Goal: Task Accomplishment & Management: Use online tool/utility

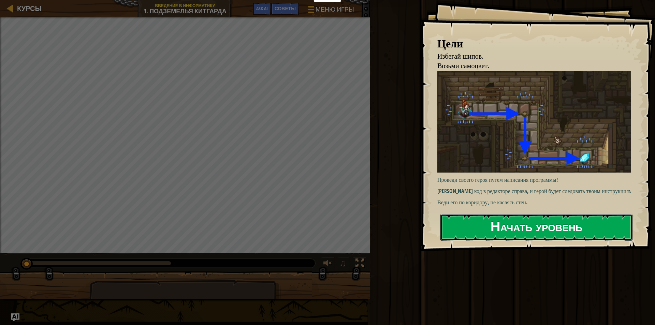
click at [505, 225] on button "Начать уровень" at bounding box center [536, 227] width 192 height 27
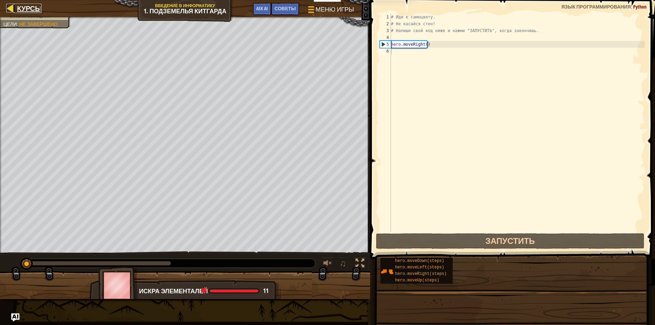
click at [6, 10] on div at bounding box center [10, 8] width 9 height 9
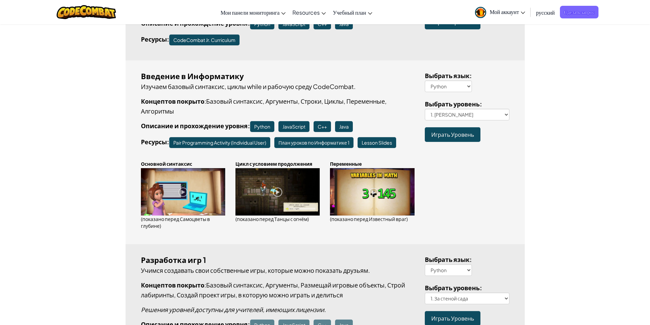
scroll to position [171, 0]
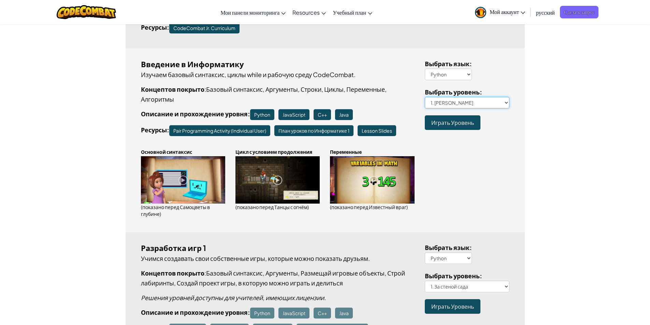
click at [457, 108] on select "1. Подземелья Китгарда 2. Самоцветы в глубине 3. Охранник в тени 3a. В обратном…" at bounding box center [467, 103] width 85 height 12
click at [454, 106] on select "1. Подземелья Китгарда 2. Самоцветы в глубине 3. Охранник в тени 3a. В обратном…" at bounding box center [467, 103] width 85 height 12
click at [454, 105] on select "1. Подземелья Китгарда 2. Самоцветы в глубине 3. Охранник в тени 3a. В обратном…" at bounding box center [467, 103] width 85 height 12
select select "descending-further"
click at [425, 97] on select "1. Подземелья Китгарда 2. Самоцветы в глубине 3. Охранник в тени 3a. В обратном…" at bounding box center [467, 103] width 85 height 12
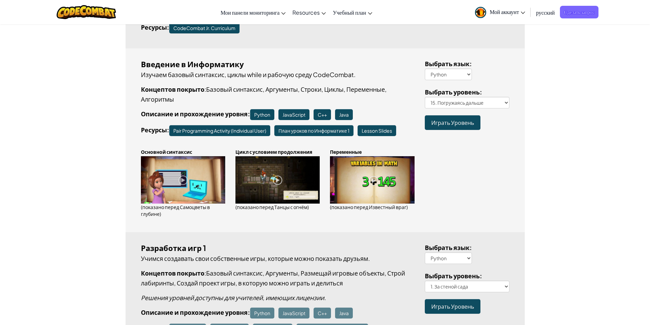
click at [470, 123] on span "Играть Уровень" at bounding box center [452, 122] width 43 height 7
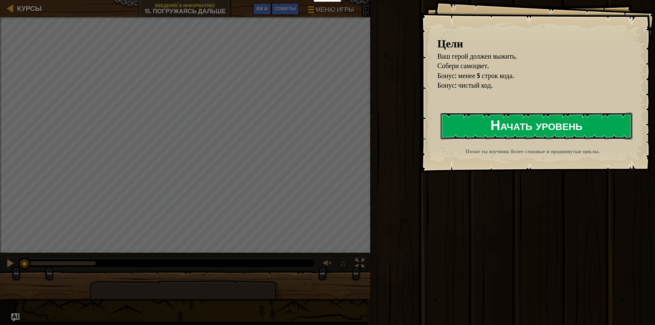
click at [474, 128] on button "Начать уровень" at bounding box center [536, 126] width 192 height 27
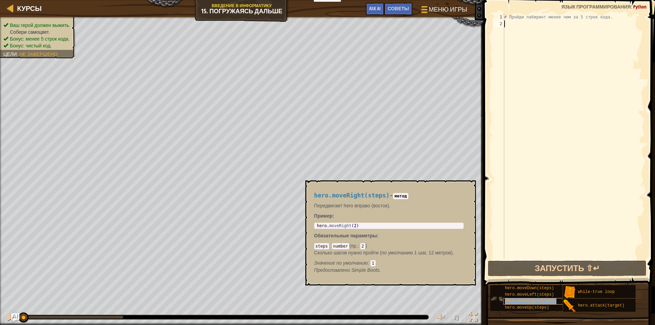
click at [536, 303] on span "hero.moveRight(steps)" at bounding box center [531, 301] width 52 height 5
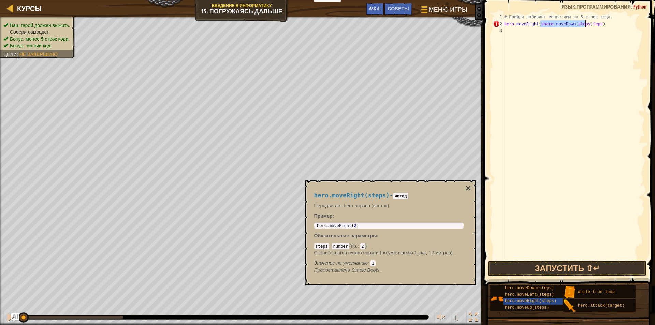
type textarea "hero.moveRight(steps)"
click at [544, 26] on div "# Пройди лабиринт менее чем за 5 строк кода. hero . moveRight ( steps )" at bounding box center [574, 143] width 142 height 259
click at [530, 31] on div "# Пройди лабиринт менее чем за 5 строк кода. hero . moveRight ( steps )" at bounding box center [574, 143] width 142 height 259
type textarea "hero.moveDown(steps)"
click at [520, 39] on div "# Пройди лабиринт менее чем за 5 строк кода. hero . moveRight ( steps ) hero . …" at bounding box center [574, 143] width 142 height 259
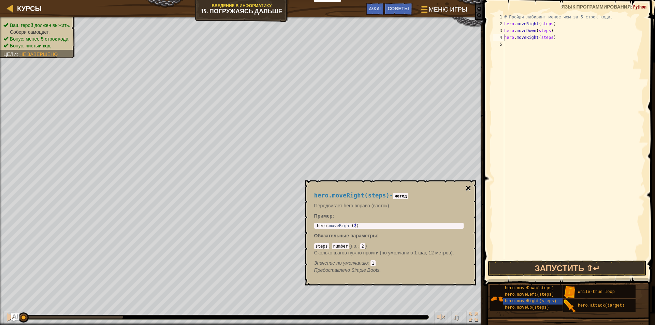
click at [469, 189] on button "×" at bounding box center [467, 189] width 5 height 10
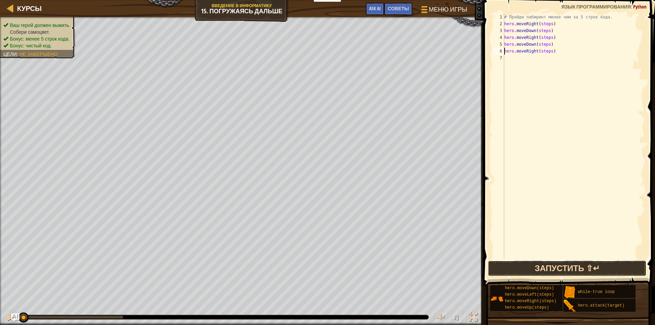
click at [556, 263] on button "Запустить ⇧↵" at bounding box center [567, 269] width 159 height 16
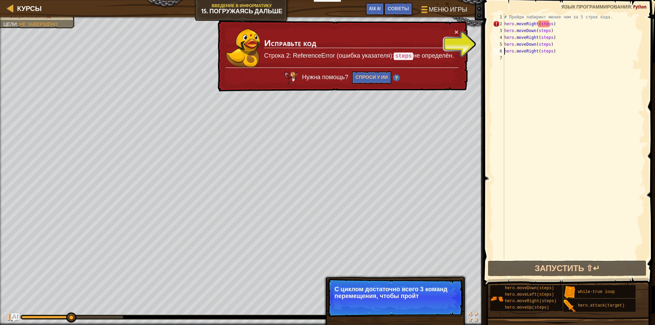
click at [452, 29] on td "Исправьте код Строка 2: ReferenceError (ошибка указателя): steps не определён." at bounding box center [359, 47] width 191 height 39
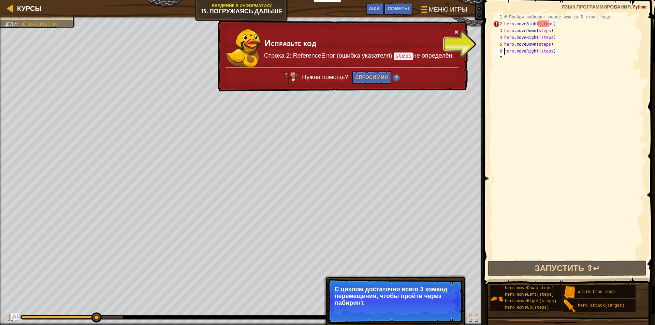
click at [456, 32] on button "×" at bounding box center [456, 31] width 4 height 7
click at [549, 26] on div "# Пройди лабиринт менее чем за 5 строк кода. hero . moveRight ( steps ) hero . …" at bounding box center [574, 143] width 142 height 259
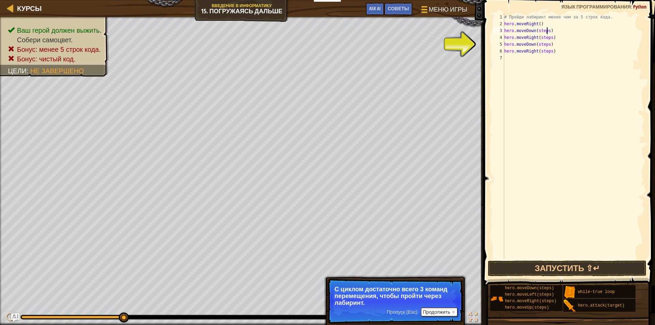
click at [546, 33] on div "# Пройди лабиринт менее чем за 5 строк кода. hero . moveRight ( ) hero . moveDo…" at bounding box center [574, 143] width 142 height 259
click at [549, 39] on div "# Пройди лабиринт менее чем за 5 строк кода. hero . moveRight ( ) hero . moveDo…" at bounding box center [574, 143] width 142 height 259
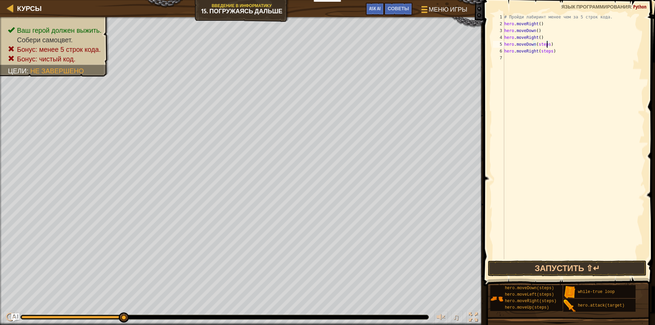
click at [547, 47] on div "# Пройди лабиринт менее чем за 5 строк кода. hero . moveRight ( ) hero . moveDo…" at bounding box center [574, 143] width 142 height 259
click at [549, 51] on div "# Пройди лабиринт менее чем за 5 строк кода. hero . moveRight ( ) hero . moveDo…" at bounding box center [574, 143] width 142 height 259
click at [544, 269] on button "Запустить ⇧↵" at bounding box center [567, 269] width 159 height 16
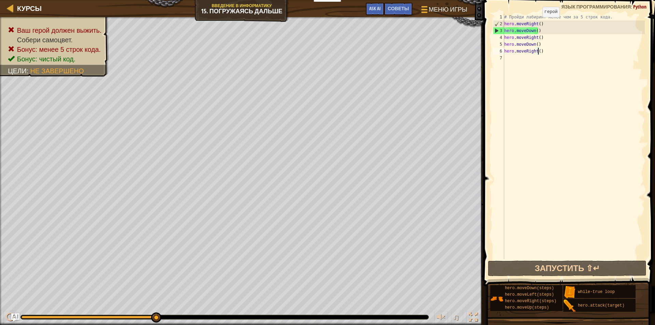
click at [537, 24] on div "# Пройди лабиринт менее чем за 5 строк кода. hero . moveRight ( ) hero . moveDo…" at bounding box center [574, 143] width 142 height 259
click at [538, 23] on div "# Пройди лабиринт менее чем за 5 строк кода. hero . moveRight ( ) hero . moveDo…" at bounding box center [574, 143] width 142 height 259
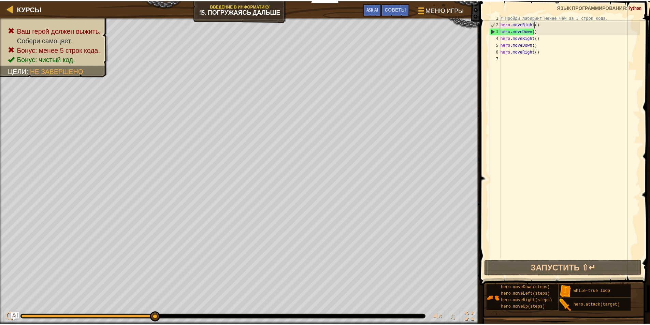
scroll to position [3, 3]
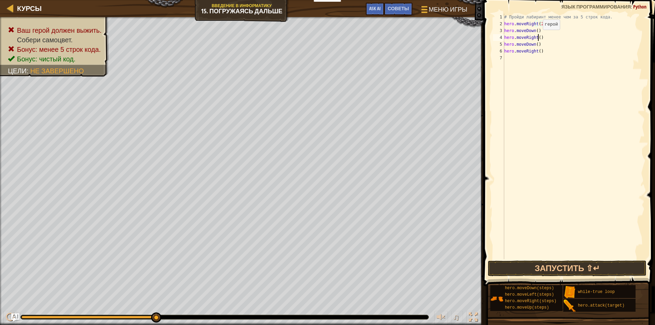
click at [537, 36] on div "# Пройди лабиринт менее чем за 5 строк кода. hero . moveRight ( 2 ) hero . move…" at bounding box center [574, 143] width 142 height 259
click at [537, 49] on div "# Пройди лабиринт менее чем за 5 строк кода. hero . moveRight ( 2 ) hero . move…" at bounding box center [574, 143] width 142 height 259
type textarea "hero.moveRight(2)"
click at [533, 267] on button "Запустить ⇧↵" at bounding box center [567, 269] width 159 height 16
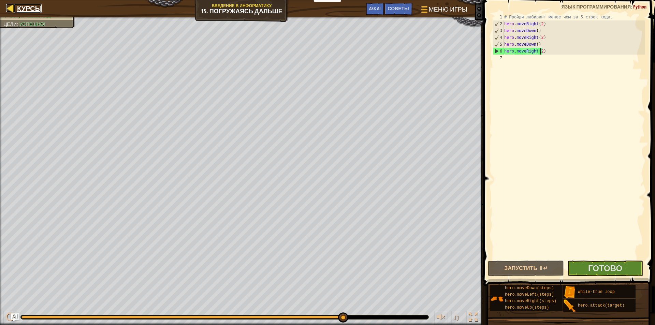
click at [26, 8] on span "Курсы" at bounding box center [29, 8] width 25 height 9
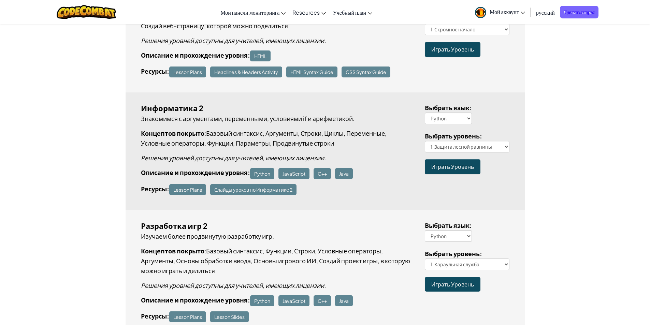
scroll to position [546, 0]
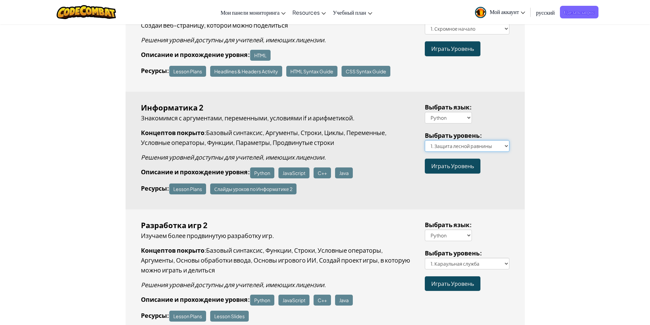
click at [461, 145] on select "1. Защита лесной равнины 2. Извилистая тропинка 3. Один неверный шаг 4. Лесное …" at bounding box center [467, 146] width 85 height 12
select select "ogre-encampment"
click at [425, 140] on select "1. Защита лесной равнины 2. Извилистая тропинка 3. Один неверный шаг 4. Лесное …" at bounding box center [467, 146] width 85 height 12
click at [443, 167] on span "Играть Уровень" at bounding box center [452, 165] width 43 height 7
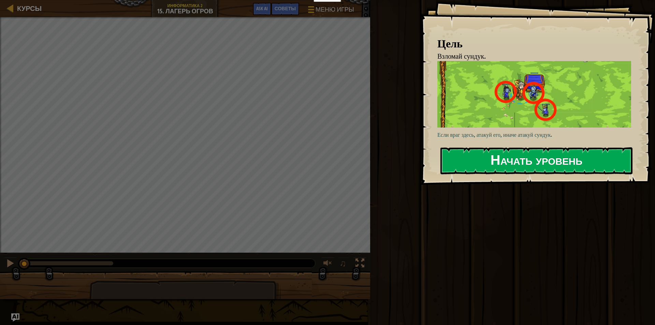
click at [531, 147] on button "Начать уровень" at bounding box center [536, 160] width 192 height 27
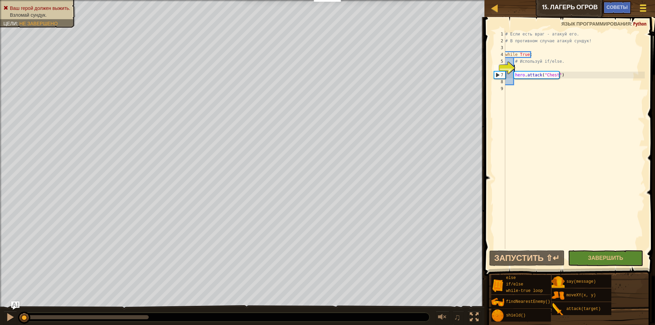
click at [645, 9] on div at bounding box center [642, 8] width 9 height 10
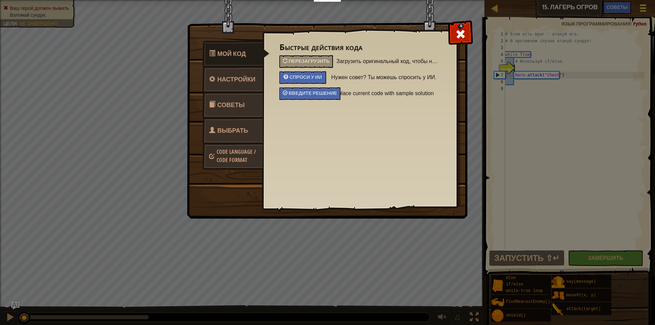
click at [645, 9] on div "Мой код Настройки Советы Выбрать героя Code Language / Code Format Быстрые дейс…" at bounding box center [327, 162] width 655 height 325
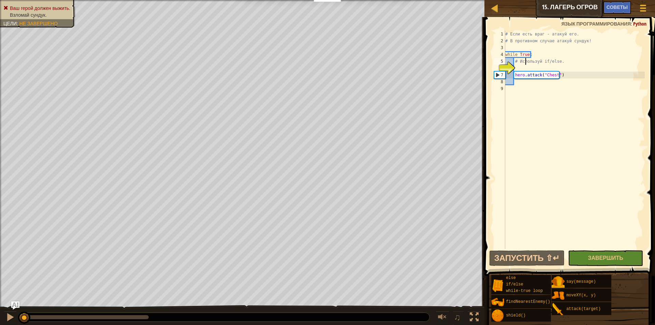
drag, startPoint x: 555, startPoint y: 114, endPoint x: 525, endPoint y: 64, distance: 57.2
click at [525, 64] on div "# Если есть враг - атакуй его. # В противном случае атакуй сундук! while True :…" at bounding box center [574, 147] width 141 height 232
type textarea "# Используй if/else."
click at [523, 64] on div "# Если есть враг - атакуй его. # В противном случае атакуй сундук! while True :…" at bounding box center [574, 147] width 141 height 232
click at [522, 66] on div "# Если есть враг - атакуй его. # В противном случае атакуй сундук! while True :…" at bounding box center [574, 147] width 141 height 232
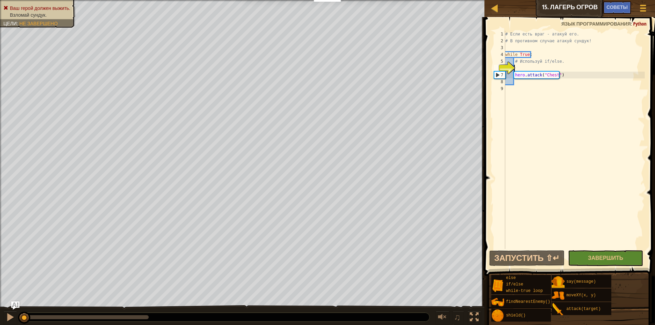
click at [519, 83] on div "# Если есть враг - атакуй его. # В противном случае атакуй сундук! while True :…" at bounding box center [574, 147] width 141 height 232
click at [518, 70] on div "# Если есть враг - атакуй его. # В противном случае атакуй сундук! while True :…" at bounding box center [574, 147] width 141 height 232
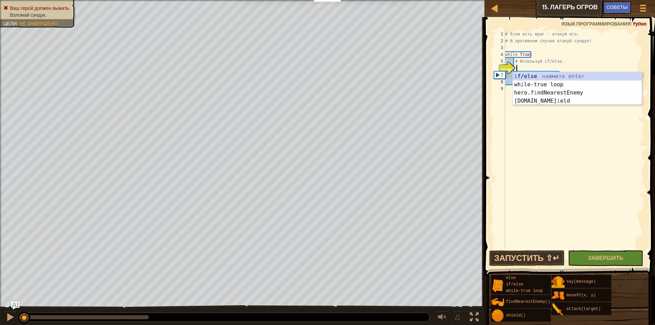
scroll to position [3, 1]
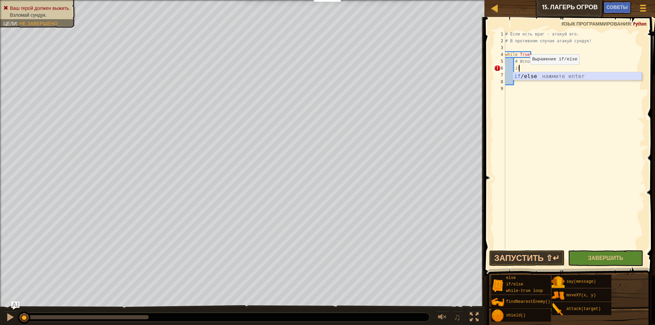
click at [528, 76] on div "if /else нажмите enter" at bounding box center [577, 84] width 129 height 25
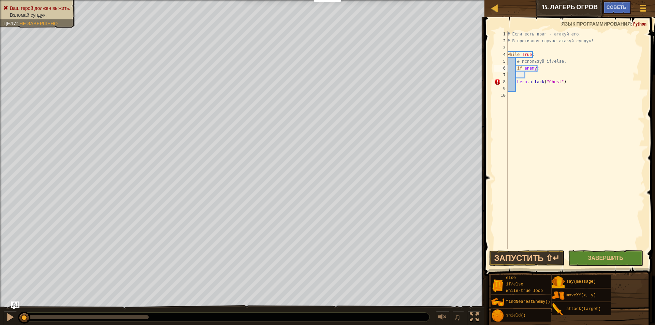
click at [538, 70] on div "# Если есть враг - атакуй его. # В противном случае атакуй сундук! while True :…" at bounding box center [575, 147] width 139 height 232
click at [555, 74] on div "# Если есть враг - атакуй его. # В противном случае атакуй сундук! while True :…" at bounding box center [575, 140] width 139 height 218
click at [549, 259] on button "Запустить ⇧↵" at bounding box center [526, 258] width 75 height 16
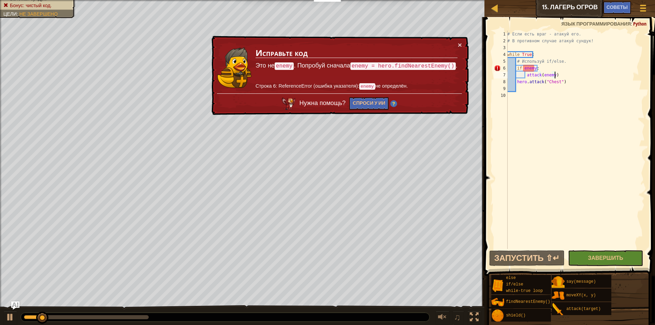
click at [533, 68] on div "# Если есть враг - атакуй его. # В противном случае атакуй сундук! while True :…" at bounding box center [575, 147] width 139 height 232
click at [535, 68] on div "# Если есть враг - атакуй его. # В противном случае атакуй сундук! while True :…" at bounding box center [575, 147] width 139 height 232
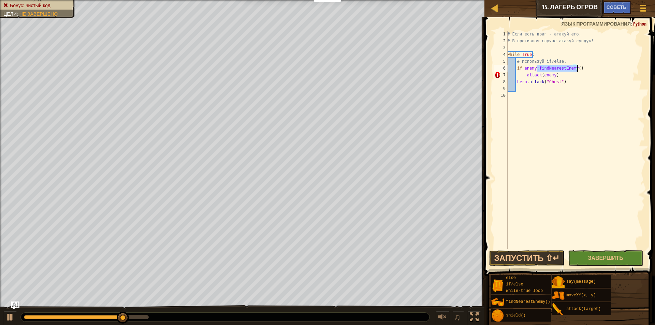
click at [536, 68] on div "# Если есть враг - атакуй его. # В противном случае атакуй сундук! while True :…" at bounding box center [575, 140] width 139 height 218
click at [576, 69] on div "# Если есть враг - атакуй его. # В противном случае атакуй сундук! while True :…" at bounding box center [575, 147] width 139 height 232
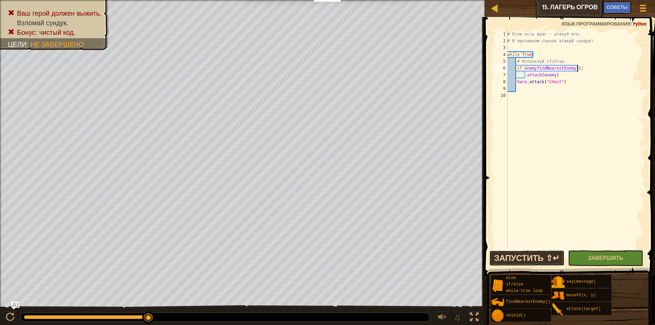
click at [550, 259] on button "Запустить ⇧↵" at bounding box center [526, 258] width 75 height 16
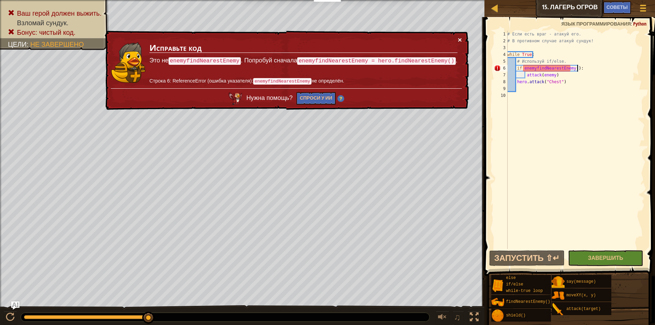
click at [459, 42] on button "×" at bounding box center [460, 39] width 4 height 7
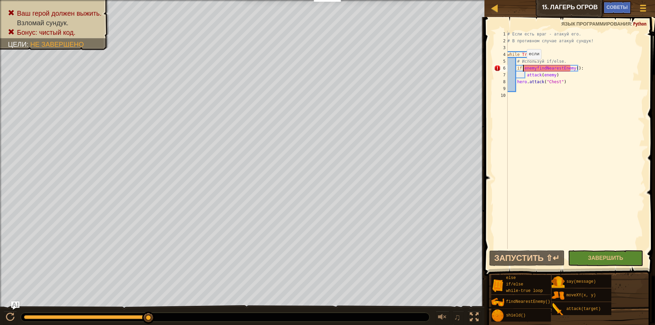
click at [523, 66] on div "# Если есть враг - атакуй его. # В противном случае атакуй сундук! while True :…" at bounding box center [575, 147] width 139 height 232
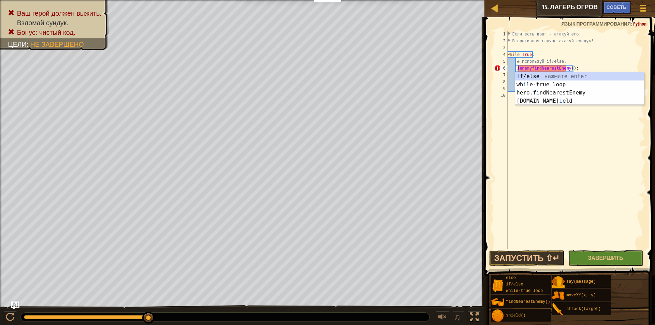
scroll to position [3, 5]
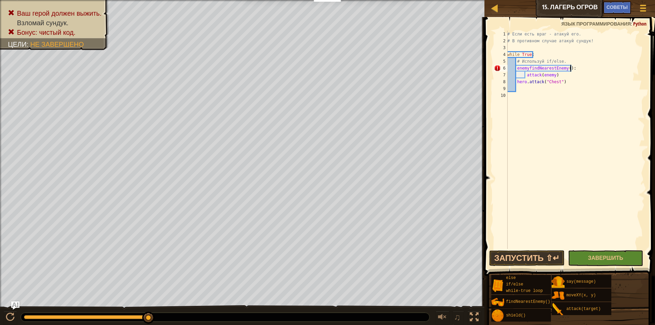
click at [574, 65] on div "# Если есть враг - атакуй его. # В противном случае атакуй сундук! while True :…" at bounding box center [575, 147] width 139 height 232
click at [557, 260] on button "Запустить ⇧↵" at bounding box center [526, 258] width 75 height 16
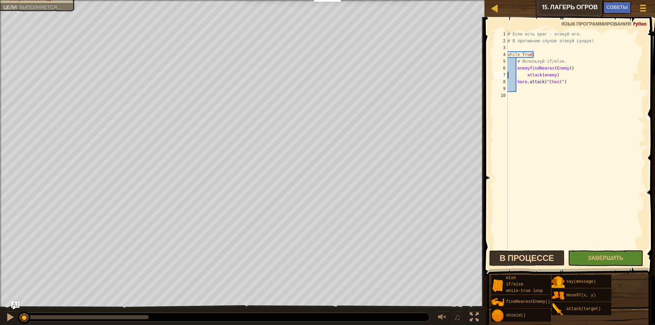
type textarea "attack(enemy)"
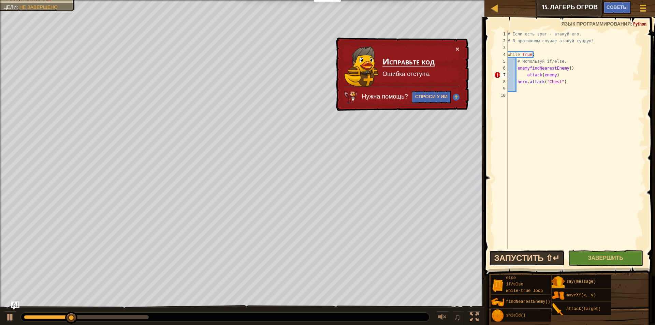
click at [553, 261] on button "Запустить ⇧↵" at bounding box center [526, 258] width 75 height 16
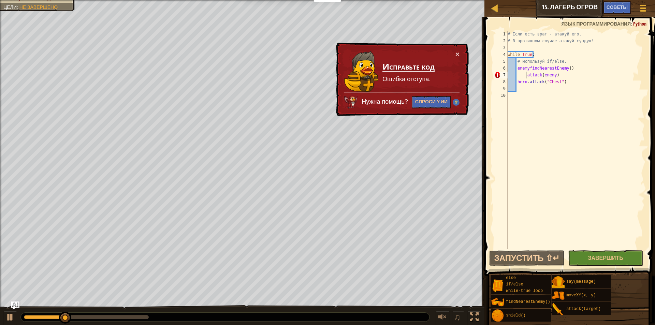
click at [525, 76] on div "# Если есть враг - атакуй его. # В противном случае атакуй сундук! while True :…" at bounding box center [575, 147] width 138 height 232
click at [551, 74] on div "# Если есть враг - атакуй его. # В противном случае атакуй сундук! while True :…" at bounding box center [575, 147] width 138 height 232
click at [570, 120] on div "# Если есть враг - атакуй его. # В противном случае атакуй сундук! while True :…" at bounding box center [575, 147] width 138 height 232
click at [642, 8] on span at bounding box center [643, 8] width 6 height 1
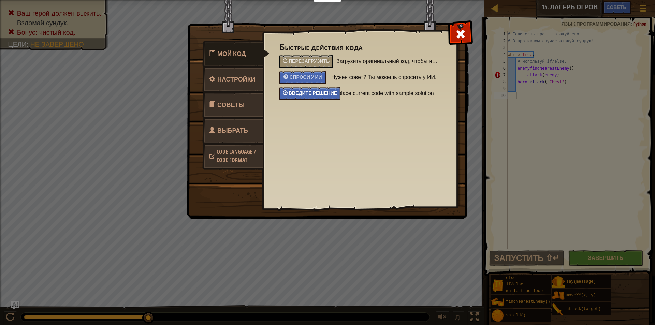
click at [310, 90] on div "Введите решение" at bounding box center [309, 93] width 61 height 13
click at [465, 33] on span at bounding box center [460, 34] width 11 height 11
type textarea "hero.attack("Chest")"
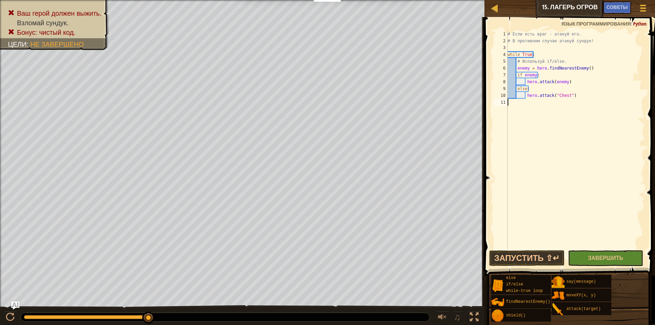
scroll to position [3, 0]
click at [532, 262] on button "Запустить ⇧↵" at bounding box center [526, 258] width 75 height 16
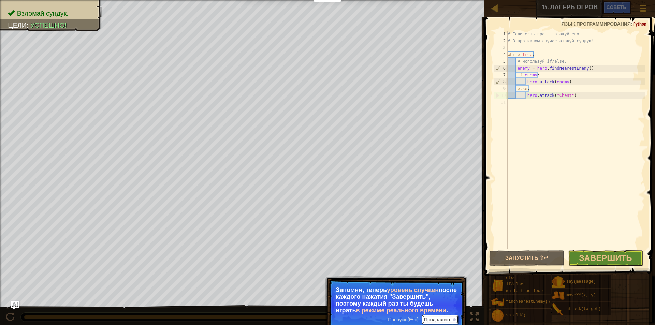
click at [443, 321] on button "Продолжить" at bounding box center [440, 319] width 36 height 9
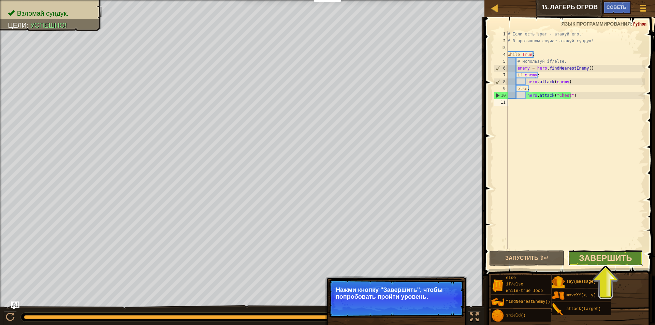
click at [597, 257] on span "Завершить" at bounding box center [605, 257] width 53 height 11
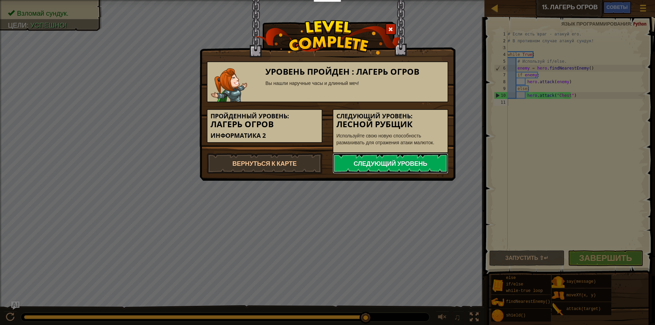
click at [377, 164] on link "Следующий уровень" at bounding box center [391, 163] width 116 height 20
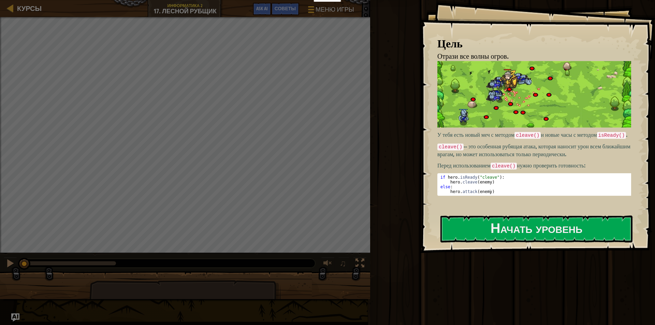
click at [423, 143] on div "Цель Отрази все волны огров. У тебя есть новый меч с методом cleave() и новые ч…" at bounding box center [537, 126] width 235 height 253
click at [470, 233] on button "Начать уровень" at bounding box center [536, 229] width 192 height 27
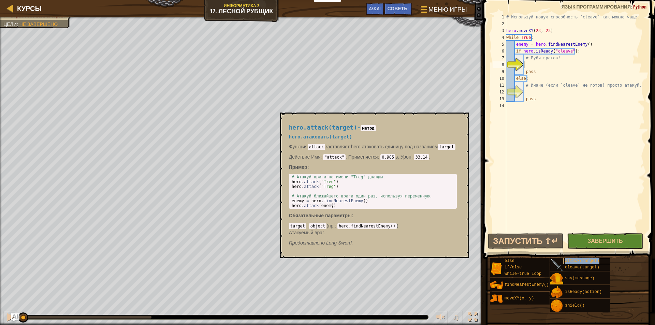
click at [592, 259] on span "attack(target)" at bounding box center [582, 261] width 34 height 5
click at [619, 261] on div "else if/else while-true loop findNearestEnemy() moveXY(x, y) attack(target) cle…" at bounding box center [570, 285] width 161 height 55
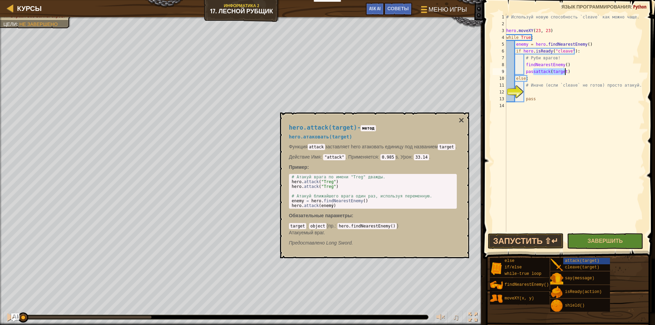
click at [532, 71] on div "# Используй новую способность `cleave` как можно чаще. hero . moveXY ( 23 , 23 …" at bounding box center [575, 123] width 140 height 218
click at [570, 65] on div "# Используй новую способность `cleave` как можно чаще. hero . moveXY ( 23 , 23 …" at bounding box center [575, 130] width 140 height 232
type textarea "findNearestEnemy()"
click at [534, 78] on div "# Используй новую способность `cleave` как можно чаще. hero . moveXY ( 23 , 23 …" at bounding box center [575, 130] width 140 height 232
drag, startPoint x: 556, startPoint y: 85, endPoint x: 526, endPoint y: 86, distance: 29.7
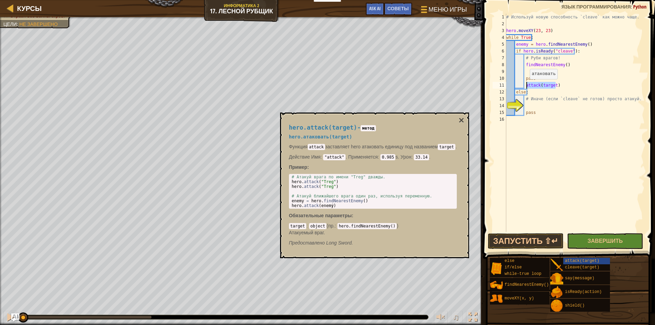
click at [526, 86] on div "# Используй новую способность `cleave` как можно чаще. hero . moveXY ( 23 , 23 …" at bounding box center [575, 130] width 140 height 232
type textarea "a"
type textarea "pass"
click at [535, 72] on div "# Используй новую способность `cleave` как можно чаще. hero . moveXY ( 23 , 23 …" at bounding box center [575, 130] width 140 height 232
click at [553, 72] on div "# Используй новую способность `cleave` как можно чаще. hero . moveXY ( 23 , 23 …" at bounding box center [575, 123] width 140 height 218
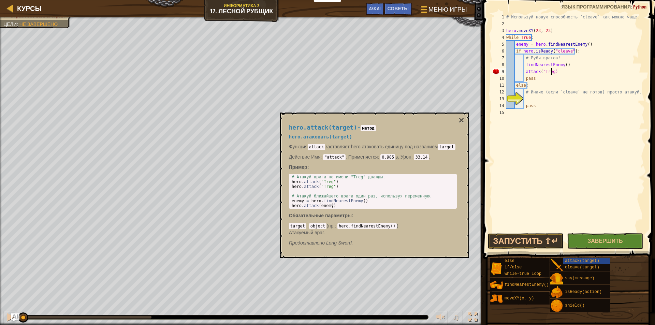
scroll to position [3, 4]
click at [567, 74] on div "# Используй новую способность `cleave` как можно чаще. hero . moveXY ( 23 , 23 …" at bounding box center [575, 130] width 140 height 232
drag, startPoint x: 567, startPoint y: 75, endPoint x: 523, endPoint y: 72, distance: 43.8
click at [523, 72] on div "# Используй новую способность `cleave` как можно чаще. hero . moveXY ( 23 , 23 …" at bounding box center [575, 130] width 140 height 232
type textarea "attack("Treg")"
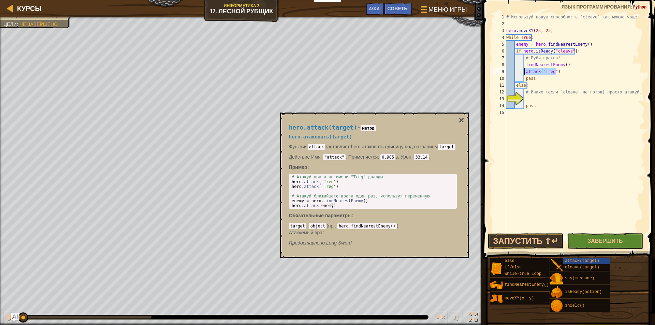
click at [559, 73] on div "# Используй новую способность `cleave` как можно чаще. hero . moveXY ( 23 , 23 …" at bounding box center [575, 123] width 140 height 218
paste textarea "attack("Treg")"
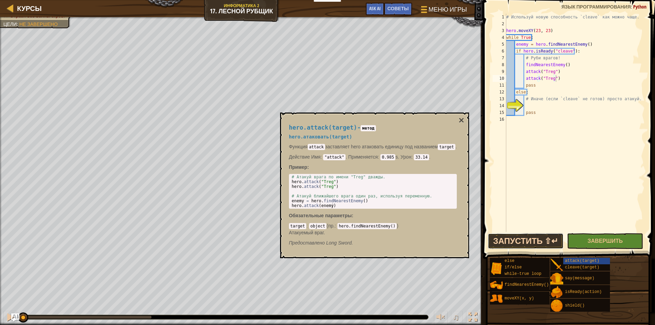
click at [546, 244] on button "Запустить ⇧↵" at bounding box center [526, 241] width 76 height 16
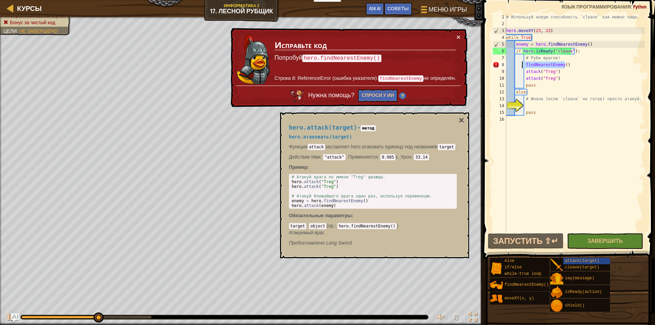
drag, startPoint x: 565, startPoint y: 68, endPoint x: 523, endPoint y: 66, distance: 42.3
click at [523, 66] on div "# Используй новую способность `cleave` как можно чаще. hero . moveXY ( 23 , 23 …" at bounding box center [575, 130] width 140 height 232
type textarea "findNearestEnemy()"
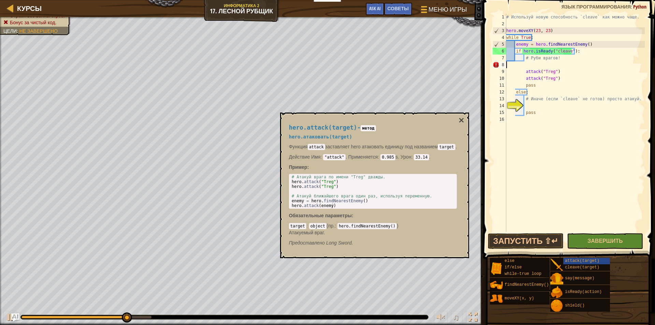
scroll to position [3, 0]
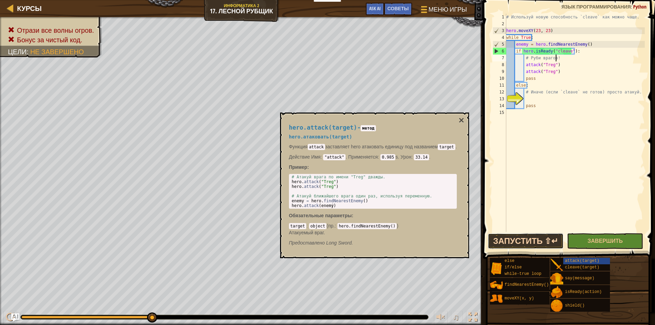
click at [544, 241] on button "Запустить ⇧↵" at bounding box center [526, 241] width 76 height 16
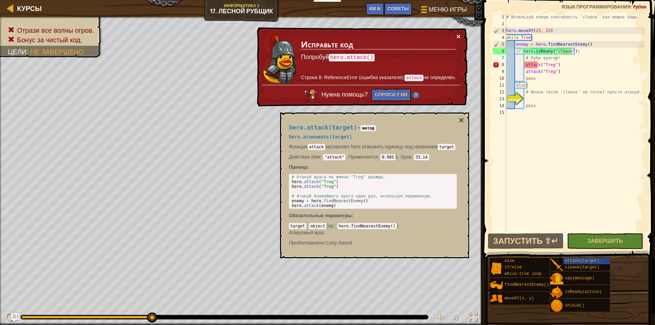
click at [458, 37] on button "×" at bounding box center [458, 36] width 4 height 7
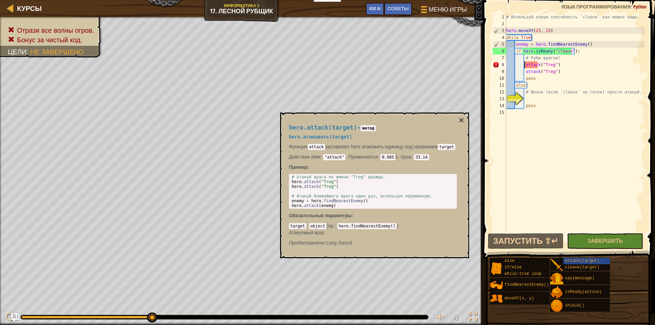
click at [525, 67] on div "# Используй новую способность `cleave` как можно чаще. hero . moveXY ( 23 , 23 …" at bounding box center [575, 130] width 140 height 232
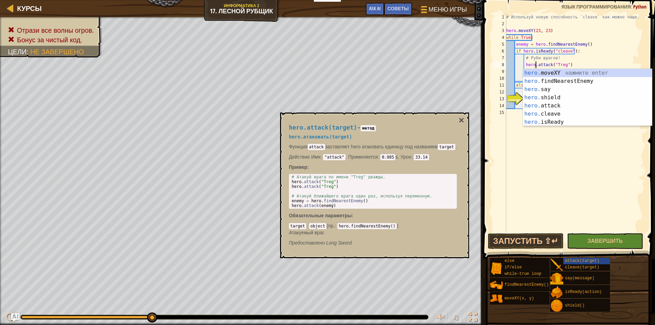
scroll to position [3, 2]
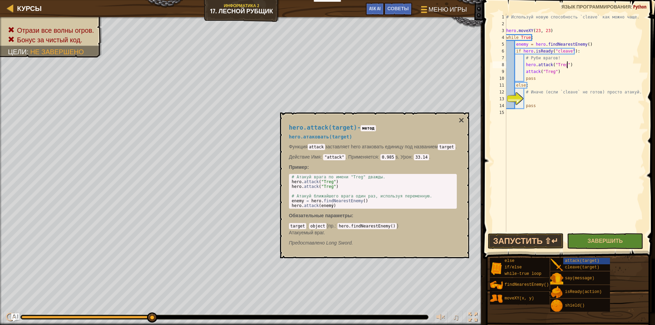
click at [575, 64] on div "# Используй новую способность `cleave` как можно чаще. hero . moveXY ( 23 , 23 …" at bounding box center [575, 130] width 140 height 232
click at [524, 71] on div "# Используй новую способность `cleave` как можно чаще. hero . moveXY ( 23 , 23 …" at bounding box center [575, 130] width 140 height 232
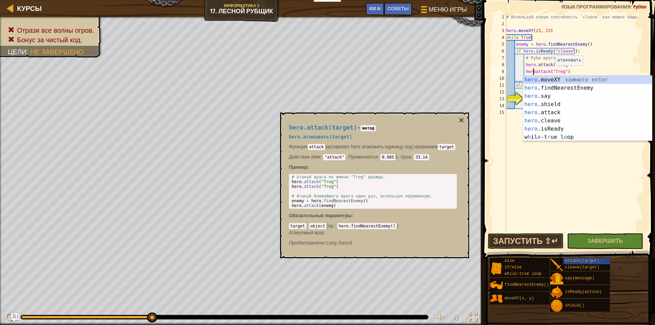
type textarea "hero.attack("Treg")"
click at [563, 173] on div "# Используй новую способность `cleave` как можно чаще. hero . moveXY ( 23 , 23 …" at bounding box center [575, 130] width 140 height 232
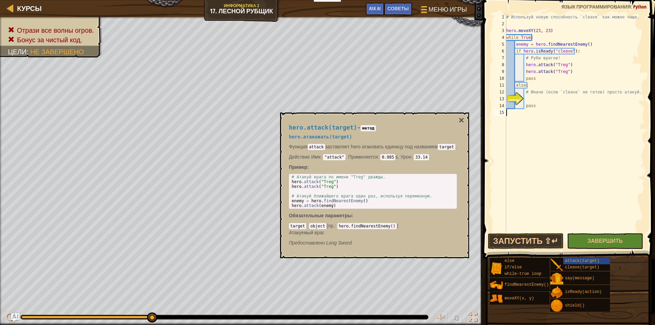
scroll to position [3, 0]
click at [528, 237] on button "Запустить ⇧↵" at bounding box center [526, 241] width 76 height 16
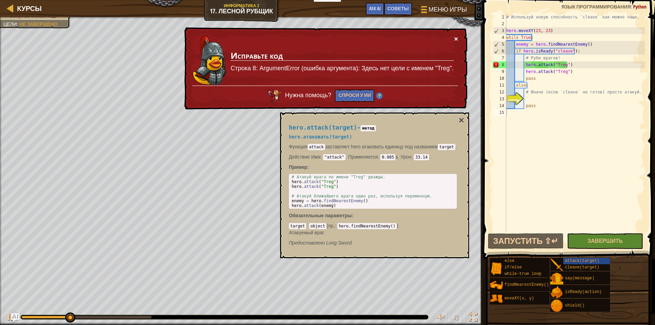
click at [458, 36] on button "×" at bounding box center [456, 38] width 4 height 7
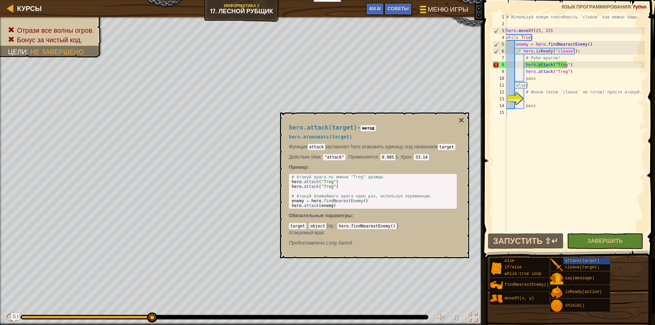
click at [443, 7] on span "Меню игры" at bounding box center [448, 9] width 40 height 9
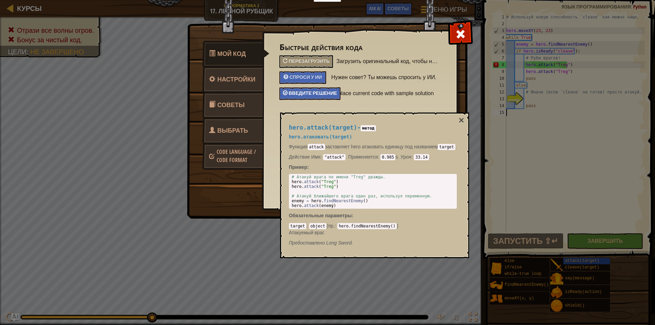
click at [318, 90] on div "Введите решение" at bounding box center [309, 93] width 61 height 13
click at [456, 35] on span at bounding box center [460, 34] width 11 height 11
type textarea "hero.attack(enemy)"
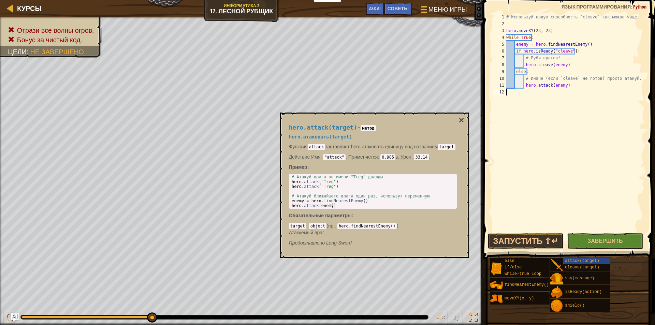
click at [516, 108] on div "# Используй новую способность `cleave` как можно чаще. hero . moveXY ( 23 , 23 …" at bounding box center [575, 130] width 140 height 232
click at [527, 232] on div "# Используй новую способность `cleave` как можно чаще. hero . moveXY ( 23 , 23 …" at bounding box center [575, 130] width 140 height 232
click at [524, 242] on button "Запустить ⇧↵" at bounding box center [526, 241] width 76 height 16
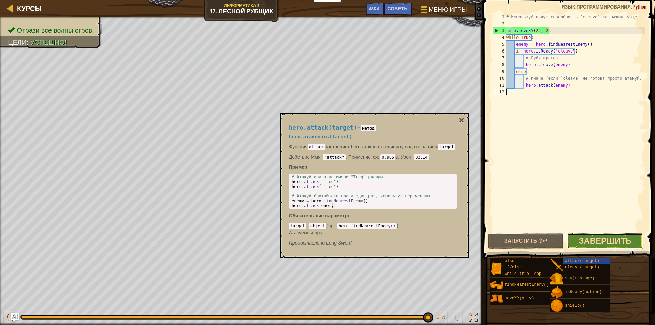
click at [592, 237] on span "Завершить" at bounding box center [605, 240] width 53 height 11
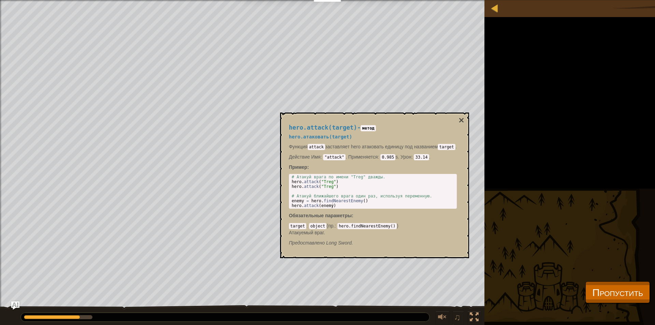
click at [594, 278] on div "Отрази все волны огров. Цели : Выполняется... ♫ Искра элементалей 194 x: 28 y: …" at bounding box center [327, 163] width 655 height 326
click at [585, 291] on button "Пропустить" at bounding box center [617, 292] width 64 height 22
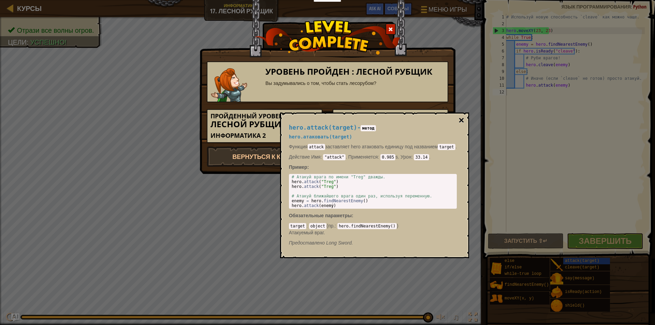
click at [463, 121] on button "×" at bounding box center [460, 121] width 5 height 10
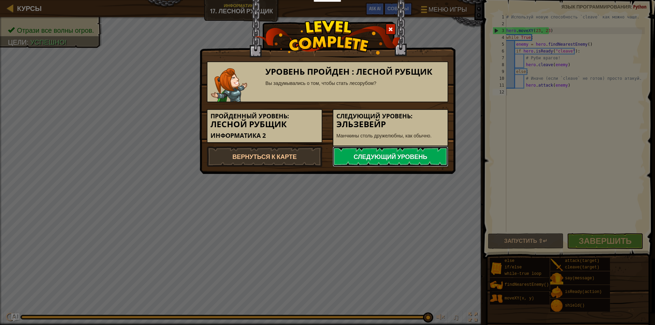
click at [407, 162] on link "Следующий уровень" at bounding box center [391, 156] width 116 height 20
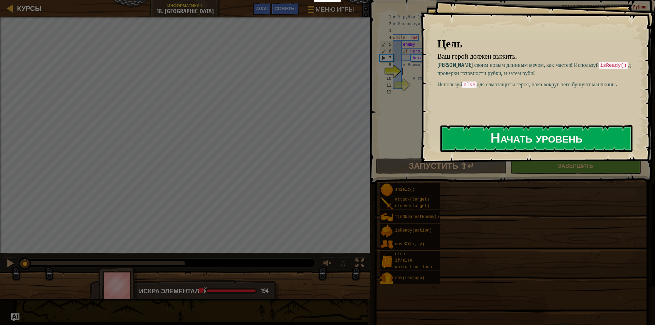
click at [482, 140] on button "Начать уровень" at bounding box center [536, 138] width 192 height 27
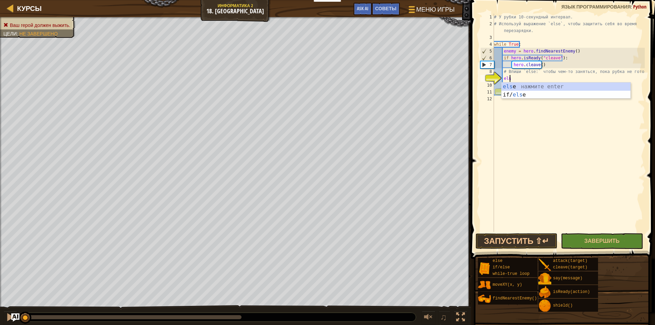
type textarea "else"
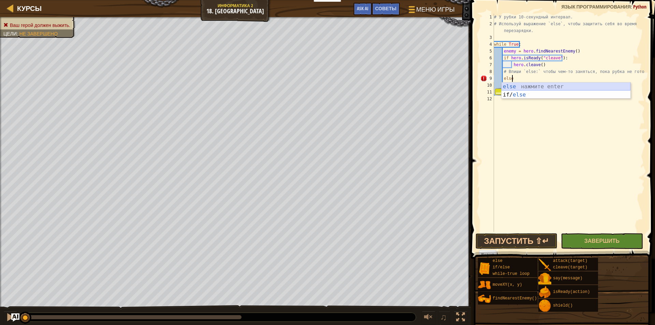
click at [548, 83] on div "else нажмите enter if/ else нажмите enter" at bounding box center [565, 99] width 129 height 33
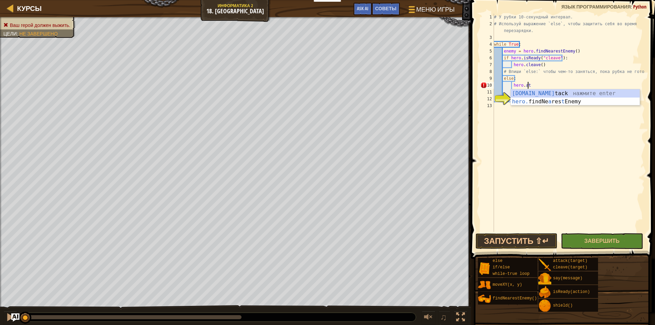
scroll to position [3, 2]
click at [533, 93] on div "[DOMAIN_NAME] tack нажмите enter hero. findNe a res t Enemy нажмите enter" at bounding box center [575, 105] width 129 height 33
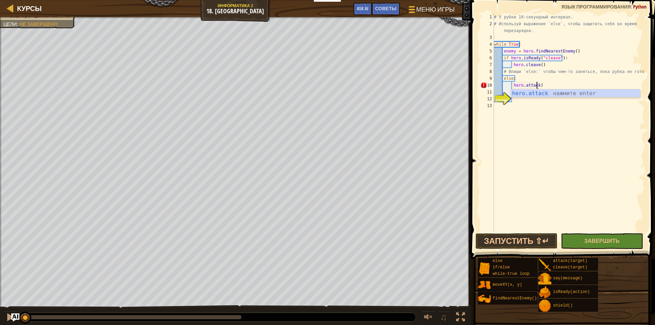
type textarea "hero.attack()"
click at [560, 101] on div "# У рубки 10-секундный интервал. # Используй выражение `else`, чтобы защитить с…" at bounding box center [569, 130] width 152 height 232
click at [538, 85] on div "# У рубки 10-секундный интервал. # Используй выражение `else`, чтобы защитить с…" at bounding box center [569, 130] width 152 height 232
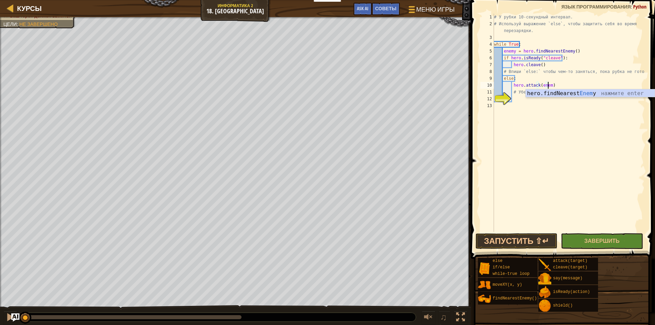
type textarea "hero.attack(enemy)"
click at [519, 102] on div "# У рубки 10-секундный интервал. # Используй выражение `else`, чтобы защитить с…" at bounding box center [569, 130] width 152 height 232
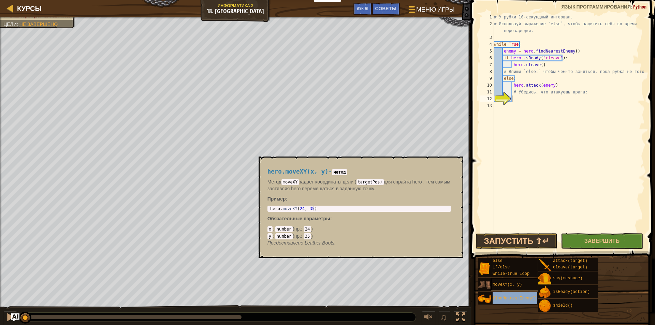
type textarea "findNearestEnemy()"
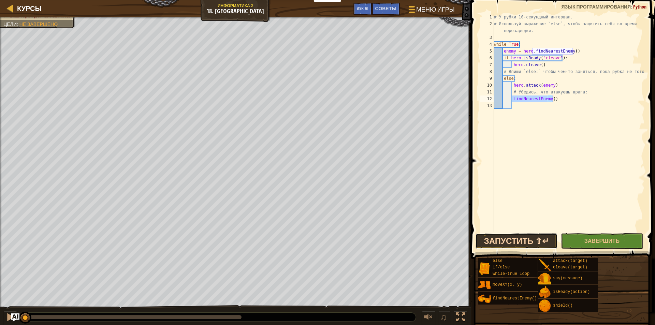
click at [526, 234] on button "Запустить ⇧↵" at bounding box center [517, 241] width 82 height 16
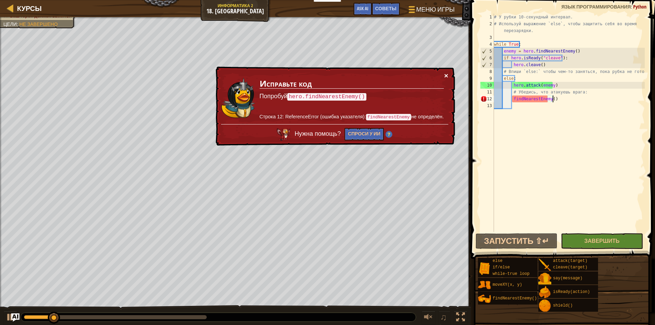
click at [447, 75] on button "×" at bounding box center [446, 75] width 4 height 7
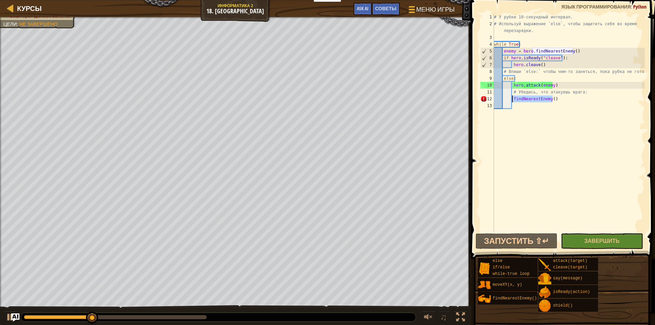
drag, startPoint x: 566, startPoint y: 100, endPoint x: 512, endPoint y: 100, distance: 53.6
click at [512, 100] on div "# У рубки 10-секундный интервал. # Используй выражение `else`, чтобы защитить с…" at bounding box center [569, 130] width 152 height 232
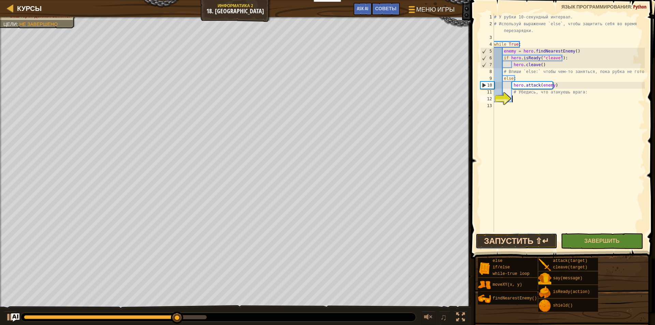
click at [515, 239] on button "Запустить ⇧↵" at bounding box center [517, 241] width 82 height 16
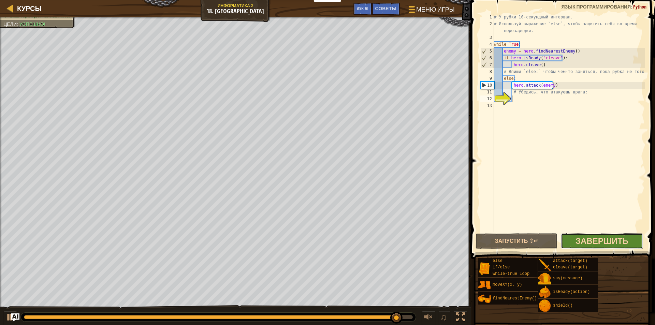
click at [596, 245] on span "Завершить" at bounding box center [601, 240] width 53 height 11
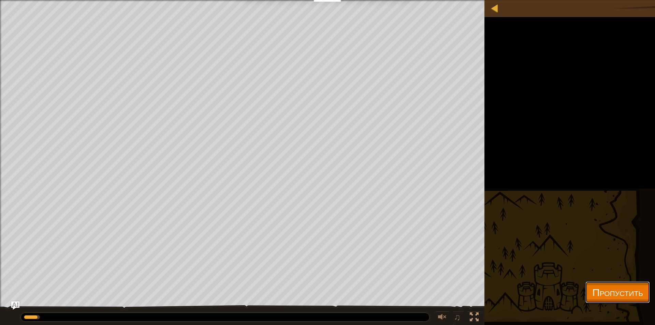
click at [620, 284] on button "Пропустить" at bounding box center [617, 292] width 64 height 22
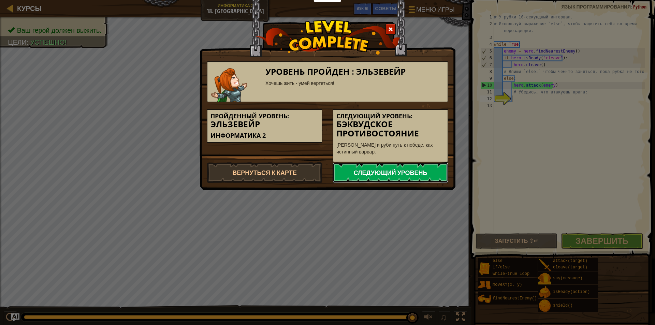
click at [345, 175] on link "Следующий уровень" at bounding box center [391, 172] width 116 height 20
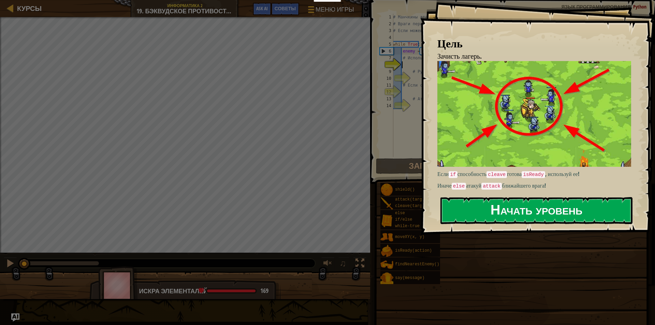
click at [465, 203] on button "Начать уровень" at bounding box center [536, 210] width 192 height 27
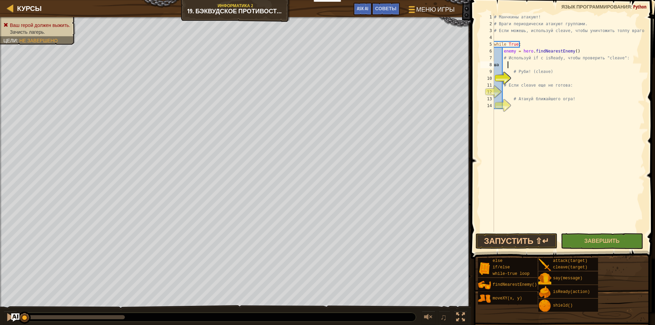
type textarea "ш"
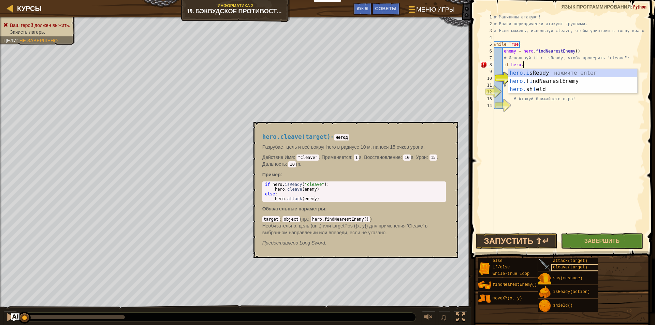
scroll to position [3, 2]
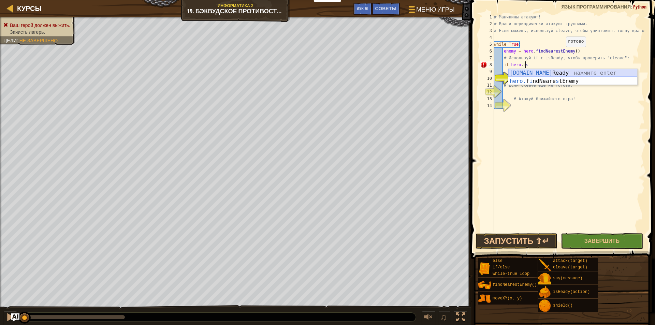
click at [551, 74] on div "[DOMAIN_NAME] Ready нажмите enter hero. f i ndNeare s tEnemy нажмите enter" at bounding box center [572, 85] width 129 height 33
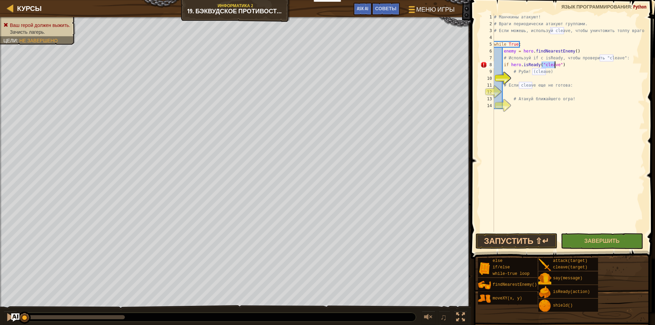
click at [563, 62] on div "# Манчкины атакуют! # Враги периодически атакуют группами. # Если можешь, испол…" at bounding box center [569, 130] width 152 height 232
click at [556, 72] on div "# Манчкины атакуют! # Враги периодически атакуют группами. # Если можешь, испол…" at bounding box center [569, 130] width 152 height 232
type textarea "# Руби! (cleave)"
click at [537, 77] on div "# Манчкины атакуют! # Враги периодически атакуют группами. # Если можешь, испол…" at bounding box center [569, 130] width 152 height 232
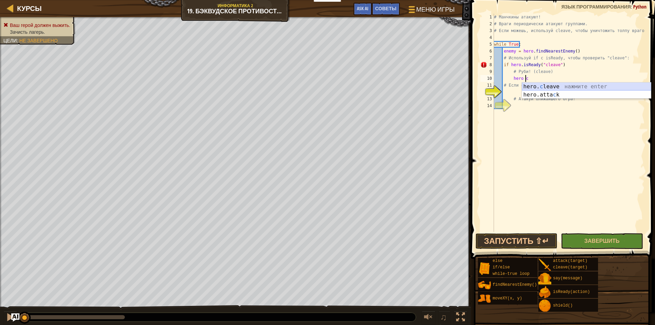
click at [547, 87] on div "hero. c leave нажмите enter hero.atta c k нажмите enter" at bounding box center [586, 99] width 129 height 33
click at [510, 79] on div "# Манчкины атакуют! # Враги периодически атакуют группами. # Если можешь, испол…" at bounding box center [569, 130] width 152 height 232
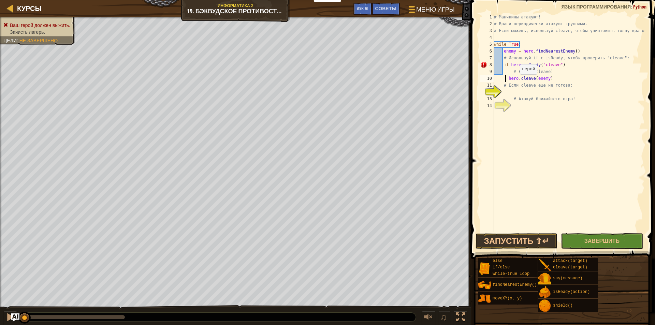
type textarea "hero.cleave(enemy)"
click at [538, 94] on div "# Манчкины атакуют! # Враги периодически атакуют группами. # Если можешь, испол…" at bounding box center [569, 130] width 152 height 232
type textarea "else"
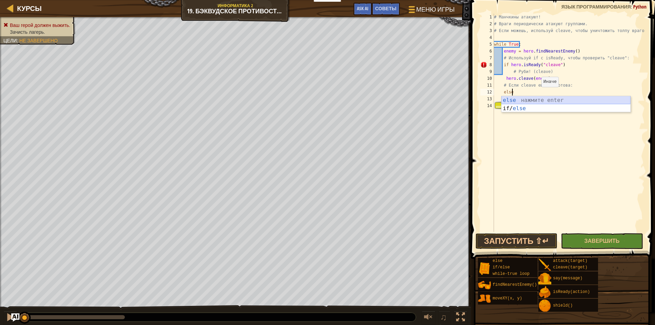
click at [526, 99] on div "else нажмите enter if/ else нажмите enter" at bounding box center [565, 112] width 129 height 33
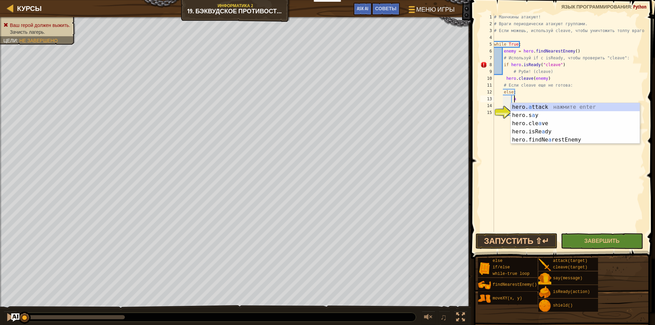
scroll to position [3, 1]
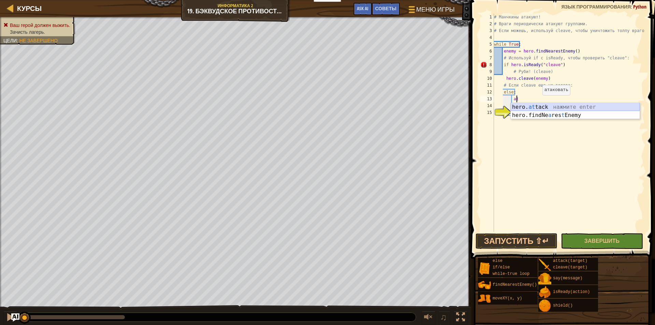
click at [540, 105] on div "hero. at tack нажмите enter hero.findNe a res t Enemy нажмите enter" at bounding box center [575, 119] width 129 height 33
type textarea "hero.attack(enemy)"
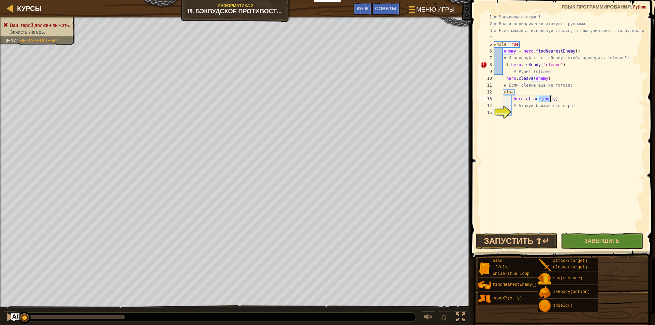
click at [547, 113] on div "# Манчкины атакуют! # Враги периодически атакуют группами. # Если можешь, испол…" at bounding box center [569, 130] width 152 height 232
click at [563, 63] on div "# Манчкины атакуют! # Враги периодически атакуют группами. # Если можешь, испол…" at bounding box center [569, 130] width 152 height 232
type textarea "if hero.isReady("cleave")"
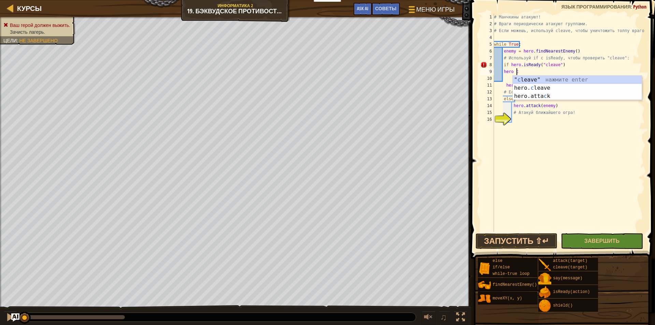
scroll to position [3, 2]
click at [554, 77] on div "" cl eave" нажмите enter hero. cl eave нажмите enter" at bounding box center [577, 92] width 129 height 33
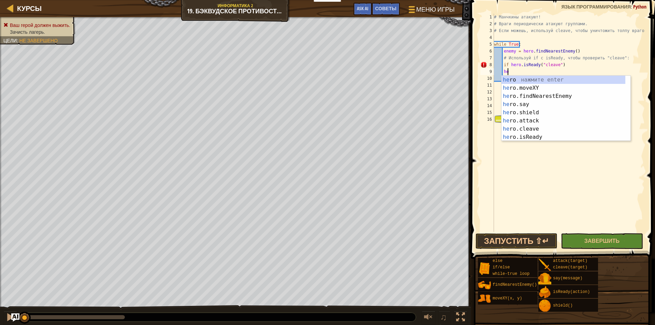
type textarea "h"
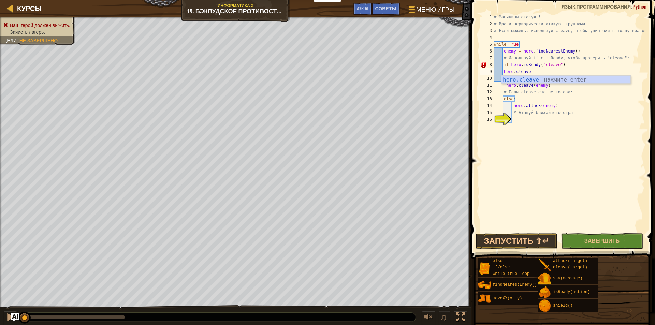
scroll to position [3, 2]
click at [542, 78] on div "hero.cleave нажмите enter" at bounding box center [565, 88] width 129 height 25
type textarea "hero.cleave(enemy)"
drag, startPoint x: 549, startPoint y: 88, endPoint x: 491, endPoint y: 88, distance: 58.7
click at [491, 88] on div "hero.cleave(enemy) 1 2 3 4 5 6 7 8 9 10 11 12 13 14 15 16 # Манчкины атакуют! #…" at bounding box center [562, 123] width 166 height 218
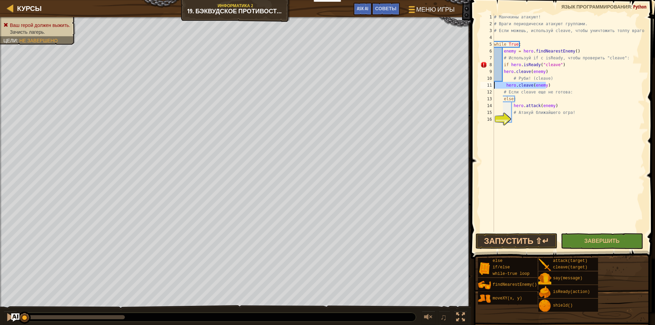
scroll to position [3, 0]
click at [568, 65] on div "# Манчкины атакуют! # Враги периодически атакуют группами. # Если можешь, испол…" at bounding box center [569, 130] width 152 height 232
drag, startPoint x: 547, startPoint y: 72, endPoint x: 502, endPoint y: 70, distance: 44.7
click at [502, 70] on div "# Манчкины атакуют! # Враги периодически атакуют группами. # Если можешь, испол…" at bounding box center [569, 130] width 152 height 232
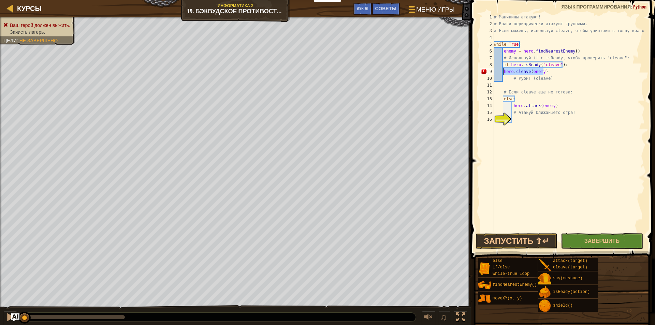
type textarea "hero.cleave(enemy)"
click at [533, 87] on div "# Манчкины атакуют! # Враги периодически атакуют группами. # Если можешь, испол…" at bounding box center [569, 130] width 152 height 232
type textarea "i"
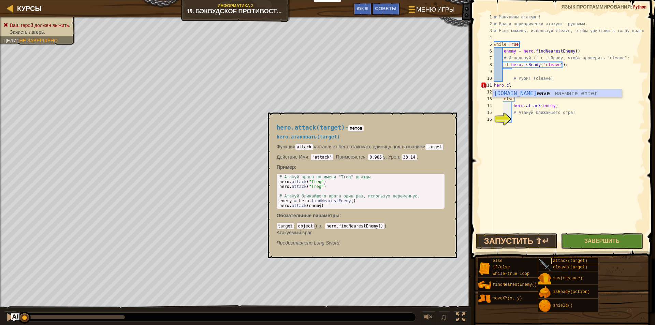
scroll to position [3, 1]
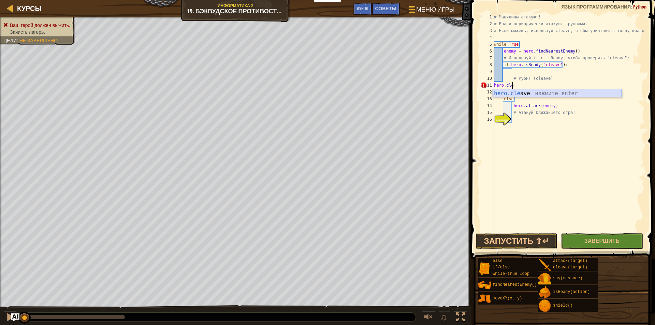
click at [536, 94] on div "hero.cle ave нажмите enter" at bounding box center [557, 101] width 129 height 25
type textarea "hero.cleave(enemy)"
click at [547, 88] on div "# Манчкины атакуют! # Враги периодически атакуют группами. # Если можешь, испол…" at bounding box center [569, 130] width 152 height 232
click at [565, 134] on div "# Манчкины атакуют! # Враги периодически атакуют группами. # Если можешь, испол…" at bounding box center [569, 130] width 152 height 232
drag, startPoint x: 554, startPoint y: 104, endPoint x: 512, endPoint y: 105, distance: 42.0
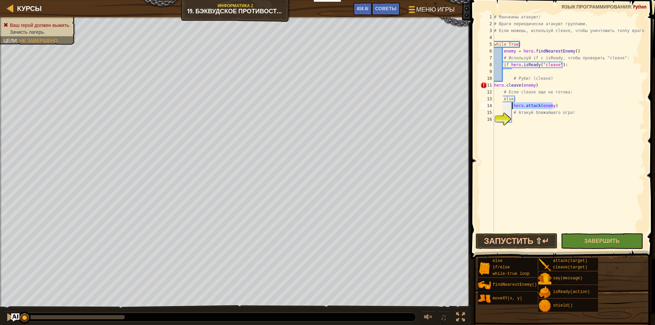
click at [512, 105] on div "# Манчкины атакуют! # Враги периодически атакуют группами. # Если можешь, испол…" at bounding box center [569, 130] width 152 height 232
type textarea "hero.attack(enemy)"
click at [521, 121] on div "# Манчкины атакуют! # Враги периодически атакуют группами. # Если можешь, испол…" at bounding box center [569, 130] width 152 height 232
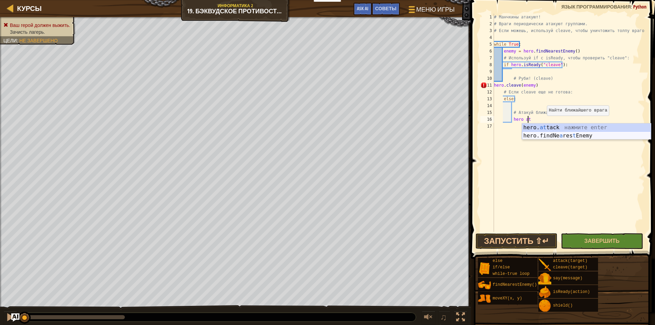
scroll to position [3, 2]
click at [552, 127] on div "hero. at tack нажмите enter hero.findNe a res t Enemy нажмите enter" at bounding box center [586, 139] width 129 height 33
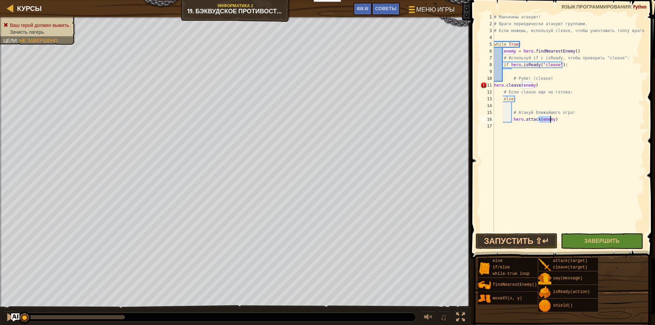
click at [559, 122] on div "# Манчкины атакуют! # Враги периодически атакуют группами. # Если можешь, испол…" at bounding box center [569, 130] width 152 height 232
type textarea "hero.attack(enemy)"
click at [540, 105] on div "# Манчкины атакуют! # Враги периодически атакуют группами. # Если можешь, испол…" at bounding box center [569, 130] width 152 height 232
click at [539, 87] on div "# Манчкины атакуют! # Враги периодически атакуют группами. # Если можешь, испол…" at bounding box center [569, 130] width 152 height 232
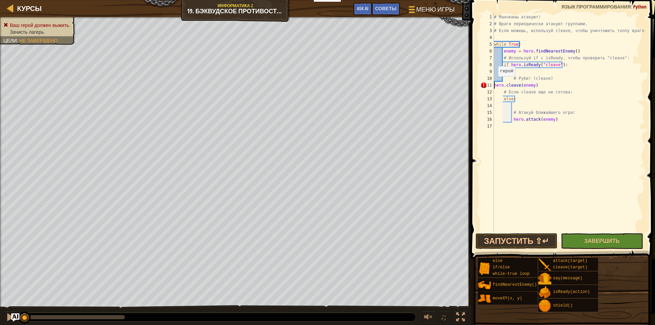
click at [495, 83] on div "# Манчкины атакуют! # Враги периодически атакуют группами. # Если можешь, испол…" at bounding box center [569, 130] width 152 height 232
click at [506, 76] on div "# Манчкины атакуют! # Враги периодически атакуют группами. # Если можешь, испол…" at bounding box center [569, 130] width 152 height 232
click at [527, 236] on button "Запустить ⇧↵" at bounding box center [517, 241] width 82 height 16
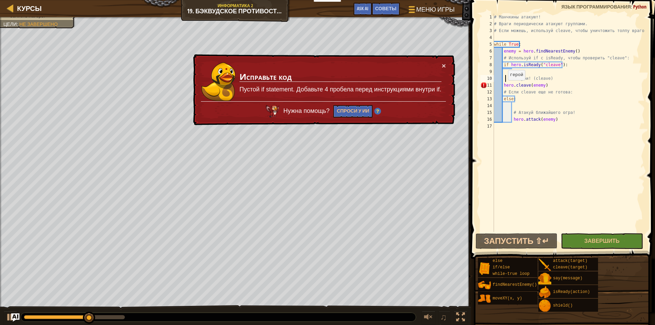
click at [504, 87] on div "# Манчкины атакуют! # Враги периодически атакуют группами. # Если можешь, испол…" at bounding box center [569, 130] width 152 height 232
click at [502, 88] on div "# Манчкины атакуют! # Враги периодически атакуют группами. # Если можешь, испол…" at bounding box center [569, 130] width 152 height 232
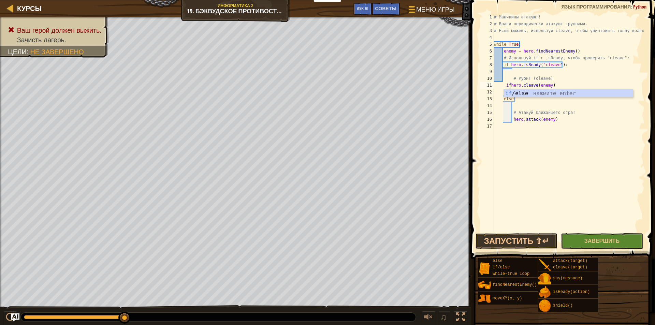
click at [503, 84] on div "# Манчкины атакуют! # Враги периодически атакуют группами. # Если можешь, испол…" at bounding box center [569, 130] width 152 height 232
click at [500, 86] on div "# Манчкины атакуют! # Враги периодически атакуют группами. # Если можешь, испол…" at bounding box center [569, 130] width 152 height 232
click at [494, 87] on div "# Манчкины атакуют! # Враги периодически атакуют группами. # Если можешь, испол…" at bounding box center [569, 130] width 152 height 232
click at [507, 79] on div "# Манчкины атакуют! # Враги периодически атакуют группами. # Если можешь, испол…" at bounding box center [569, 130] width 152 height 232
click at [504, 79] on div "# Манчкины атакуют! # Враги периодически атакуют группами. # Если можешь, испол…" at bounding box center [569, 130] width 152 height 232
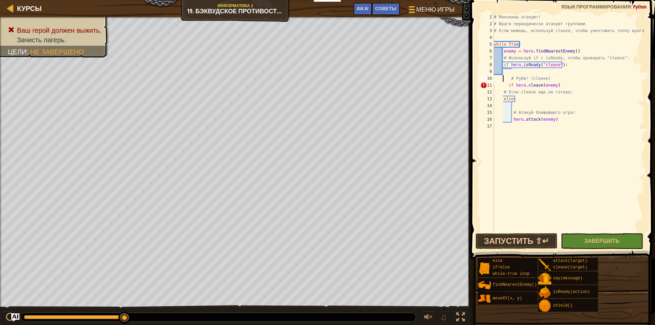
type textarea "# Руби! (cleave)"
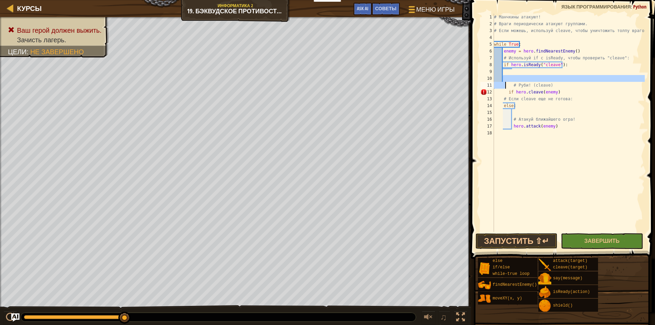
click at [540, 148] on div "# Манчкины атакуют! # Враги периодически атакуют группами. # Если можешь, испол…" at bounding box center [569, 130] width 152 height 232
click at [502, 107] on div "# Манчкины атакуют! # Враги периодически атакуют группами. # Если можешь, испол…" at bounding box center [569, 130] width 152 height 232
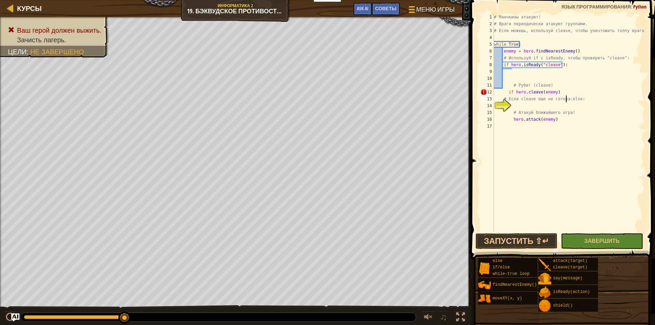
type textarea "# Если cleave еще не готова: else:"
click at [539, 111] on div "# Манчкины атакуют! # Враги периодически атакуют группами. # Если можешь, испол…" at bounding box center [569, 130] width 152 height 232
click at [496, 111] on div "# Манчкины атакуют! # Враги периодически атакуют группами. # Если можешь, испол…" at bounding box center [569, 130] width 152 height 232
click at [496, 104] on div "# Манчкины атакуют! # Враги периодически атакуют группами. # Если можешь, испол…" at bounding box center [569, 130] width 152 height 232
click at [511, 123] on div "# Манчкины атакуют! # Враги периодически атакуют группами. # Если можешь, испол…" at bounding box center [569, 130] width 152 height 232
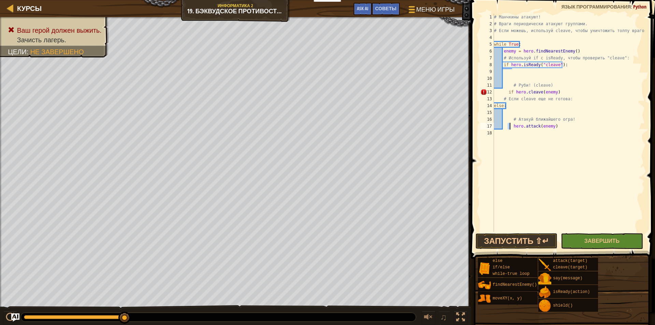
click at [507, 93] on div "# Манчкины атакуют! # Враги периодически атакуют группами. # Если можешь, испол…" at bounding box center [569, 130] width 152 height 232
click at [504, 82] on div "# Манчкины атакуют! # Враги периодически атакуют группами. # Если можешь, испол…" at bounding box center [569, 130] width 152 height 232
click at [503, 67] on div "# Манчкины атакуют! # Враги периодически атакуют группами. # Если можешь, испол…" at bounding box center [569, 130] width 152 height 232
type textarea "if hero.isReady("cleave"):"
click at [504, 72] on div "# Манчкины атакуют! # Враги периодически атакуют группами. # Если можешь, испол…" at bounding box center [569, 130] width 152 height 232
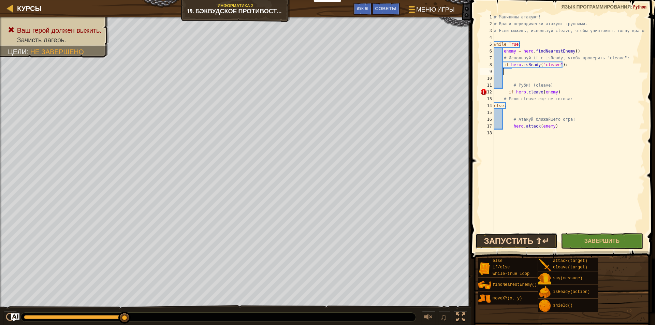
click at [498, 241] on button "Запустить ⇧↵" at bounding box center [517, 241] width 82 height 16
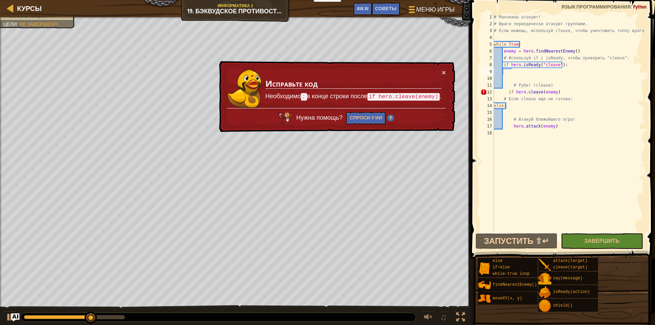
click at [446, 73] on div "× Исправьте код Необходимо : в конце строки после if hero.cleave(enemy) . Нужна…" at bounding box center [336, 96] width 237 height 71
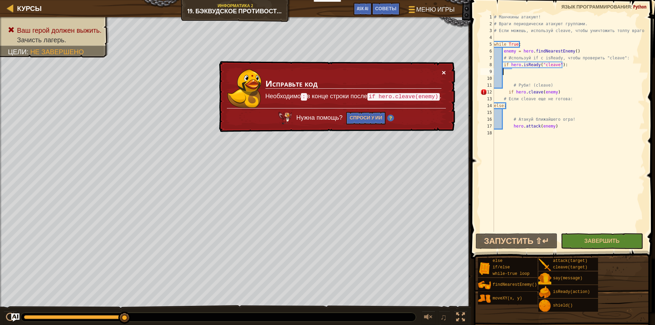
click at [442, 73] on button "×" at bounding box center [444, 72] width 4 height 7
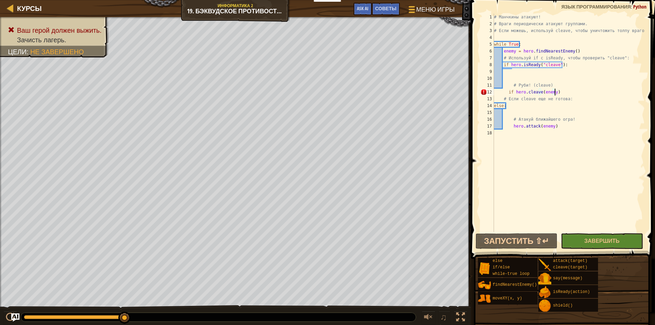
click at [559, 92] on div "# Манчкины атакуют! # Враги периодически атакуют группами. # Если можешь, испол…" at bounding box center [569, 130] width 152 height 232
click at [493, 236] on button "Запустить ⇧↵" at bounding box center [517, 241] width 82 height 16
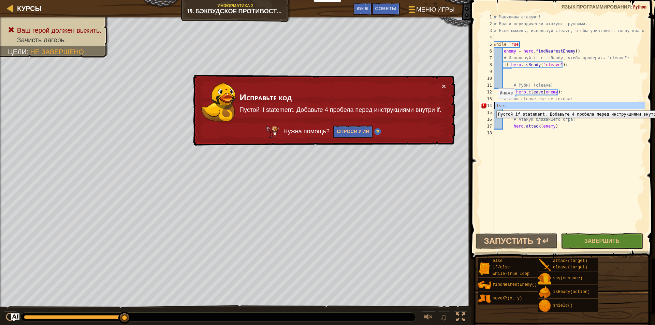
click at [494, 105] on div "14" at bounding box center [487, 105] width 14 height 7
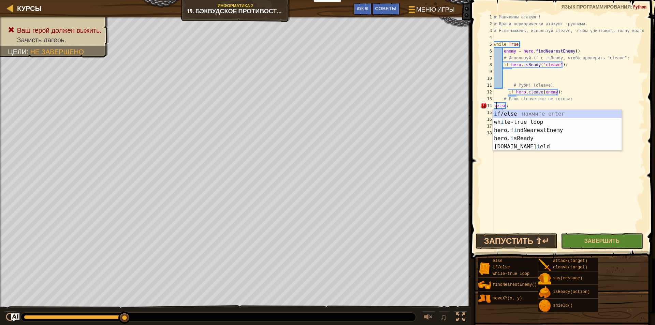
scroll to position [3, 0]
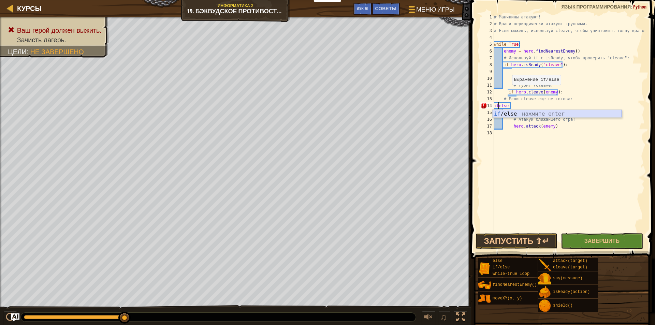
click at [507, 112] on div "if /else нажмите enter" at bounding box center [557, 122] width 129 height 25
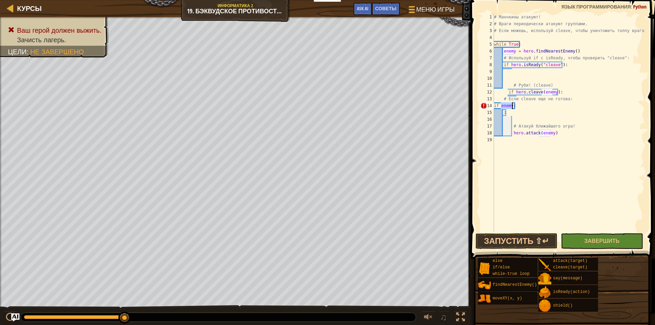
click at [526, 111] on div "# Манчкины атакуют! # Враги периодически атакуют группами. # Если можешь, испол…" at bounding box center [569, 130] width 152 height 232
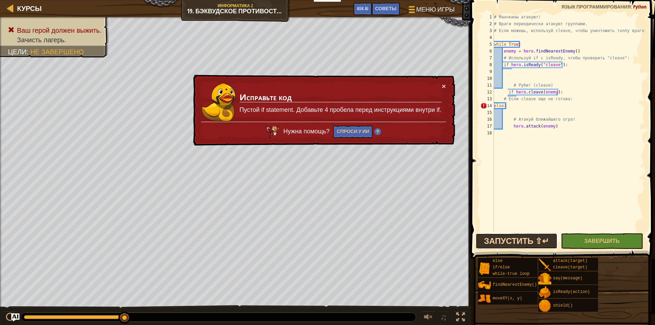
click at [514, 239] on button "Запустить ⇧↵" at bounding box center [517, 241] width 82 height 16
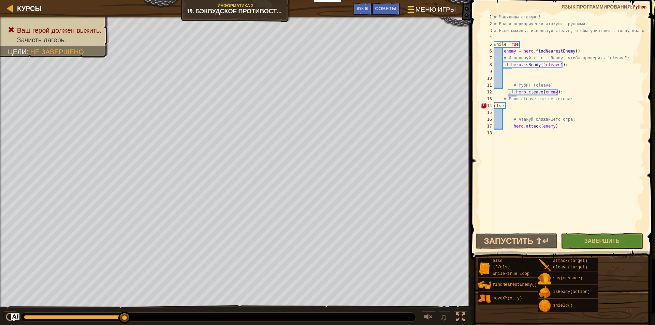
click at [409, 6] on span at bounding box center [411, 6] width 6 height 1
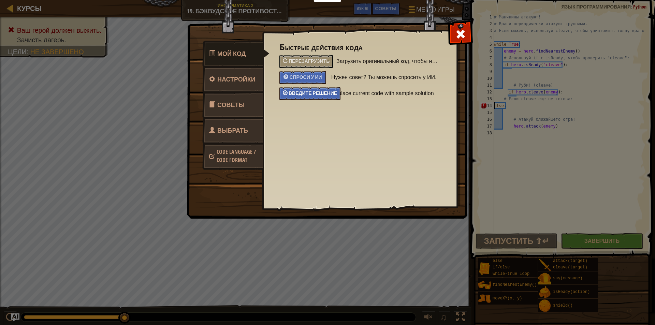
click at [324, 92] on span "Введите решение" at bounding box center [313, 93] width 48 height 6
click at [462, 32] on span at bounding box center [460, 34] width 11 height 11
type textarea "hero.attack(enemy)"
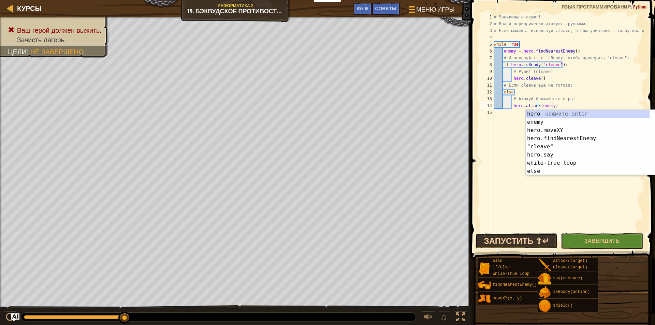
click at [543, 245] on button "Запустить ⇧↵" at bounding box center [517, 241] width 82 height 16
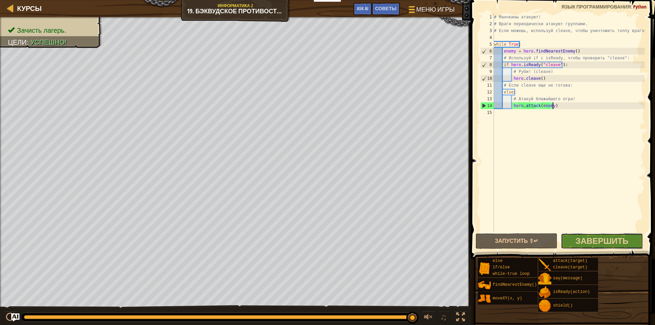
click at [577, 235] on button "Завершить" at bounding box center [602, 241] width 82 height 16
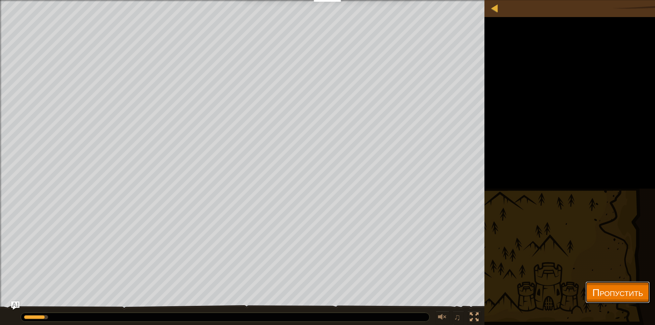
click at [592, 290] on span "Пропустить" at bounding box center [617, 292] width 51 height 14
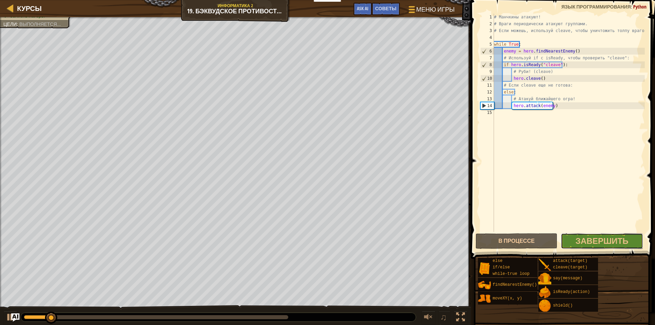
click at [594, 240] on span "Завершить" at bounding box center [601, 240] width 53 height 11
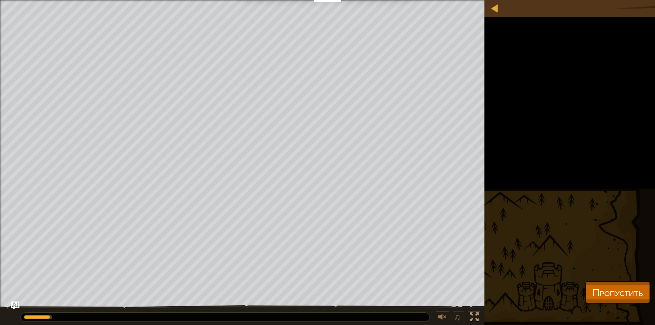
drag, startPoint x: 328, startPoint y: 315, endPoint x: 348, endPoint y: 309, distance: 20.3
click at [348, 309] on div "♫" at bounding box center [242, 315] width 484 height 20
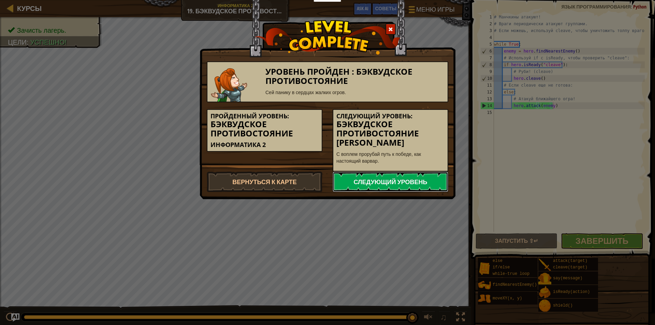
click at [383, 173] on link "Следующий уровень" at bounding box center [391, 182] width 116 height 20
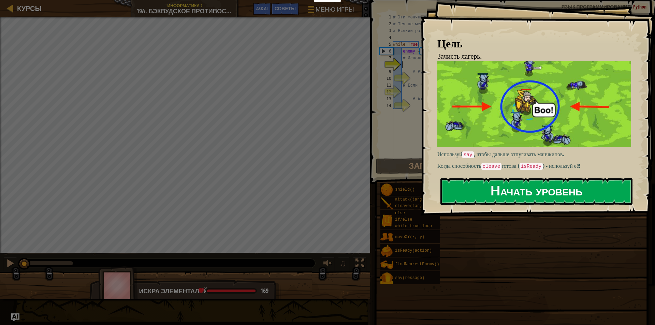
click at [446, 197] on button "Начать уровень" at bounding box center [536, 191] width 192 height 27
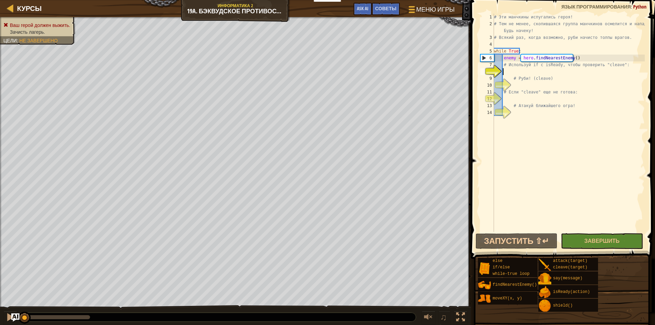
click at [535, 72] on div "# Эти манчкины испугались героя! # Тем не менее, скопившаяся группа манчкинов о…" at bounding box center [569, 130] width 152 height 232
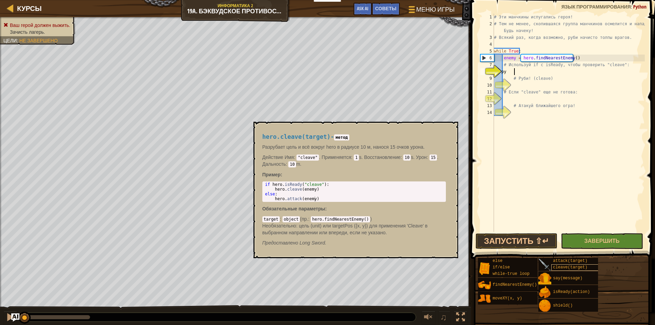
scroll to position [3, 2]
type textarea "ш"
type textarea "if hero.isReady("cleave")"
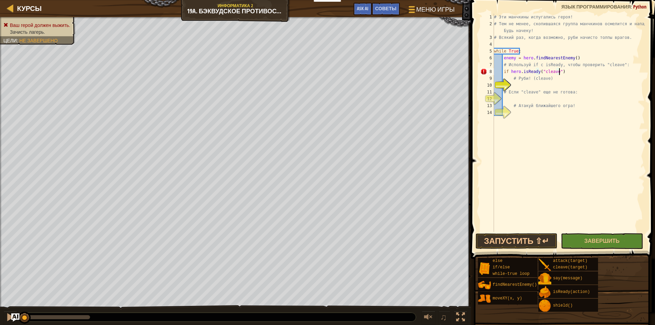
click at [554, 84] on div "# Эти манчкины испугались героя! # Тем не менее, скопившаяся группа манчкинов о…" at bounding box center [569, 130] width 152 height 232
click at [563, 72] on div "# Эти манчкины испугались героя! # Тем не менее, скопившаяся группа манчкинов о…" at bounding box center [569, 130] width 152 height 232
click at [531, 242] on button "Запустить ⇧↵" at bounding box center [517, 241] width 82 height 16
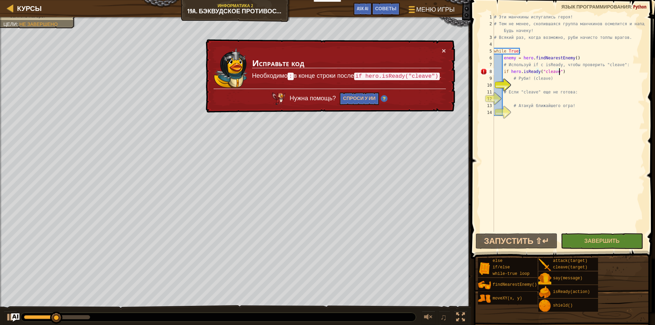
click at [448, 51] on div "× Исправьте код Необходимо : в конце строки после if hero.isReady("cleave") . Н…" at bounding box center [329, 76] width 251 height 74
type textarea "if hero.isReady("cleave"):"
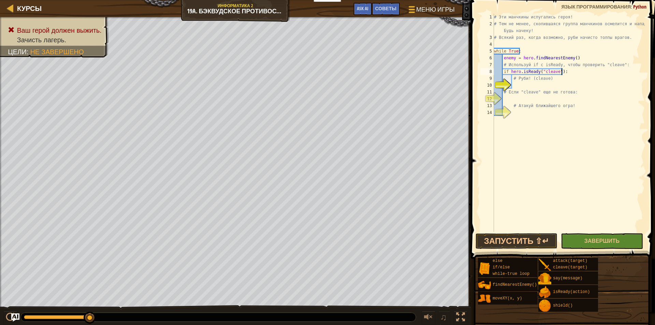
click at [531, 86] on div "# Эти манчкины испугались героя! # Тем не менее, скопившаяся группа манчкинов о…" at bounding box center [569, 130] width 152 height 232
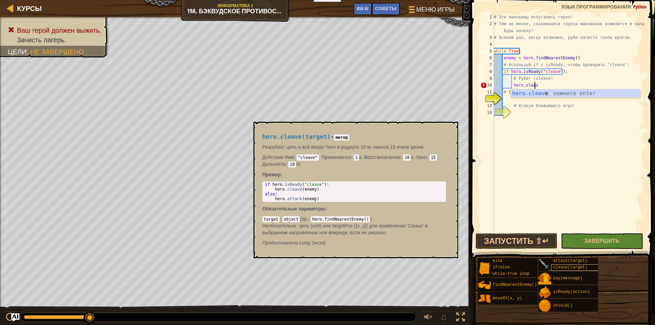
scroll to position [3, 3]
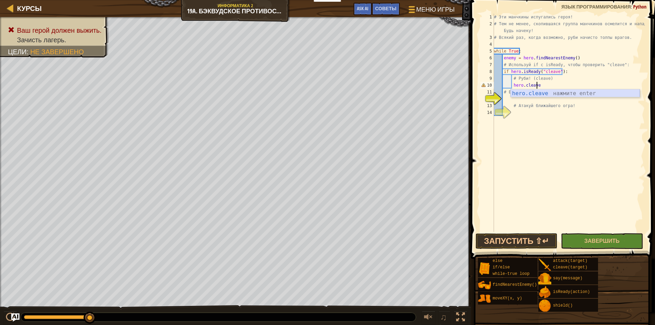
click at [568, 92] on div "hero.cleave нажмите enter" at bounding box center [575, 101] width 129 height 25
type textarea "hero.cleave(enemy)"
click at [568, 85] on div "# Эти манчкины испугались героя! # Тем не менее, скопившаяся группа манчкинов о…" at bounding box center [569, 130] width 152 height 232
drag, startPoint x: 555, startPoint y: 100, endPoint x: 551, endPoint y: 101, distance: 4.3
click at [551, 101] on div "# Эти манчкины испугались героя! # Тем не менее, скопившаяся группа манчкинов о…" at bounding box center [569, 130] width 152 height 232
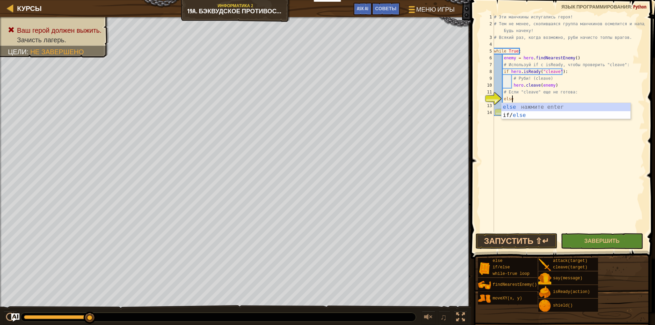
scroll to position [3, 1]
click at [535, 101] on div "# Эти манчкины испугались героя! # Тем не менее, скопившаяся группа манчкинов о…" at bounding box center [569, 130] width 152 height 232
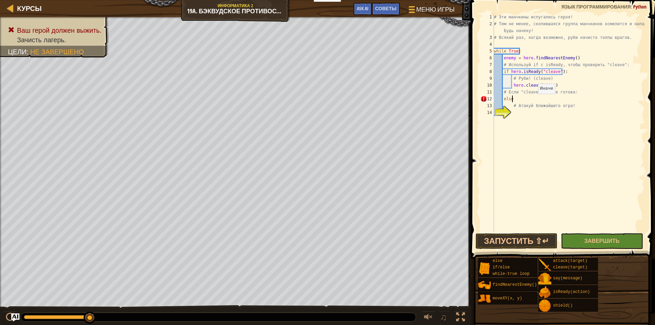
type textarea "else:"
click at [550, 114] on div "# Эти манчкины испугались героя! # Тем не менее, скопившаяся группа манчкинов о…" at bounding box center [569, 130] width 152 height 232
click at [541, 124] on div "hero. attac k нажмите enter" at bounding box center [575, 129] width 129 height 25
click at [563, 115] on div "# Эти манчкины испугались героя! # Тем не менее, скопившаяся группа манчкинов о…" at bounding box center [569, 130] width 152 height 232
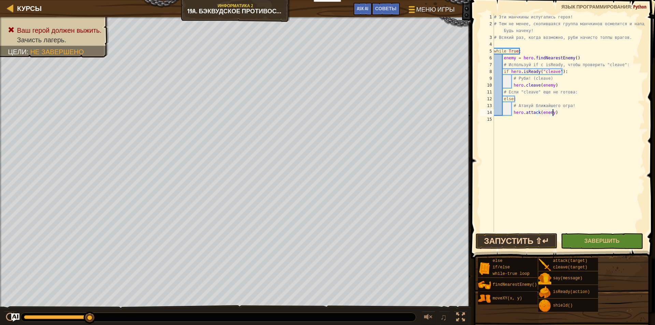
type textarea "hero.attack(enemy)"
click at [532, 240] on button "Запустить ⇧↵" at bounding box center [517, 241] width 82 height 16
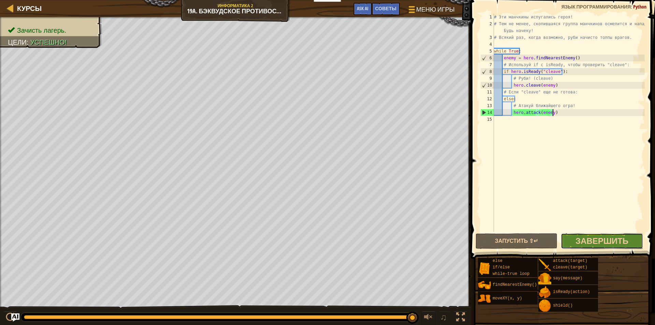
click at [618, 234] on button "Завершить" at bounding box center [602, 241] width 82 height 16
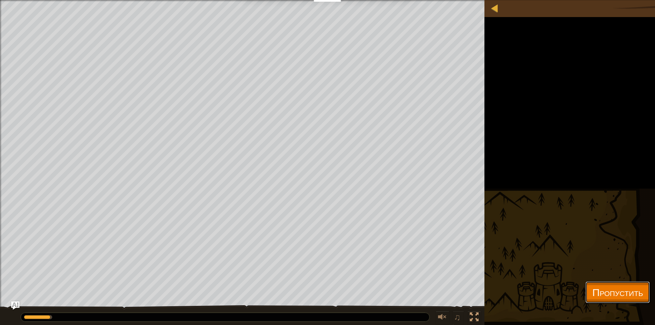
click at [585, 294] on button "Пропустить" at bounding box center [617, 292] width 64 height 22
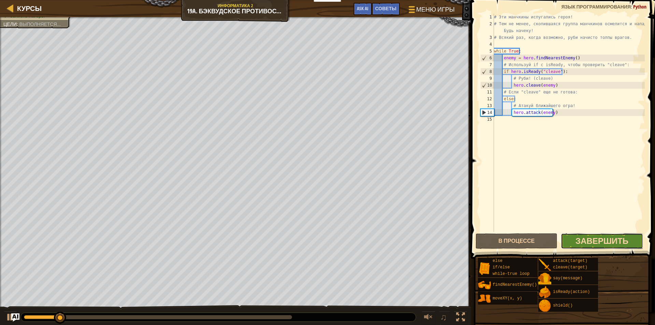
click at [603, 244] on span "Завершить" at bounding box center [601, 240] width 53 height 11
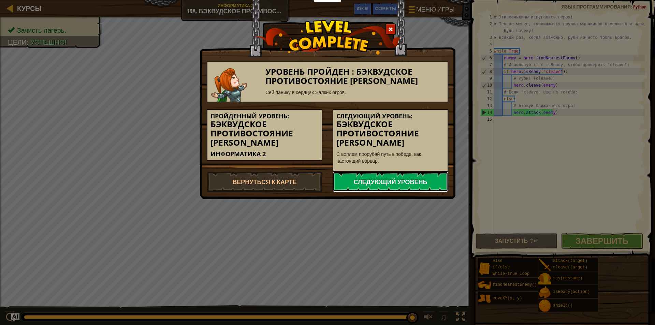
click at [364, 172] on link "Следующий уровень" at bounding box center [391, 182] width 116 height 20
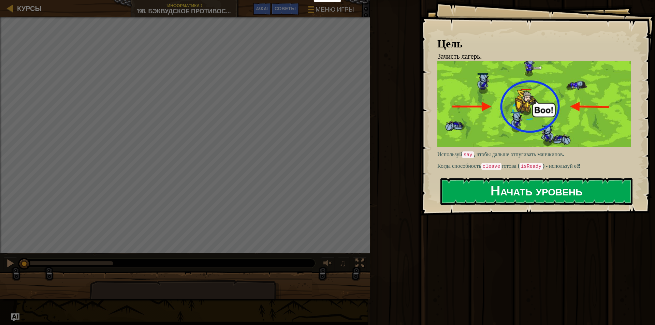
click at [458, 193] on button "Начать уровень" at bounding box center [536, 191] width 192 height 27
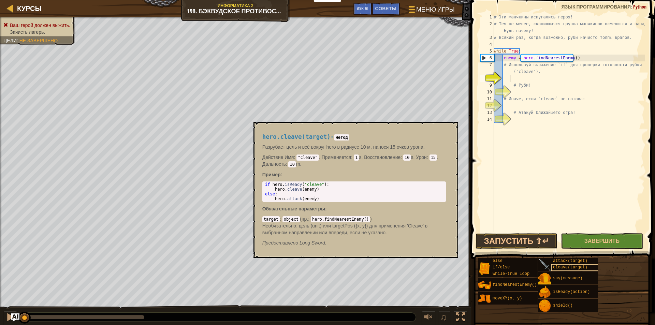
scroll to position [3, 1]
type textarea "ш"
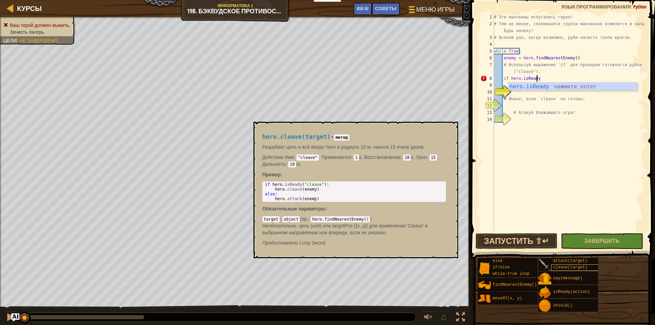
scroll to position [3, 3]
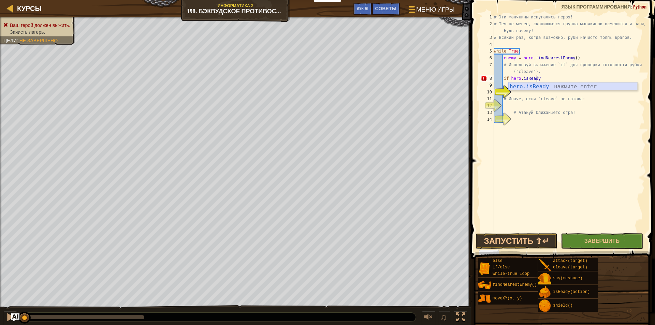
click at [541, 89] on div "hero.isReady нажмите enter" at bounding box center [572, 95] width 129 height 25
click at [564, 78] on div "# Эти манчкины испугались героя! # Тем не менее, скопившаяся группа манчкинов о…" at bounding box center [569, 130] width 152 height 232
type textarea "if hero.isReady("cleave"):"
click at [517, 91] on div "# Эти манчкины испугались героя! # Тем не менее, скопившаяся группа манчкинов о…" at bounding box center [569, 130] width 152 height 232
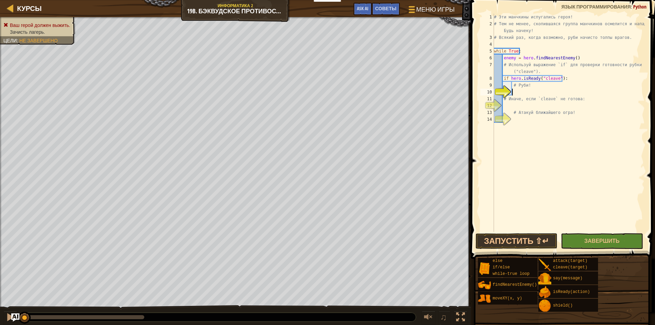
scroll to position [3, 1]
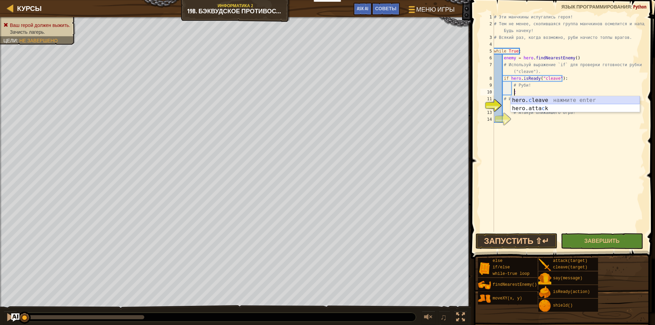
click at [541, 101] on div "hero. c leave нажмите enter hero.atta c k нажмите enter" at bounding box center [575, 112] width 129 height 33
click at [560, 96] on div "# Эти манчкины испугались героя! # Тем не менее, скопившаяся группа манчкинов о…" at bounding box center [569, 130] width 152 height 232
click at [557, 91] on div "# Эти манчкины испугались героя! # Тем не менее, скопившаяся группа манчкинов о…" at bounding box center [569, 130] width 152 height 232
type textarea "hero.cleave(enemy)"
click at [578, 105] on div "# Эти манчкины испугались героя! # Тем не менее, скопившаяся группа манчкинов о…" at bounding box center [569, 130] width 152 height 232
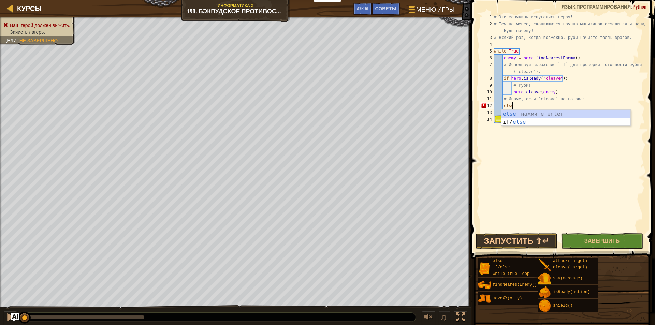
type textarea "else:"
click at [555, 117] on div "# Эти манчкины испугались героя! # Тем не менее, скопившаяся группа манчкинов о…" at bounding box center [569, 130] width 152 height 232
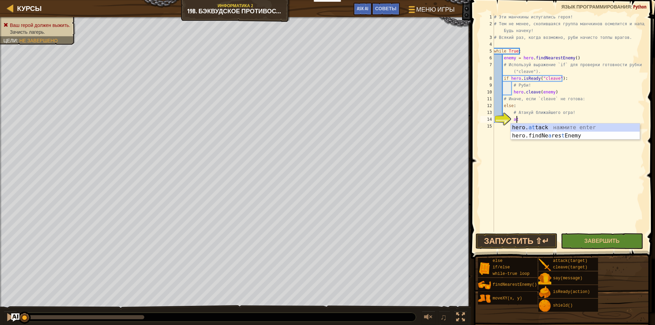
scroll to position [3, 1]
click at [542, 127] on div "hero. at tack нажмите enter hero.findNe a res t Enemy нажмите enter" at bounding box center [575, 139] width 129 height 33
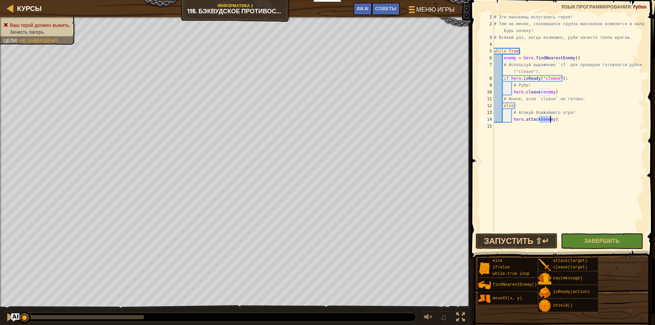
click at [569, 120] on div "# Эти манчкины испугались героя! # Тем не менее, скопившаяся группа манчкинов о…" at bounding box center [569, 130] width 152 height 232
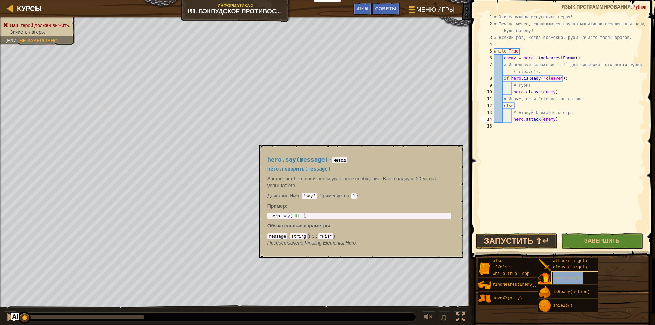
click at [566, 280] on span "say(message)" at bounding box center [567, 278] width 29 height 5
click at [599, 282] on div "else if/else while-true loop findNearestEnemy() moveXY(x, y) attack(target) cle…" at bounding box center [564, 285] width 173 height 55
click at [568, 78] on div "# Эти манчкины испугались героя! # Тем не менее, скопившаяся группа манчкинов о…" at bounding box center [569, 130] width 152 height 232
type textarea "if hero.isReady("cleave"):"
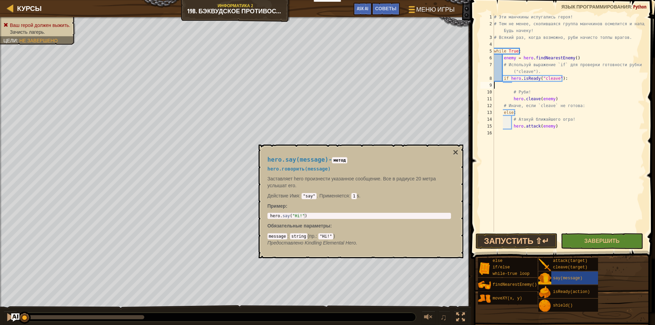
scroll to position [3, 0]
click at [552, 68] on div "# Эти манчкины испугались героя! # Тем не менее, скопившаяся группа манчкинов о…" at bounding box center [569, 130] width 152 height 232
click at [590, 55] on div "# Эти манчкины испугались героя! # Тем не менее, скопившаяся группа манчкинов о…" at bounding box center [569, 130] width 152 height 232
type textarea "enemy = hero.findNearestEnemy()"
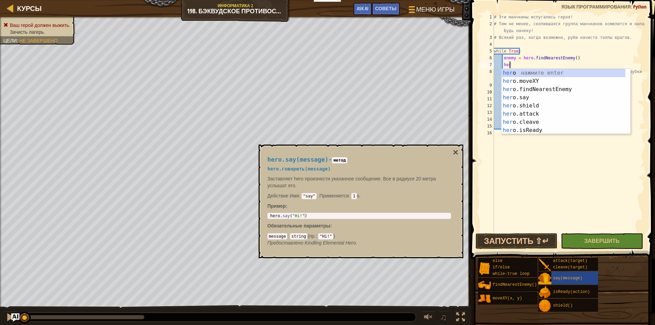
scroll to position [3, 1]
click at [526, 98] on div "hero нажмите enter hero .moveXY нажмите enter hero .findNearestEnemy нажмите en…" at bounding box center [563, 110] width 124 height 82
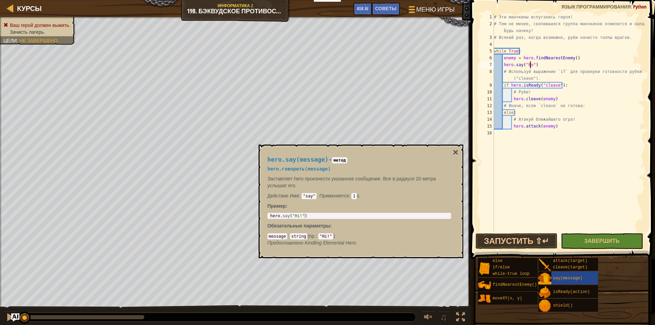
scroll to position [3, 3]
type textarea "hero.say("Boo!")"
click at [552, 244] on button "Запустить ⇧↵" at bounding box center [517, 241] width 82 height 16
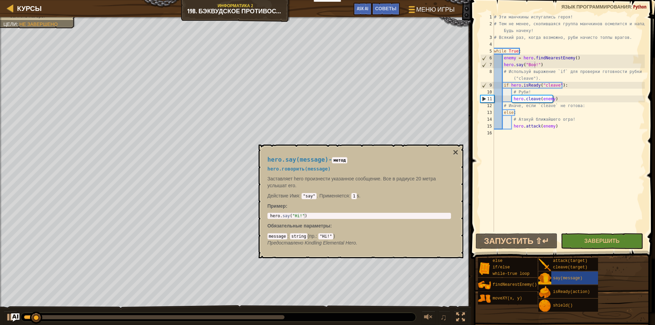
click at [390, 153] on div "hero.say(message) - метод hero.говорить(message) Заставляет hero произнести ука…" at bounding box center [359, 201] width 193 height 103
click at [454, 155] on button "×" at bounding box center [455, 153] width 5 height 10
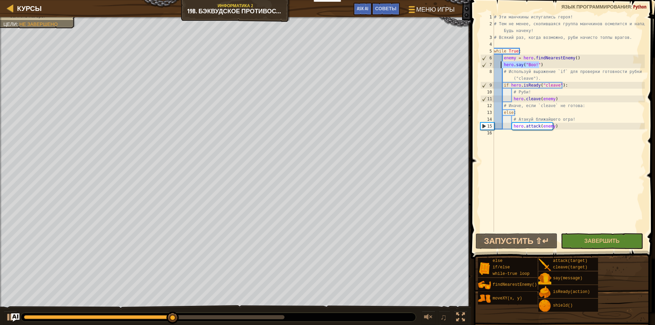
drag, startPoint x: 548, startPoint y: 66, endPoint x: 500, endPoint y: 65, distance: 48.1
click at [500, 65] on div "# Эти манчкины испугались героя! # Тем не менее, скопившаяся группа манчкинов о…" at bounding box center [569, 130] width 152 height 232
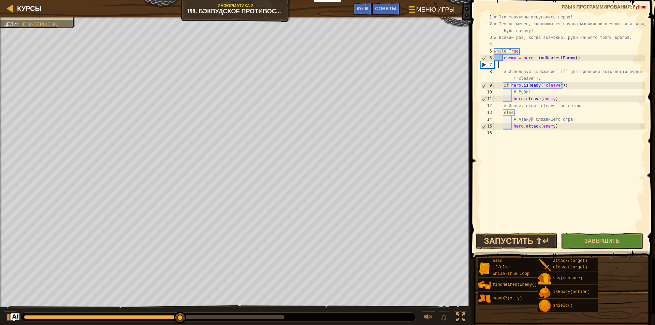
scroll to position [3, 0]
type textarea "enemy = hero.findNearestEnemy()"
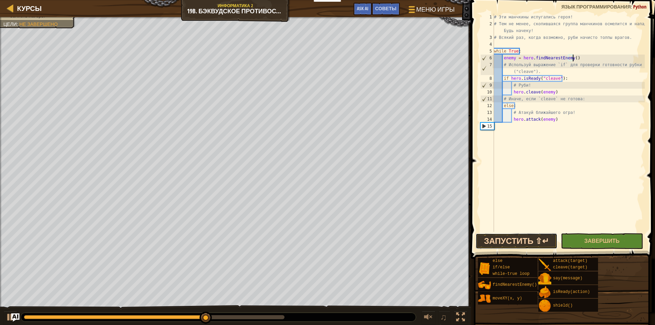
click at [531, 242] on button "Запустить ⇧↵" at bounding box center [517, 241] width 82 height 16
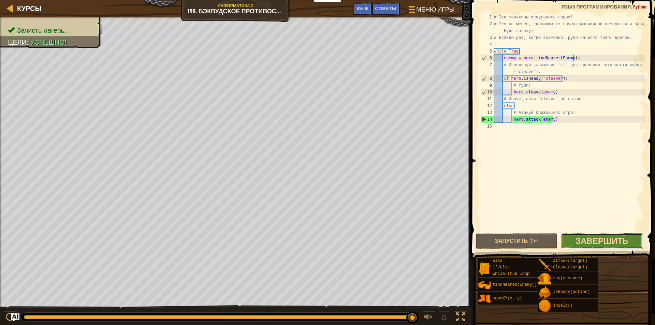
click at [601, 244] on span "Завершить" at bounding box center [601, 240] width 53 height 11
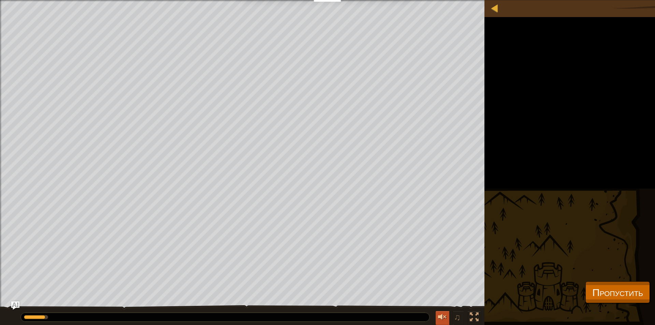
click at [443, 319] on div at bounding box center [442, 317] width 9 height 9
click at [459, 316] on span "♫" at bounding box center [457, 317] width 7 height 10
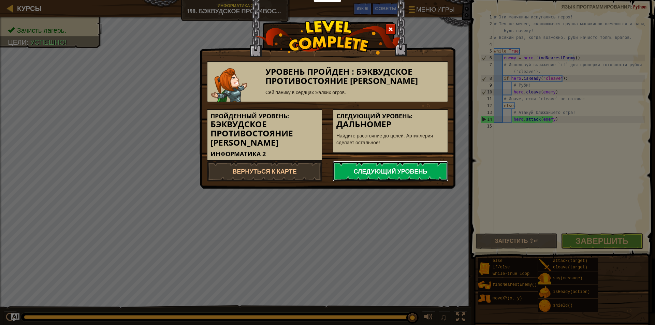
click at [371, 171] on link "Следующий уровень" at bounding box center [391, 171] width 116 height 20
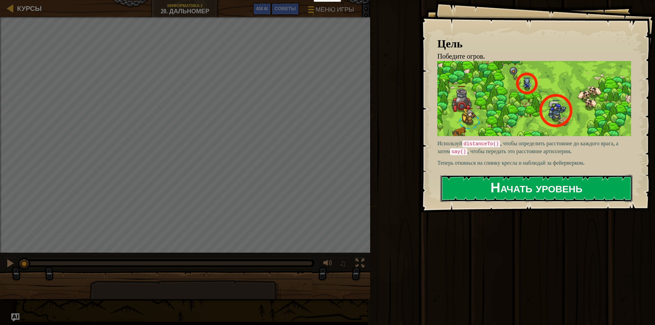
click at [502, 180] on button "Начать уровень" at bounding box center [536, 188] width 192 height 27
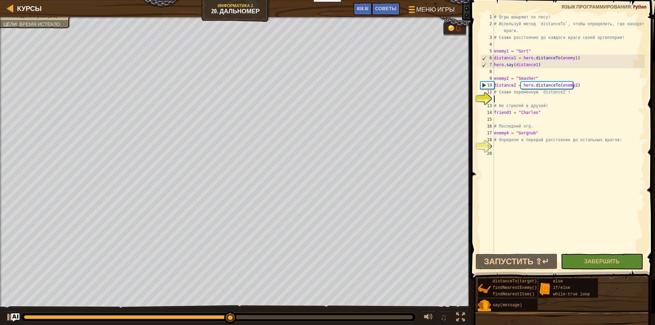
type textarea "в"
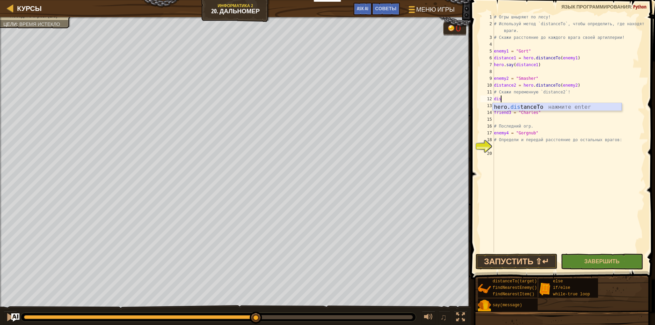
click at [550, 106] on div "hero. dis tanceTo нажмите enter" at bounding box center [557, 115] width 129 height 25
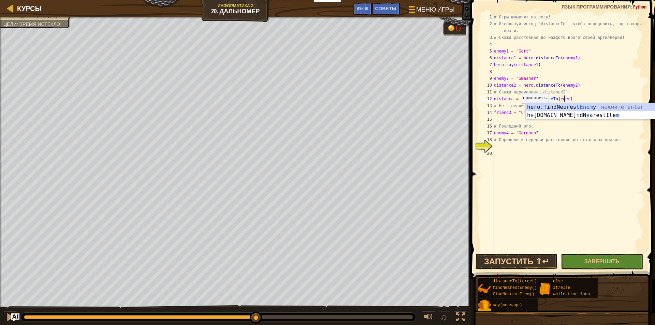
scroll to position [3, 6]
type textarea "distance = hero.distanceTo(enemy3)"
click at [533, 118] on div "# Огры шныряют по лесу! # Используй метод `distanceTo`, чтобы определить, где н…" at bounding box center [569, 140] width 152 height 252
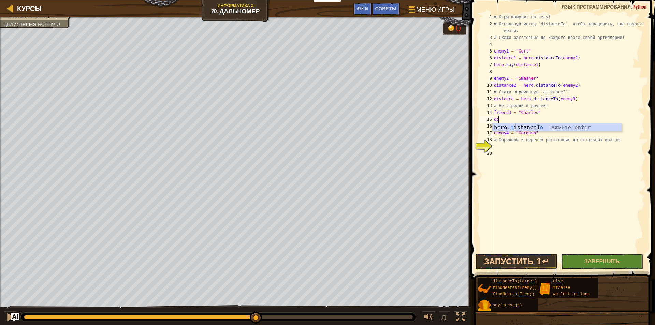
scroll to position [3, 0]
click at [525, 127] on div "hero. d istanceTo нажмите enter hero.fin d NearestEnemy нажмите enter hero.fin …" at bounding box center [557, 143] width 129 height 41
type textarea "distance = hero.distanceTo(target)"
click at [467, 121] on div "Курсы Информатика 2 20. Дальномер Меню игры Готово Советы Ask AI 1 הההההההההההה…" at bounding box center [327, 162] width 655 height 325
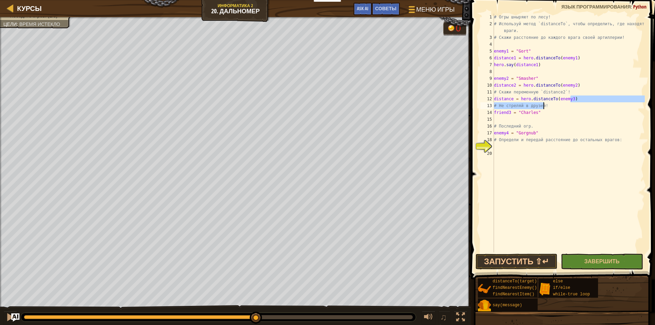
click at [575, 102] on div "# Огры шныряют по лесу! # Используй метод `distanceTo`, чтобы определить, где н…" at bounding box center [569, 140] width 152 height 252
click at [572, 111] on div "# Огры шныряют по лесу! # Используй метод `distanceTo`, чтобы определить, где н…" at bounding box center [569, 140] width 152 height 252
type textarea "friend3 = "[PERSON_NAME]""
click at [541, 148] on div "# Огры шныряют по лесу! # Используй метод `distanceTo`, чтобы определить, где н…" at bounding box center [569, 140] width 152 height 252
click at [569, 98] on div "# Огры шныряют по лесу! # Используй метод `distanceTo`, чтобы определить, где н…" at bounding box center [569, 140] width 152 height 252
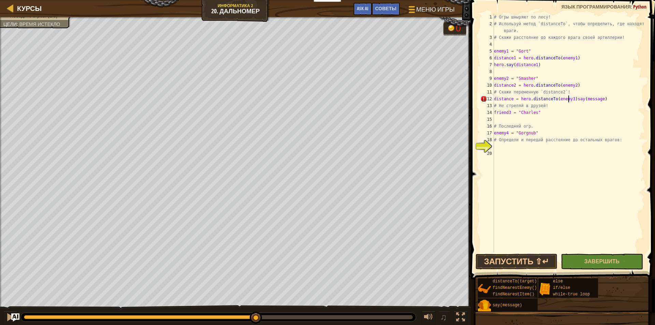
click at [570, 98] on div "# Огры шныряют по лесу! # Используй метод `distanceTo`, чтобы определить, где н…" at bounding box center [569, 140] width 152 height 252
click at [572, 94] on div "# Огры шныряют по лесу! # Используй метод `distanceTo`, чтобы определить, где н…" at bounding box center [569, 140] width 152 height 252
type textarea "# Скажи переменную `distance2`!"
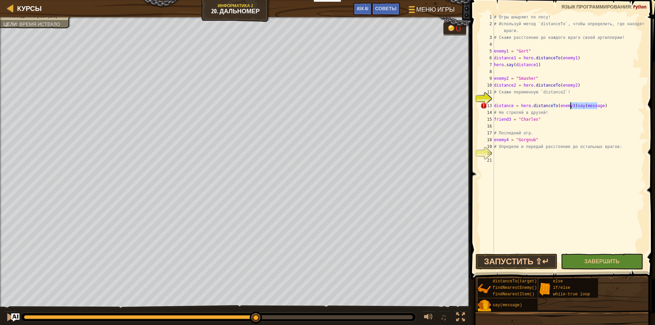
drag, startPoint x: 598, startPoint y: 107, endPoint x: 571, endPoint y: 105, distance: 27.0
click at [571, 105] on div "# Огры шныряют по лесу! # Используй метод `distanceTo`, чтобы определить, где н…" at bounding box center [569, 140] width 152 height 252
drag, startPoint x: 597, startPoint y: 105, endPoint x: 571, endPoint y: 108, distance: 26.4
click at [571, 108] on div "# Огры шныряют по лесу! # Используй метод `distanceTo`, чтобы определить, где н…" at bounding box center [569, 140] width 152 height 252
type textarea "distance = hero.distanceTo(enemy3)"
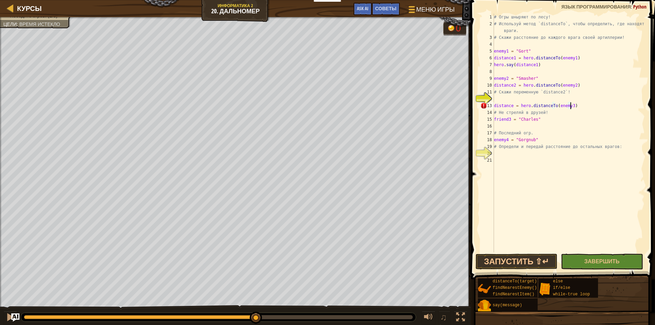
click at [557, 101] on div "# Огры шныряют по лесу! # Используй метод `distanceTo`, чтобы определить, где н…" at bounding box center [569, 140] width 152 height 252
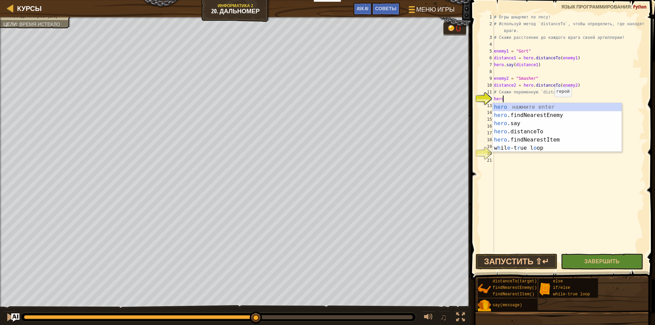
scroll to position [3, 0]
click at [526, 123] on div "hero нажмите enter hero .findNearestEnemy нажмите enter hero .say нажмите enter…" at bounding box center [557, 135] width 129 height 65
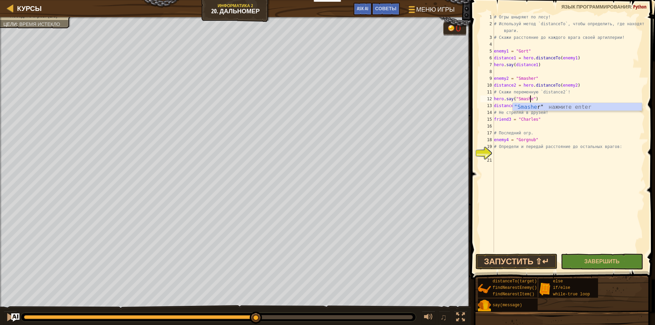
scroll to position [3, 3]
click at [545, 95] on div "# Огры шныряют по лесу! # Используй метод `distanceTo`, чтобы определить, где н…" at bounding box center [569, 140] width 152 height 252
click at [532, 101] on div "# Огры шныряют по лесу! # Используй метод `distanceTo`, чтобы определить, где н…" at bounding box center [569, 140] width 152 height 252
click at [521, 257] on button "Запустить ⇧↵" at bounding box center [517, 262] width 82 height 16
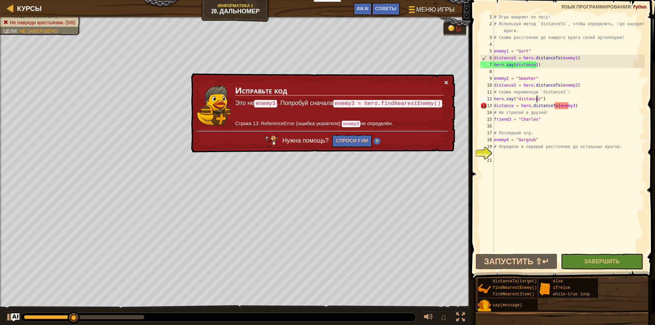
click at [446, 85] on button "×" at bounding box center [446, 82] width 4 height 7
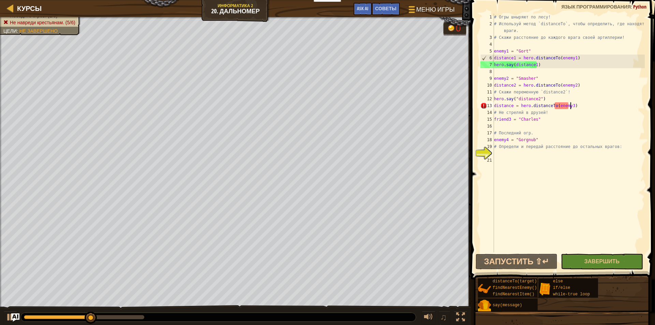
click at [571, 106] on div "# Огры шныряют по лесу! # Используй метод `distanceTo`, чтобы определить, где н…" at bounding box center [569, 140] width 152 height 252
click at [568, 105] on div "# Огры шныряют по лесу! # Используй метод `distanceTo`, чтобы определить, где н…" at bounding box center [569, 140] width 152 height 252
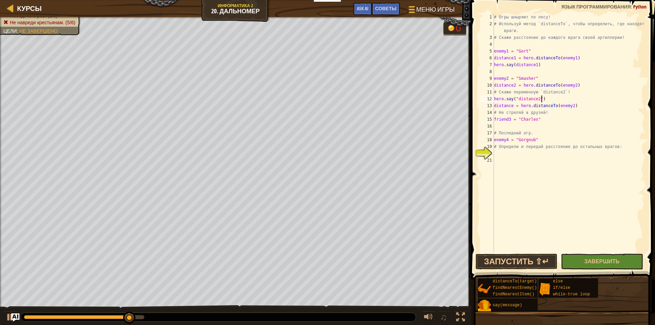
click at [577, 101] on div "# Огры шныряют по лесу! # Используй метод `distanceTo`, чтобы определить, где н…" at bounding box center [569, 140] width 152 height 252
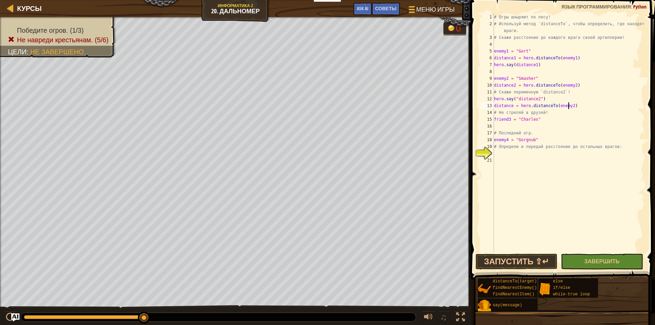
click at [569, 108] on div "# Огры шныряют по лесу! # Используй метод `distanceTo`, чтобы определить, где н…" at bounding box center [569, 140] width 152 height 252
click at [586, 100] on div "# Огры шныряют по лесу! # Используй метод `distanceTo`, чтобы определить, где н…" at bounding box center [569, 140] width 152 height 252
click at [530, 260] on button "Запустить ⇧↵" at bounding box center [517, 262] width 82 height 16
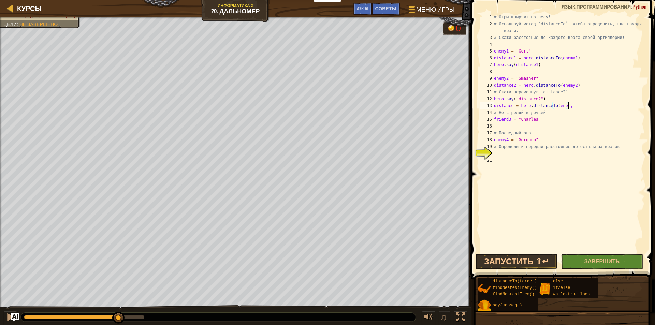
click at [576, 107] on div "# Огры шныряют по лесу! # Используй метод `distanceTo`, чтобы определить, где н…" at bounding box center [569, 140] width 152 height 252
click at [511, 105] on div "# Огры шныряют по лесу! # Используй метод `distanceTo`, чтобы определить, где н…" at bounding box center [569, 140] width 152 height 252
click at [569, 106] on div "# Огры шныряют по лесу! # Используй метод `distanceTo`, чтобы определить, где н…" at bounding box center [569, 140] width 152 height 252
click at [568, 107] on div "# Огры шныряют по лесу! # Используй метод `distanceTo`, чтобы определить, где н…" at bounding box center [569, 140] width 152 height 252
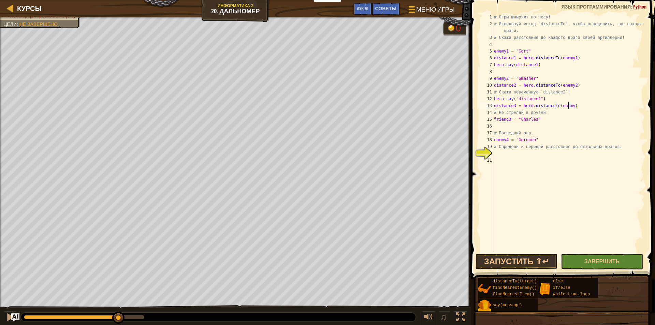
type textarea "distance3 = hero.distanceTo(enemy3)"
click at [532, 230] on div "# Огры шныряют по лесу! # Используй метод `distanceTo`, чтобы определить, где н…" at bounding box center [569, 140] width 152 height 252
click at [529, 258] on button "Запустить ⇧↵" at bounding box center [517, 262] width 82 height 16
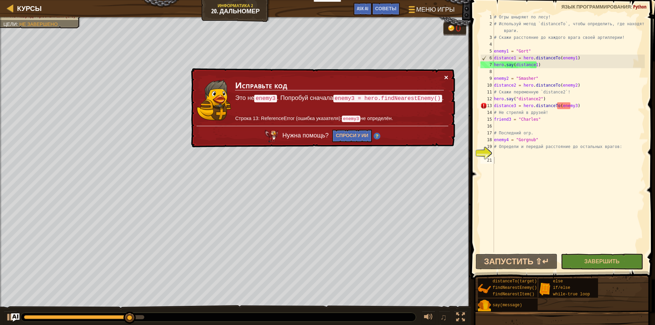
click at [444, 80] on button "×" at bounding box center [446, 77] width 4 height 7
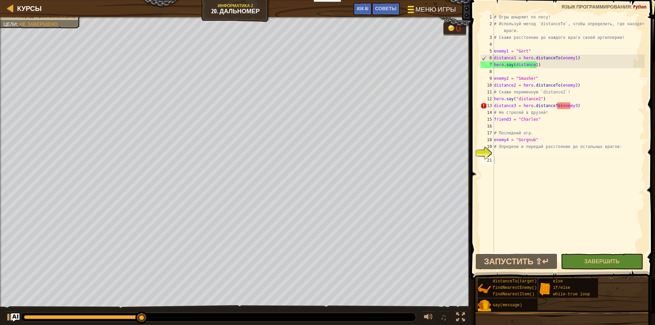
click at [432, 11] on span "Меню игры" at bounding box center [435, 9] width 40 height 9
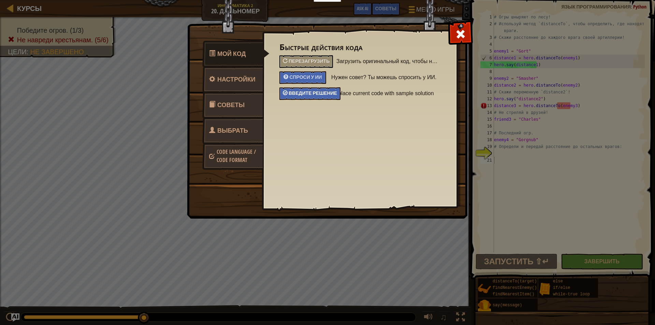
click at [323, 94] on span "Введите решение" at bounding box center [313, 93] width 48 height 6
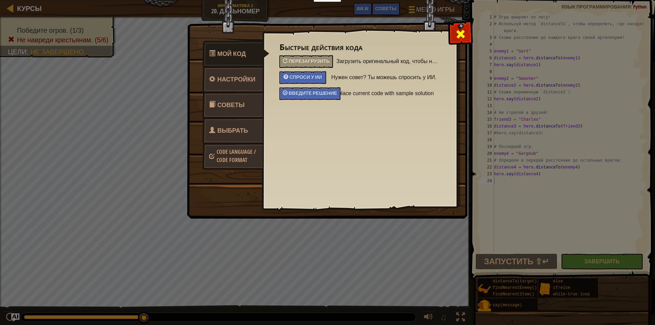
click at [464, 36] on span at bounding box center [460, 34] width 11 height 11
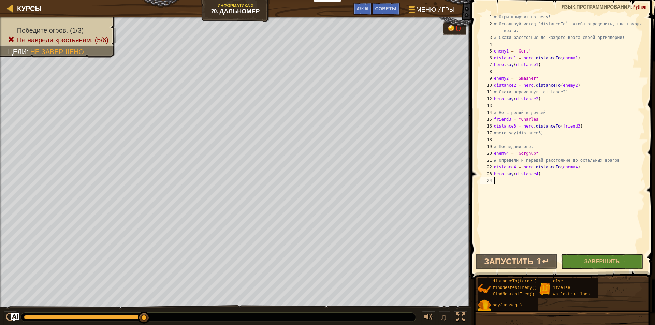
drag, startPoint x: 545, startPoint y: 216, endPoint x: 529, endPoint y: 228, distance: 20.1
click at [529, 225] on div "# Огры шныряют по лесу! # Используй метод `distanceTo`, чтобы определить, где н…" at bounding box center [569, 140] width 152 height 252
click at [529, 266] on button "Запустить ⇧↵" at bounding box center [517, 262] width 82 height 16
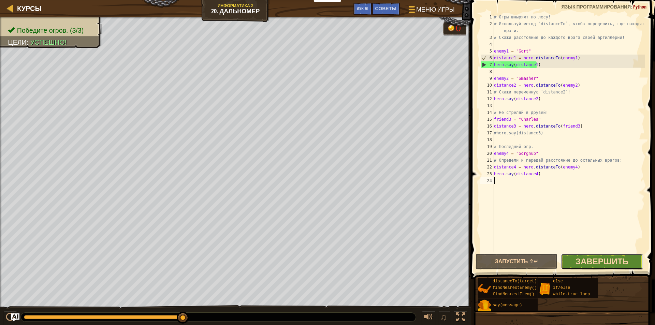
click at [586, 266] on span "Завершить" at bounding box center [601, 261] width 53 height 11
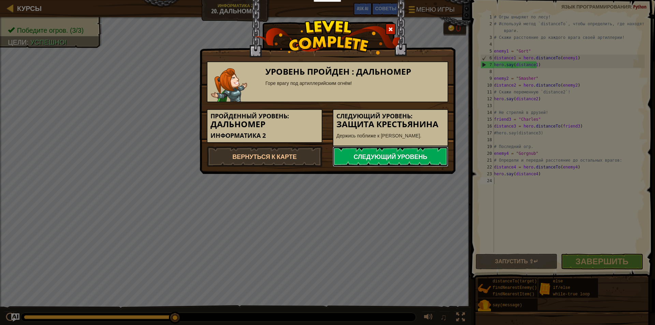
click at [365, 150] on link "Следующий уровень" at bounding box center [391, 156] width 116 height 20
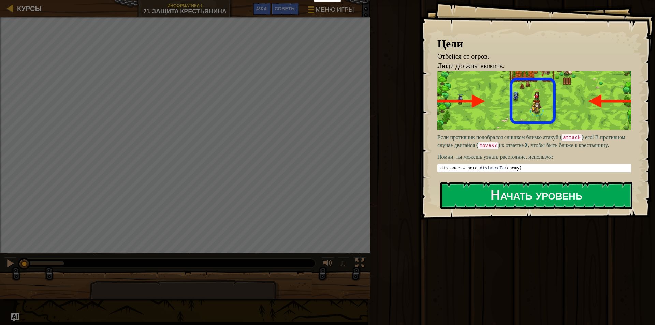
click at [464, 141] on p "Если противник подобрался слишком близко атакуй ( attack ) его! В противном слу…" at bounding box center [536, 141] width 199 height 16
click at [475, 194] on button "Начать уровень" at bounding box center [536, 195] width 192 height 27
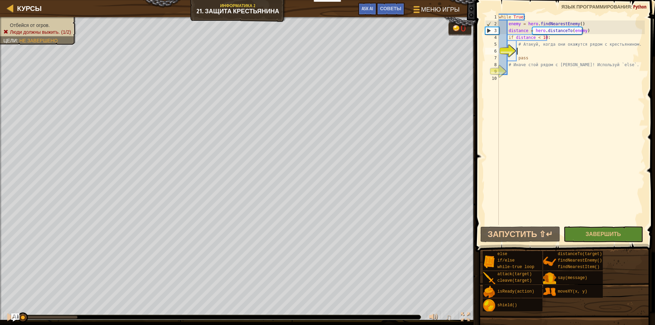
type textarea "р"
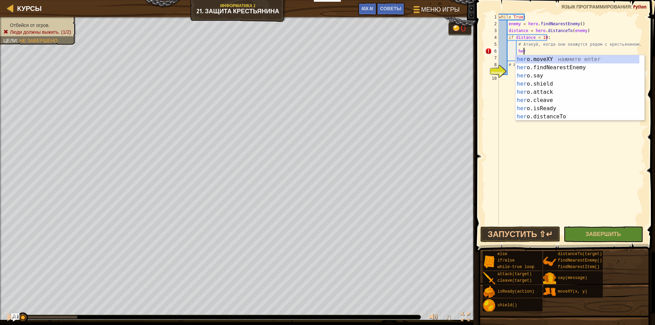
scroll to position [3, 2]
click at [544, 118] on div "hero .moveXY нажмите enter hero .findNearestEnemy нажмите enter hero .say нажми…" at bounding box center [577, 96] width 124 height 82
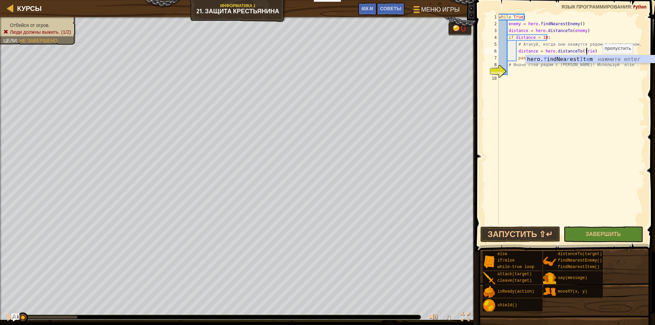
scroll to position [3, 8]
click at [560, 58] on div "while True : enemy = hero . findNearestEnemy ( ) distance = hero . distanceTo (…" at bounding box center [570, 126] width 147 height 225
click at [590, 51] on div "while True : enemy = hero . findNearestEnemy ( ) distance = hero . distanceTo (…" at bounding box center [570, 126] width 147 height 225
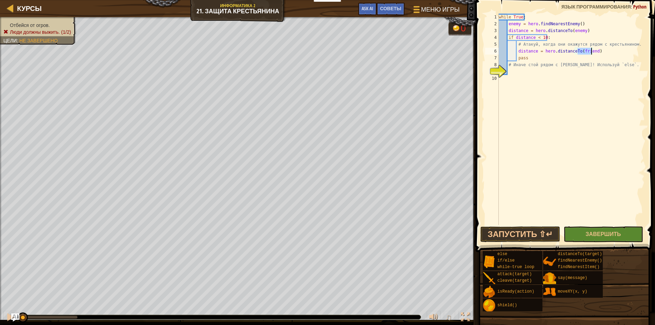
click at [590, 48] on div "while True : enemy = hero . findNearestEnemy ( ) distance = hero . distanceTo (…" at bounding box center [570, 119] width 147 height 211
type textarea "distance = hero.distanceTo(enemy)"
click at [520, 72] on div "while True : enemy = hero . findNearestEnemy ( ) distance = hero . distanceTo (…" at bounding box center [570, 126] width 147 height 225
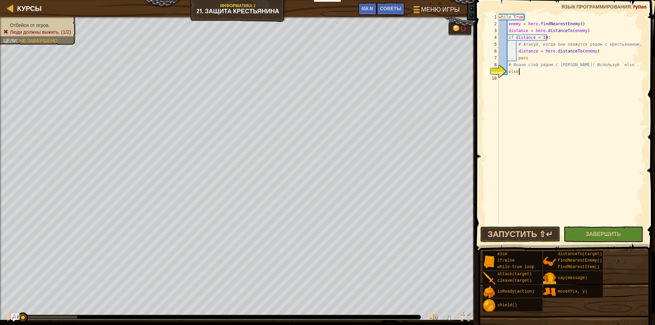
type textarea "else"
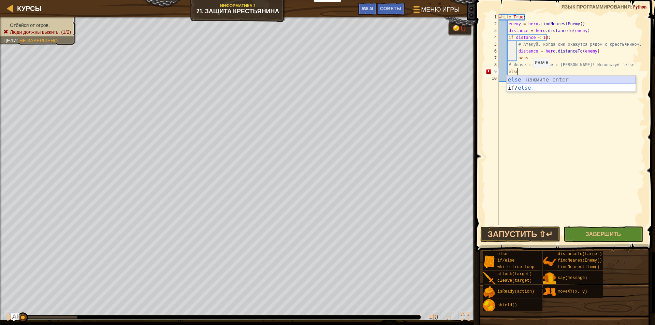
click at [523, 78] on div "else нажмите enter if/ else нажмите enter" at bounding box center [571, 92] width 129 height 33
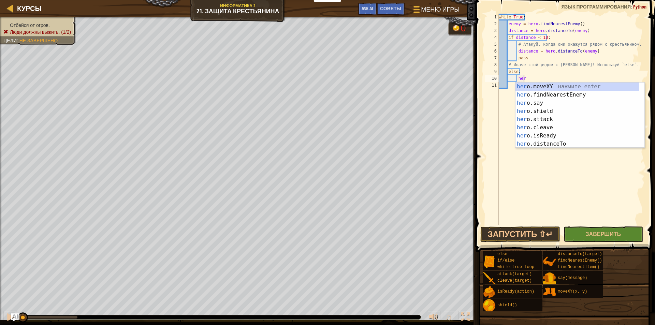
scroll to position [3, 2]
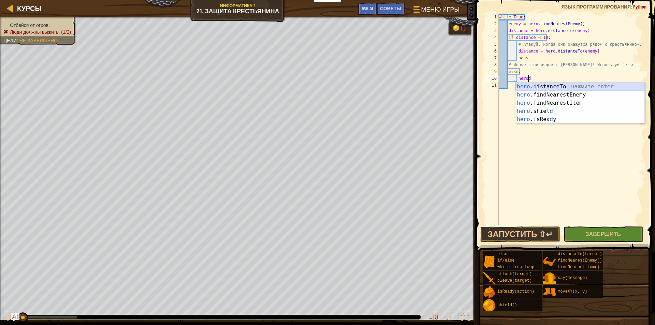
click at [561, 83] on div "hero . d istanceTo нажмите enter hero .fin d NearestEnemy нажмите enter hero .f…" at bounding box center [579, 111] width 129 height 57
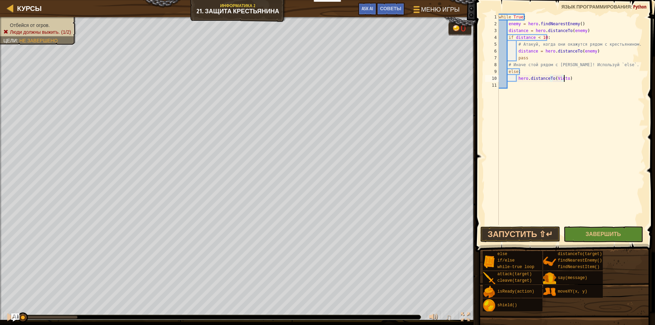
scroll to position [3, 5]
click at [543, 233] on button "Запустить ⇧↵" at bounding box center [519, 235] width 79 height 16
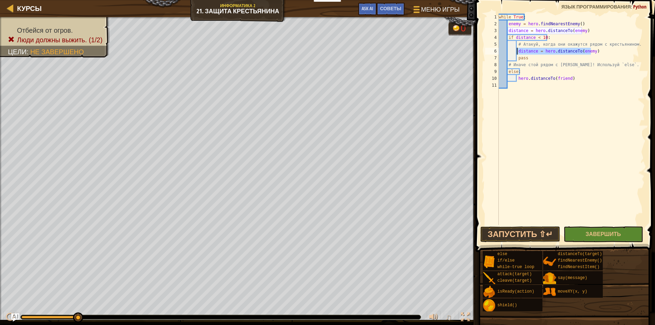
drag, startPoint x: 595, startPoint y: 53, endPoint x: 517, endPoint y: 52, distance: 77.8
click at [517, 52] on div "while True : enemy = hero . findNearestEnemy ( ) distance = hero . distanceTo (…" at bounding box center [570, 126] width 147 height 225
type textarea "distance = hero.distanceTo(enemy)"
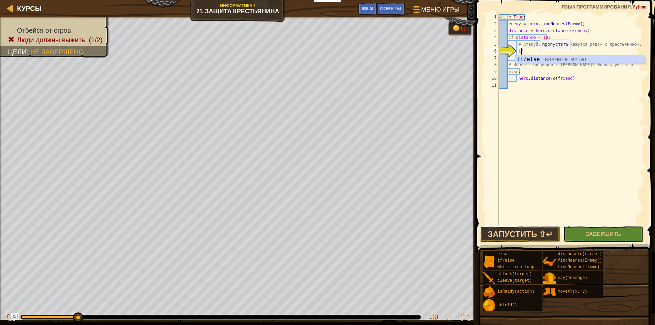
scroll to position [3, 2]
click at [537, 57] on div "if /else нажмите enter" at bounding box center [579, 67] width 129 height 25
type textarea "if enemy:"
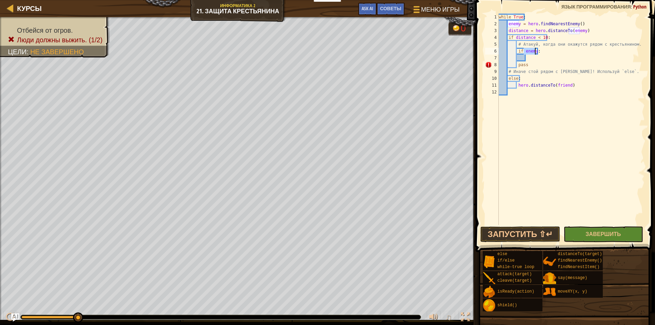
click at [550, 52] on div "while True : enemy = hero . findNearestEnemy ( ) distance = hero . distanceTo (…" at bounding box center [570, 126] width 147 height 225
click at [531, 59] on div "while True : enemy = hero . findNearestEnemy ( ) distance = hero . distanceTo (…" at bounding box center [570, 126] width 147 height 225
click at [557, 68] on div "hero. dist anceTo нажмите enter" at bounding box center [588, 74] width 129 height 25
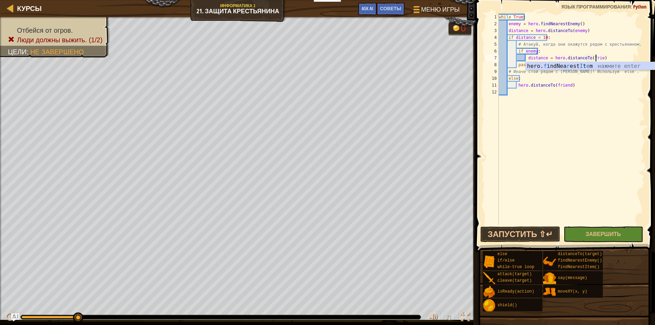
type textarea "distance = hero.distanceTo(friend)"
click at [618, 56] on div "while True : enemy = hero . findNearestEnemy ( ) distance = hero . distanceTo (…" at bounding box center [570, 126] width 147 height 225
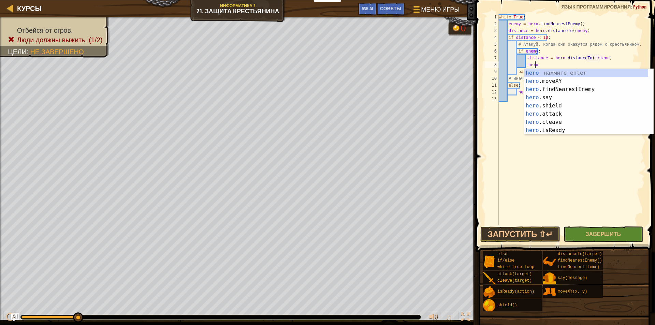
scroll to position [3, 3]
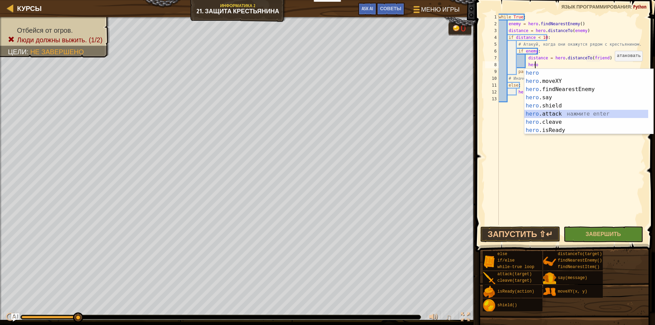
click at [564, 117] on div "hero нажмите enter hero .moveXY нажмите enter hero .findNearestEnemy нажмите en…" at bounding box center [586, 110] width 124 height 82
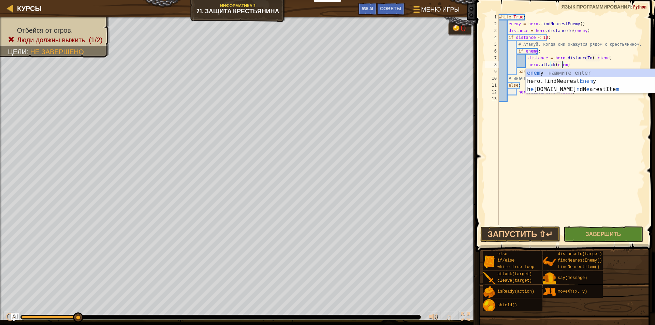
scroll to position [3, 5]
click at [574, 71] on div "enemy нажмите enter hero.findNearest Enemy нажмите enter" at bounding box center [590, 85] width 129 height 33
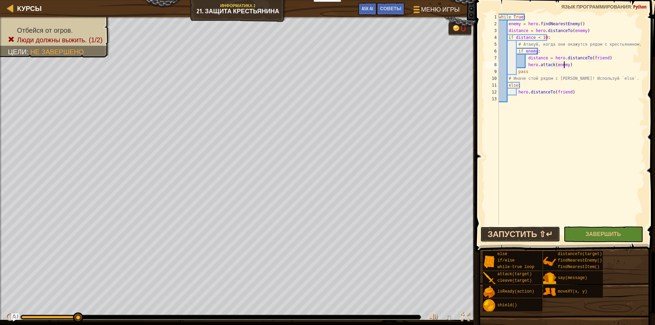
click at [524, 234] on button "Запустить ⇧↵" at bounding box center [519, 235] width 79 height 16
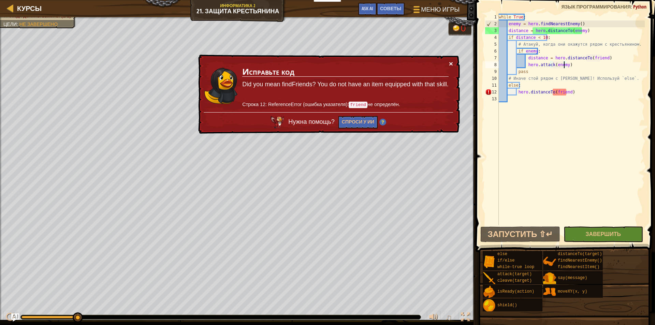
click at [450, 67] on button "×" at bounding box center [451, 63] width 4 height 7
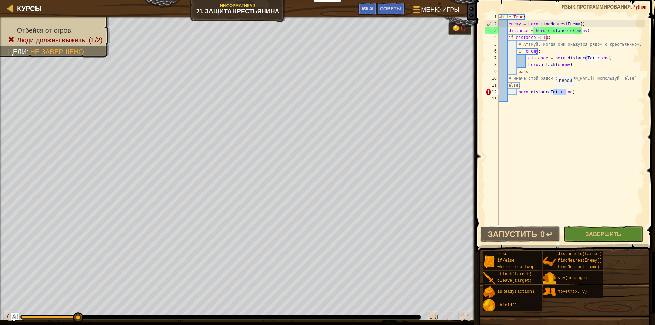
drag, startPoint x: 566, startPoint y: 91, endPoint x: 553, endPoint y: 93, distance: 12.8
click at [553, 93] on div "while True : enemy = hero . findNearestEnemy ( ) distance = hero . distanceTo (…" at bounding box center [570, 126] width 147 height 225
type textarea "hero.distanceTo()"
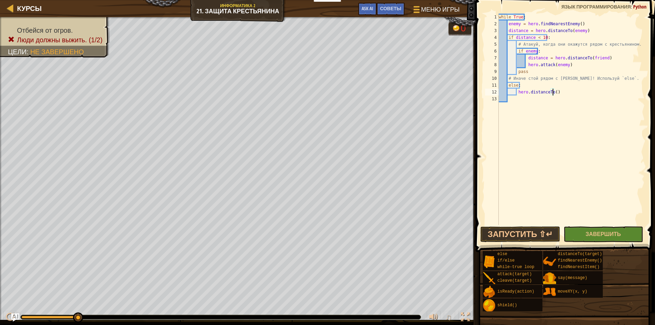
click at [561, 122] on div "while True : enemy = hero . findNearestEnemy ( ) distance = hero . distanceTo (…" at bounding box center [570, 126] width 147 height 225
click at [529, 233] on button "Запустить ⇧↵" at bounding box center [519, 235] width 79 height 16
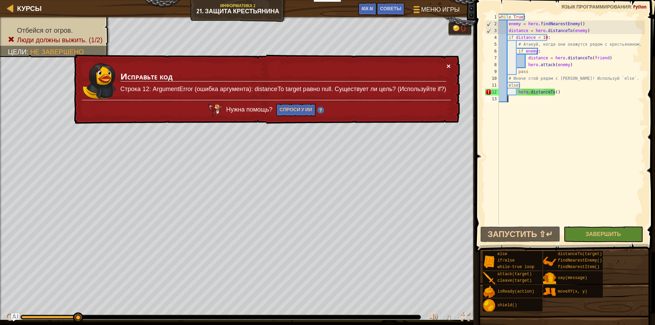
click at [450, 64] on button "×" at bounding box center [449, 65] width 4 height 7
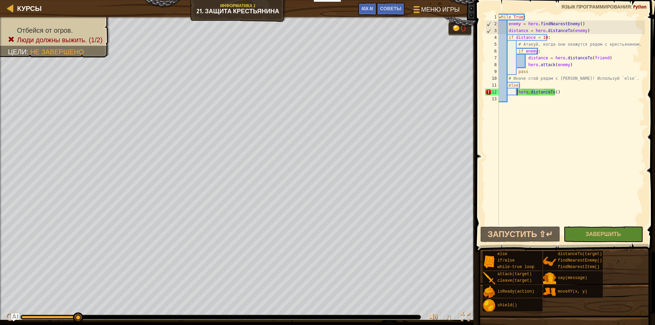
click at [517, 90] on div "while True : enemy = hero . findNearestEnemy ( ) distance = hero . distanceTo (…" at bounding box center [570, 126] width 147 height 225
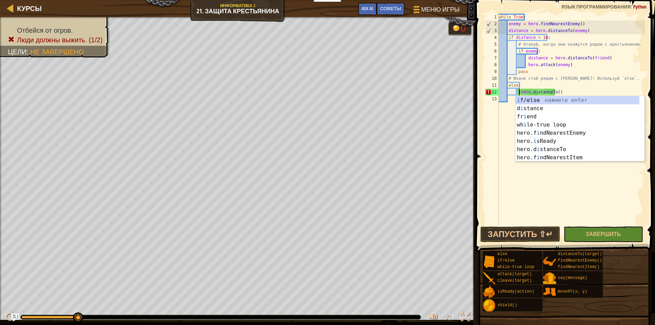
scroll to position [3, 2]
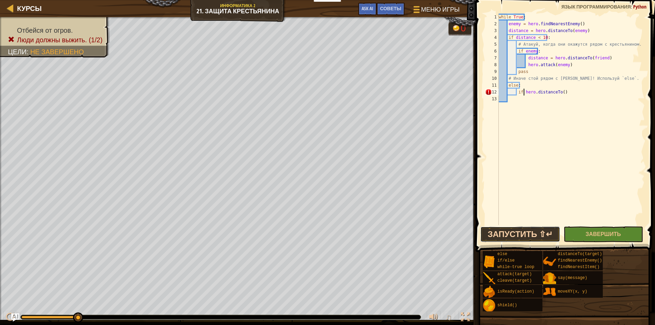
click at [525, 231] on button "Запустить ⇧↵" at bounding box center [519, 235] width 79 height 16
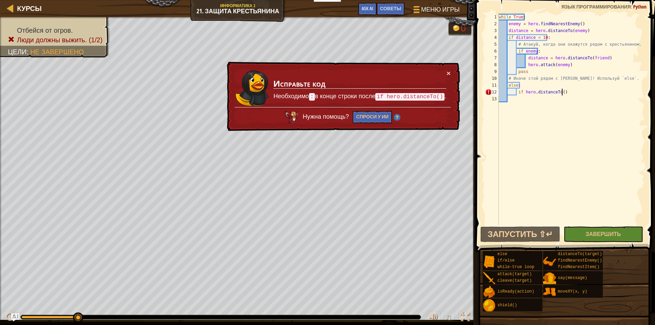
click at [567, 92] on div "while True : enemy = hero . findNearestEnemy ( ) distance = hero . distanceTo (…" at bounding box center [570, 126] width 147 height 225
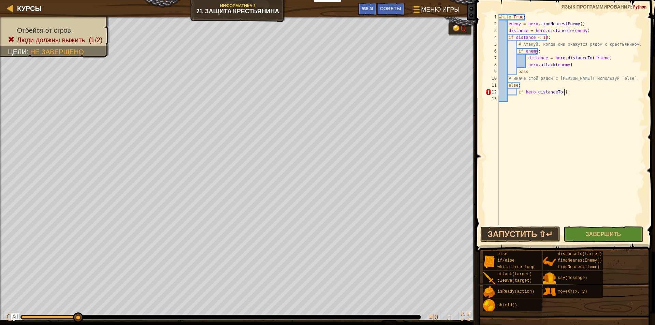
scroll to position [3, 5]
click at [524, 234] on button "Запустить ⇧↵" at bounding box center [519, 235] width 79 height 16
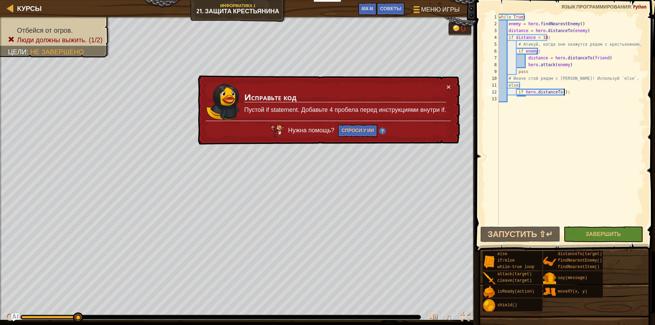
click at [517, 90] on div "while True : enemy = hero . findNearestEnemy ( ) distance = hero . distanceTo (…" at bounding box center [570, 126] width 147 height 225
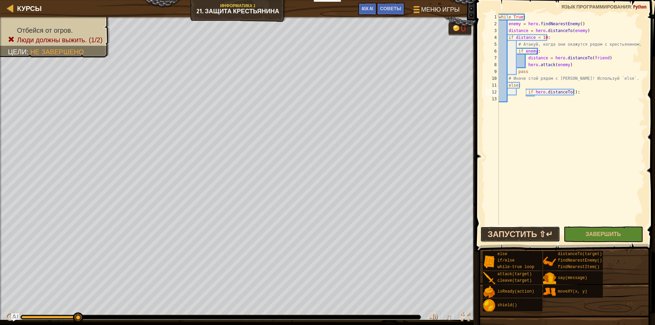
click at [524, 229] on button "Запустить ⇧↵" at bounding box center [519, 235] width 79 height 16
click at [539, 233] on button "Запустить ⇧↵" at bounding box center [519, 235] width 79 height 16
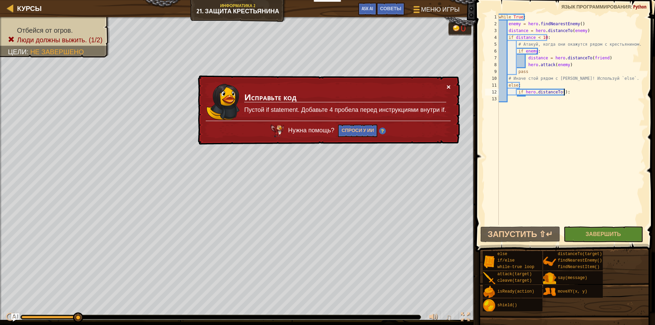
click at [448, 85] on button "×" at bounding box center [449, 86] width 4 height 7
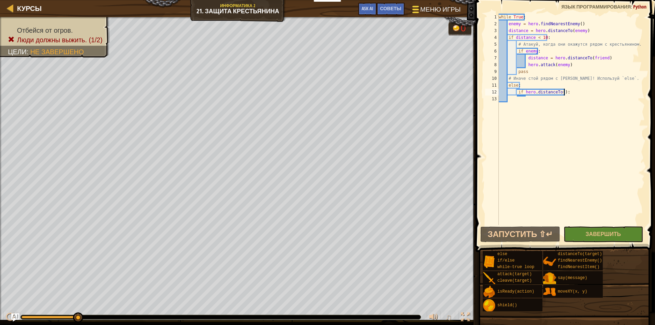
click at [424, 12] on span "Меню игры" at bounding box center [440, 9] width 40 height 9
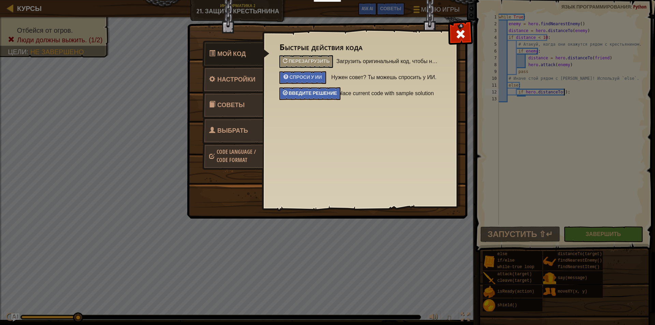
click at [326, 89] on div "Введите решение" at bounding box center [309, 93] width 61 height 13
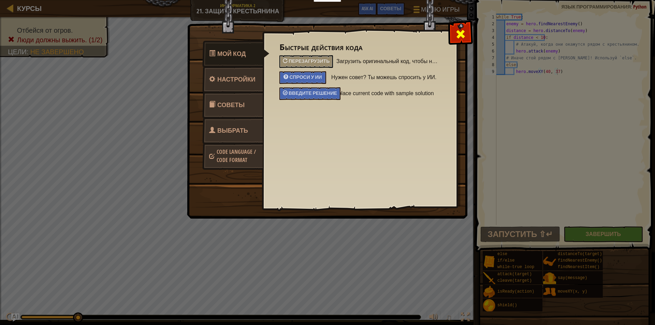
click at [457, 34] on span at bounding box center [460, 34] width 11 height 11
type textarea "hero.moveXY(40, 37)"
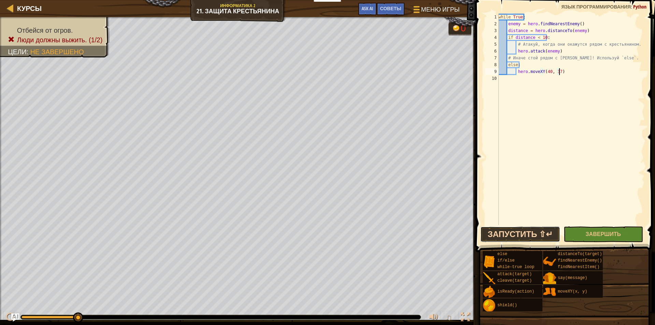
click at [524, 236] on button "Запустить ⇧↵" at bounding box center [519, 235] width 79 height 16
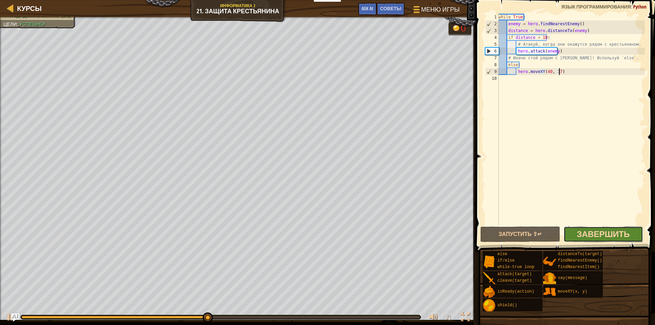
click at [593, 234] on span "Завершить" at bounding box center [603, 234] width 53 height 11
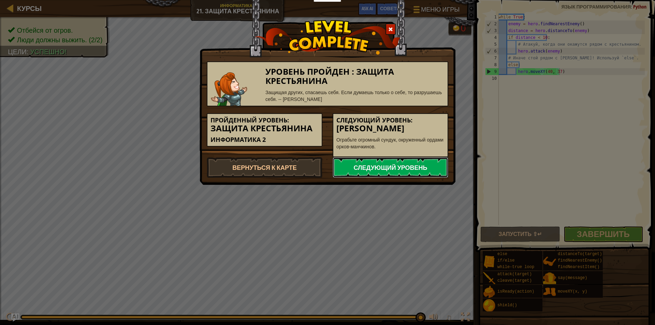
click at [367, 163] on link "Следующий уровень" at bounding box center [391, 167] width 116 height 20
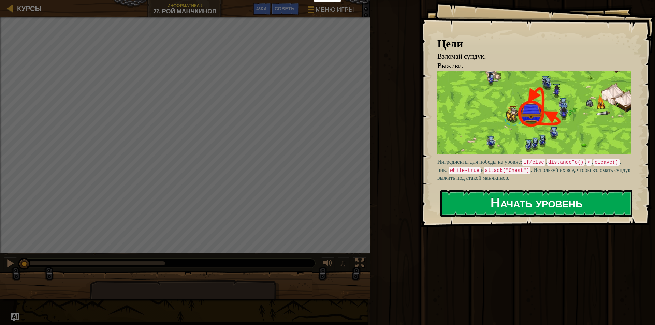
click at [473, 198] on button "Начать уровень" at bounding box center [536, 203] width 192 height 27
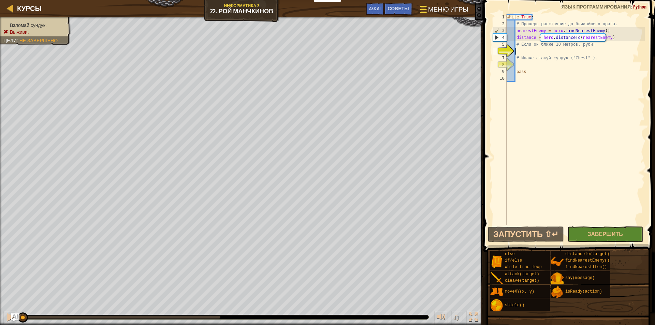
click at [435, 15] on button "Меню игры" at bounding box center [443, 10] width 58 height 17
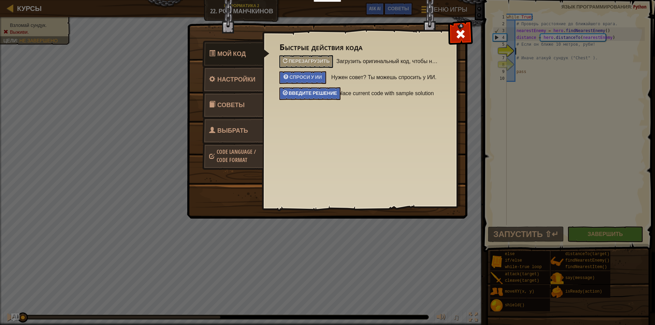
click at [327, 95] on span "Введите решение" at bounding box center [313, 93] width 48 height 6
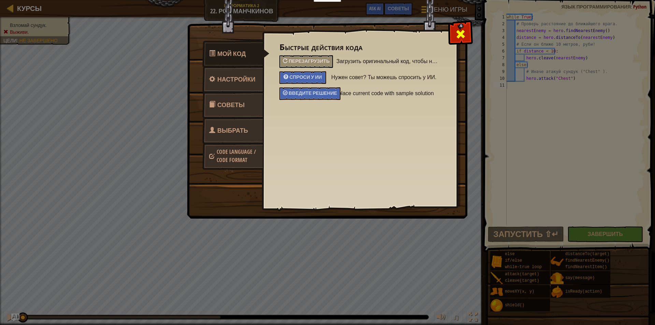
click at [462, 34] on span at bounding box center [460, 34] width 11 height 11
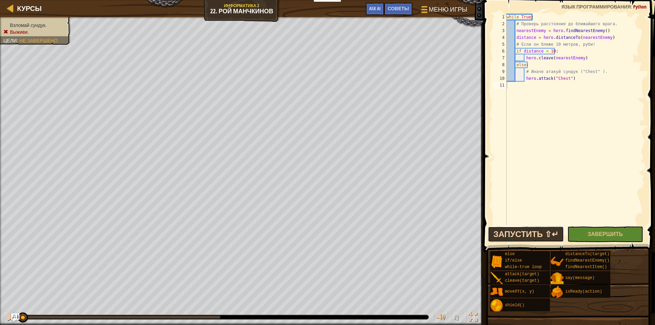
click at [548, 232] on button "Запустить ⇧↵" at bounding box center [526, 235] width 76 height 16
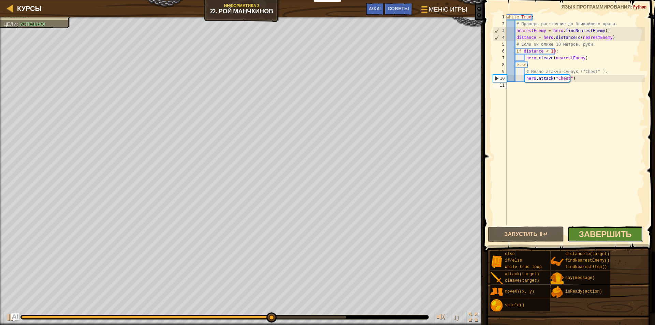
click at [593, 239] on span "Завершить" at bounding box center [605, 234] width 53 height 11
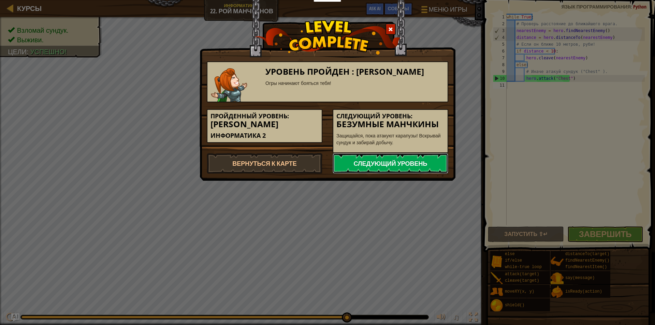
click at [390, 165] on link "Следующий уровень" at bounding box center [391, 163] width 116 height 20
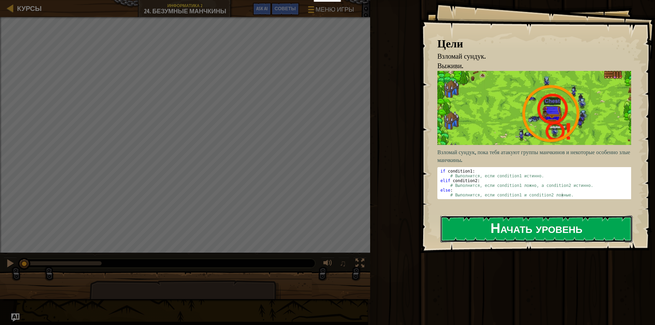
click at [471, 225] on button "Начать уровень" at bounding box center [536, 229] width 192 height 27
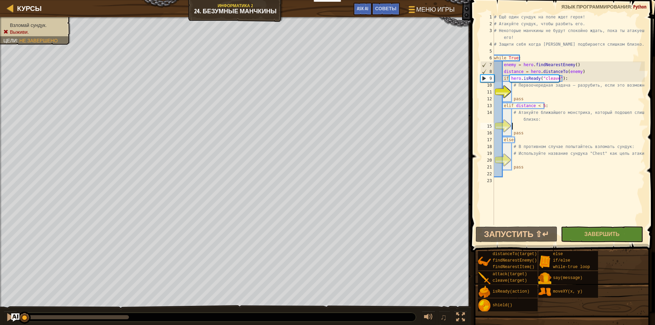
click at [546, 124] on div "# Ещё один сундук на поле ждет героя! # Атакуйте сундук, чтобы разбить его. # Н…" at bounding box center [569, 126] width 152 height 225
click at [446, 8] on span "Меню игры" at bounding box center [435, 9] width 40 height 9
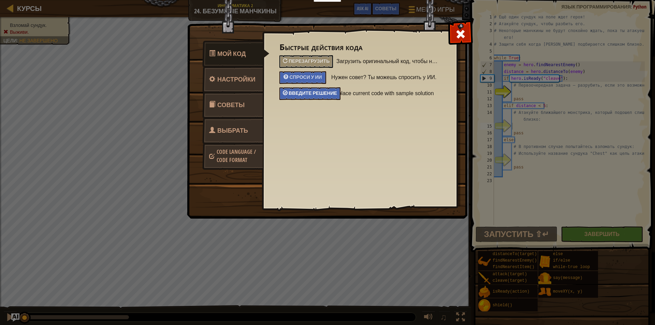
click at [320, 89] on div "Введите решение" at bounding box center [309, 93] width 61 height 13
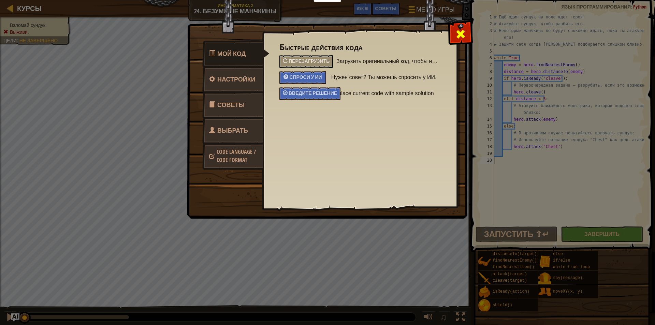
click at [456, 37] on span at bounding box center [460, 34] width 11 height 11
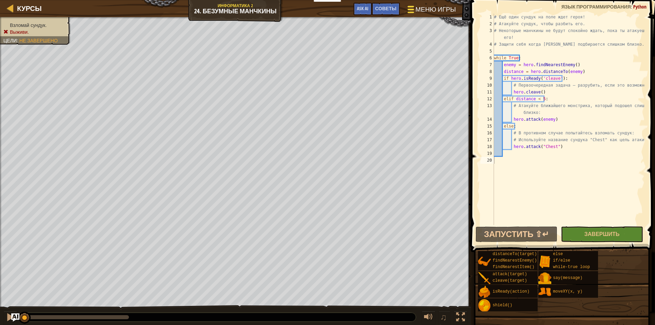
click at [425, 8] on span "Меню игры" at bounding box center [435, 9] width 40 height 9
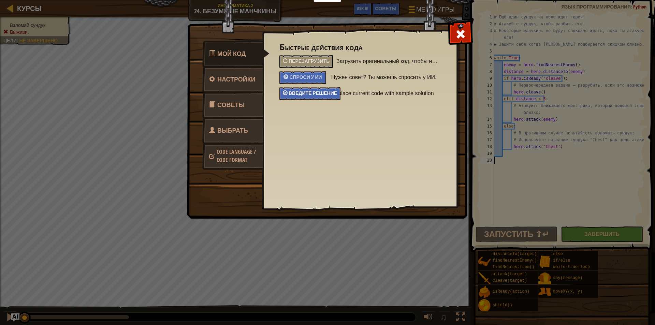
click at [318, 87] on div "Введите решение" at bounding box center [309, 93] width 61 height 13
click at [318, 96] on div "Введите решение" at bounding box center [309, 93] width 61 height 13
click at [466, 38] on div at bounding box center [460, 32] width 21 height 21
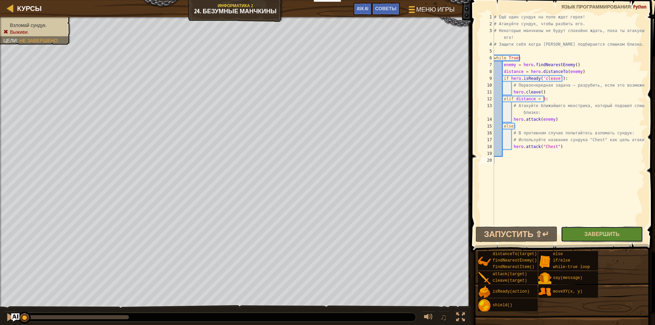
click at [575, 234] on button "Завершить" at bounding box center [602, 235] width 82 height 16
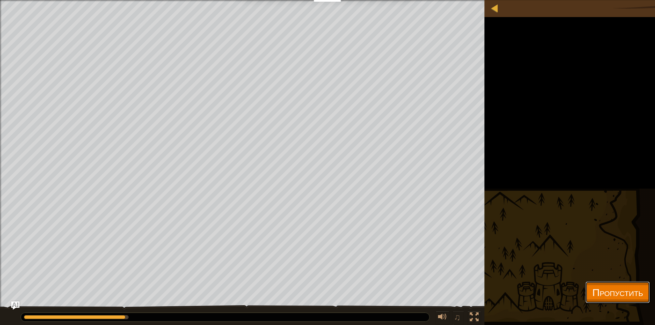
click at [593, 289] on span "Пропустить" at bounding box center [617, 292] width 51 height 14
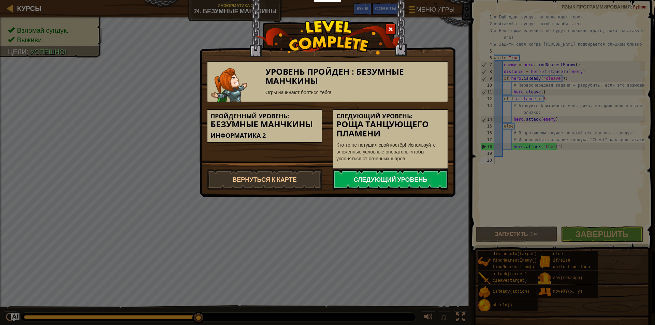
drag, startPoint x: 449, startPoint y: 205, endPoint x: 360, endPoint y: 208, distance: 89.4
click at [360, 208] on div "Уровень пройден : Безумные манчкины Огры начинают бояться тебя! Пройденный уров…" at bounding box center [327, 162] width 655 height 325
click at [378, 177] on link "Следующий уровень" at bounding box center [391, 179] width 116 height 20
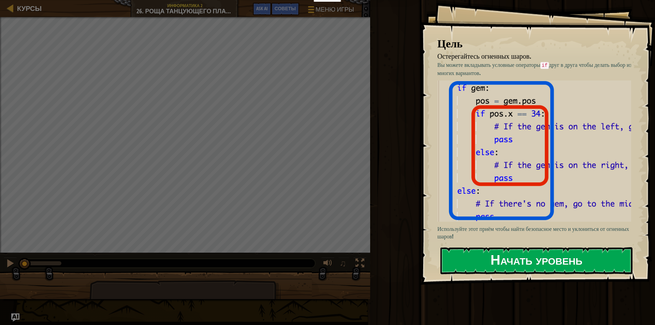
click at [468, 248] on button "Начать уровень" at bounding box center [536, 260] width 192 height 27
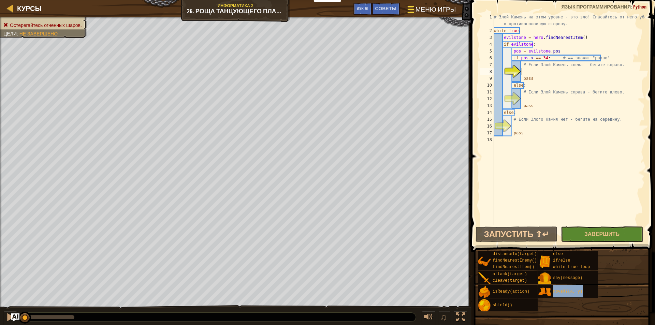
click at [422, 6] on span "Меню игры" at bounding box center [435, 9] width 40 height 9
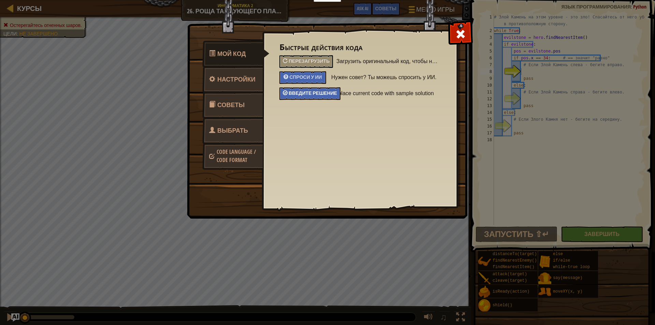
click at [325, 89] on div "Введите решение" at bounding box center [309, 93] width 61 height 13
click at [454, 40] on div at bounding box center [460, 32] width 21 height 21
type textarea "hero.moveXY(40, 22)"
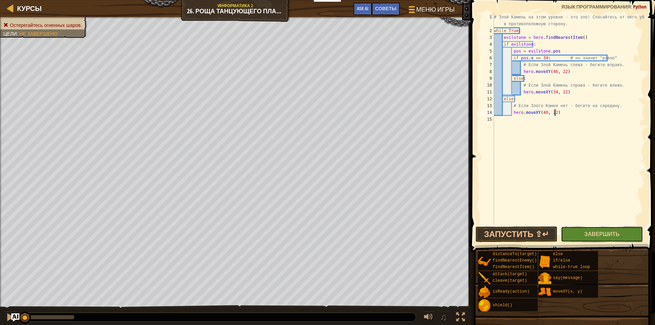
click at [586, 239] on button "Завершить" at bounding box center [602, 235] width 82 height 16
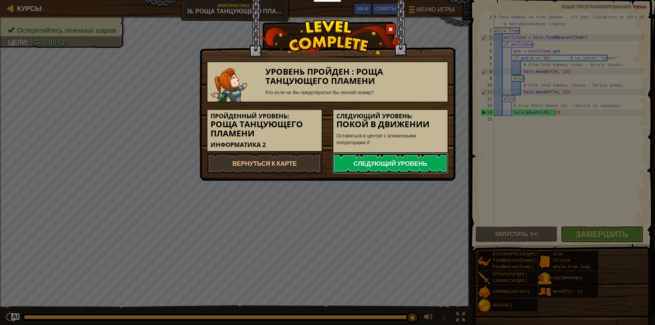
click at [371, 159] on link "Следующий уровень" at bounding box center [391, 163] width 116 height 20
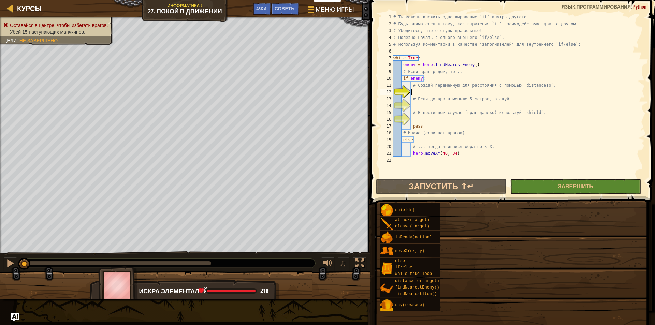
drag, startPoint x: 371, startPoint y: 159, endPoint x: 602, endPoint y: 218, distance: 238.4
click at [602, 218] on div "shield() attack(target) cleave(target) isReady(action) moveXY(x, y) else if/els…" at bounding box center [515, 257] width 270 height 108
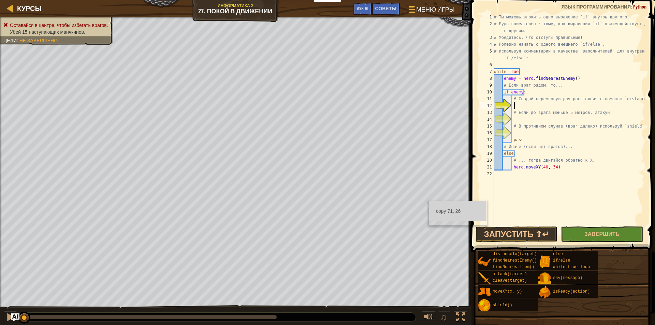
scroll to position [3, 1]
type textarea "в"
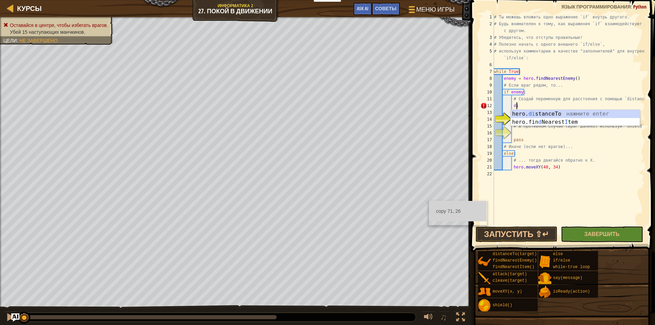
scroll to position [3, 2]
click at [540, 115] on div "hero. dis tanceTo нажмите enter" at bounding box center [575, 122] width 129 height 25
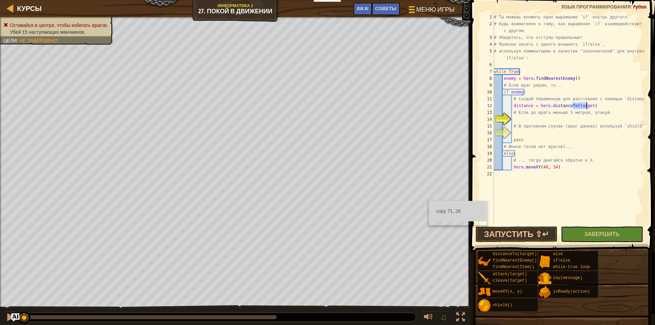
click at [552, 123] on div "# Ты можешь вложить одно выражение `if` внутрь другого. # Будь внимателен к том…" at bounding box center [569, 126] width 152 height 225
type textarea "# В противном случае (враг далеко) используй `shield`."
click at [539, 122] on div "# Ты можешь вложить одно выражение `if` внутрь другого. # Будь внимателен к том…" at bounding box center [569, 126] width 152 height 225
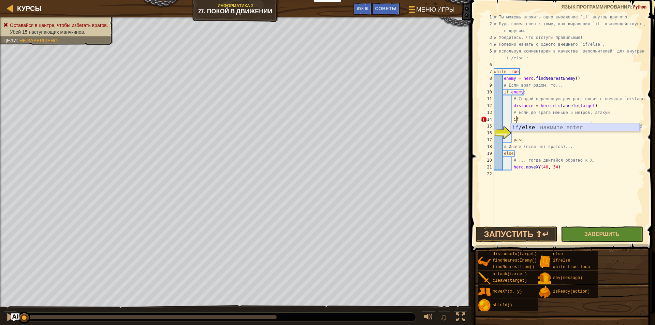
click at [532, 128] on div "if /else нажмите enter" at bounding box center [575, 135] width 129 height 25
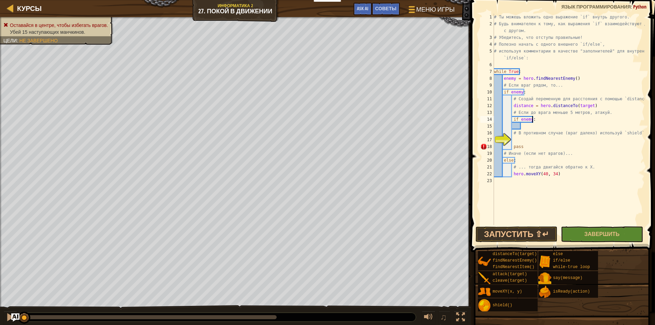
click at [533, 120] on div "# Ты можешь вложить одно выражение `if` внутрь другого. # Будь внимателен к том…" at bounding box center [569, 126] width 152 height 225
type textarea "if enemy:"
drag, startPoint x: 540, startPoint y: 119, endPoint x: 512, endPoint y: 120, distance: 28.7
click at [512, 120] on div "# Ты можешь вложить одно выражение `if` внутрь другого. # Будь внимателен к том…" at bounding box center [569, 126] width 152 height 225
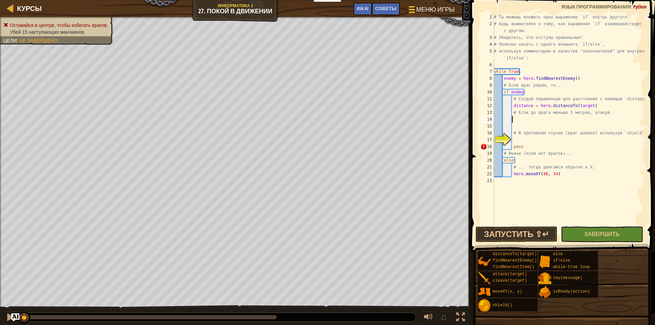
scroll to position [3, 1]
click at [524, 139] on div "# Ты можешь вложить одно выражение `if` внутрь другого. # Будь внимателен к том…" at bounding box center [569, 126] width 152 height 225
type textarea "s"
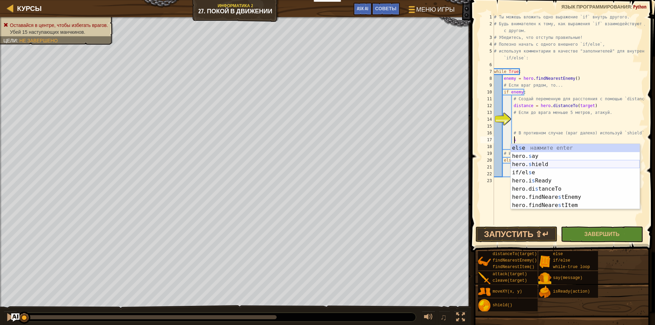
click at [553, 166] on div "el s e нажмите enter hero. s ay нажмите enter hero. s hield нажмите enter if/el…" at bounding box center [575, 185] width 129 height 82
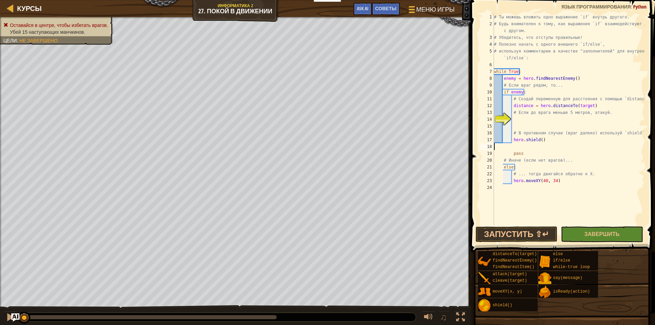
scroll to position [3, 0]
click at [541, 149] on div "# Ты можешь вложить одно выражение `if` внутрь другого. # Будь внимателен к том…" at bounding box center [569, 126] width 152 height 225
click at [552, 163] on div "# Ты можешь вложить одно выражение `if` внутрь другого. # Будь внимателен к том…" at bounding box center [569, 126] width 152 height 225
click at [560, 169] on div "# Ты можешь вложить одно выражение `if` внутрь другого. # Будь внимателен к том…" at bounding box center [569, 126] width 152 height 225
click at [569, 172] on div "# Ты можешь вложить одно выражение `if` внутрь другого. # Будь внимателен к том…" at bounding box center [569, 126] width 152 height 225
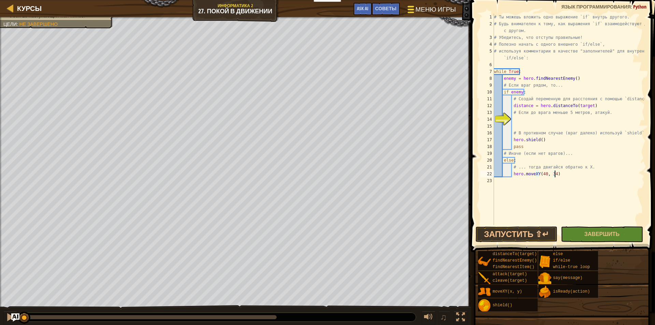
type textarea "hero.moveXY(40, 34)"
click at [420, 5] on span "Меню игры" at bounding box center [435, 9] width 40 height 9
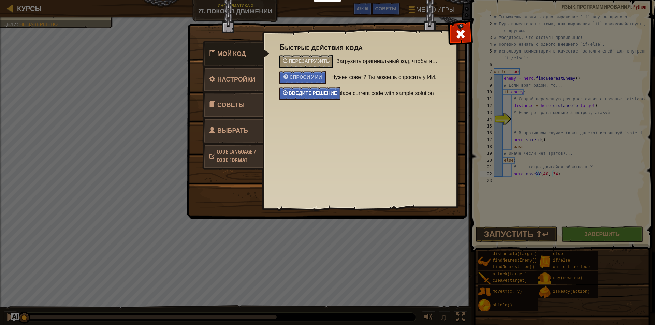
click at [322, 96] on div "Введите решение" at bounding box center [309, 93] width 61 height 13
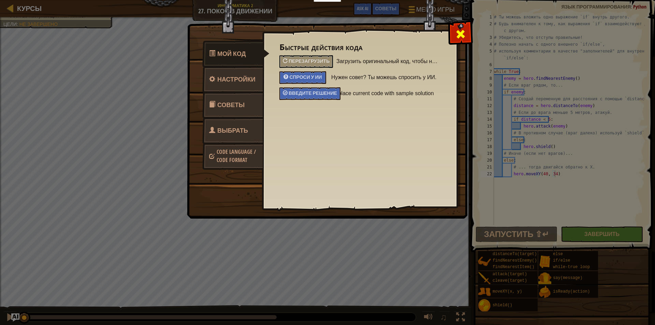
click at [457, 30] on span at bounding box center [460, 34] width 11 height 11
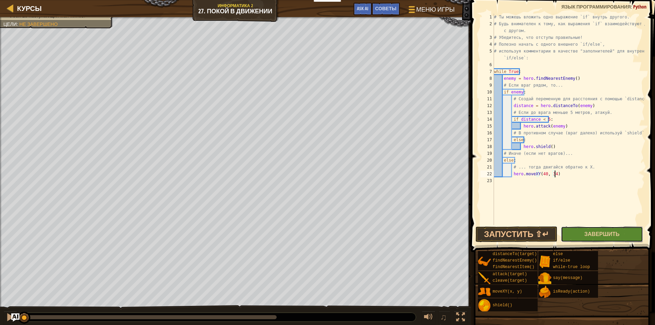
click at [575, 231] on button "Завершить" at bounding box center [602, 235] width 82 height 16
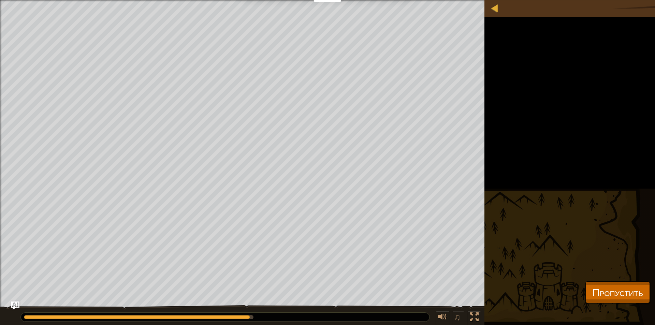
click at [604, 281] on div "Оставайся в центре, чтобы избегать врагов. Убей 15 наступающих манчкинов. Цели …" at bounding box center [327, 163] width 655 height 326
click at [601, 289] on span "Пропустить" at bounding box center [617, 292] width 51 height 14
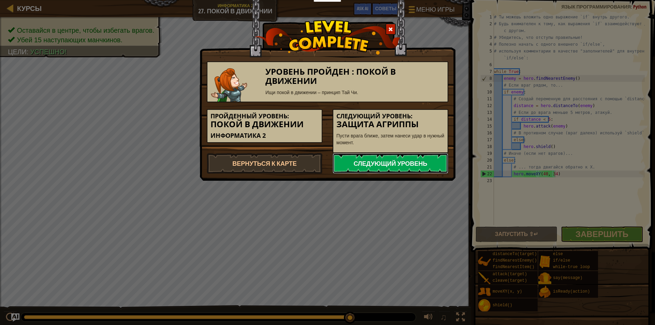
click at [374, 168] on link "Следующий уровень" at bounding box center [391, 163] width 116 height 20
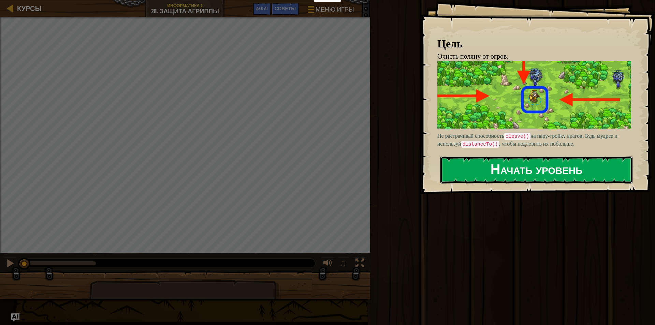
click at [490, 169] on button "Начать уровень" at bounding box center [536, 170] width 192 height 27
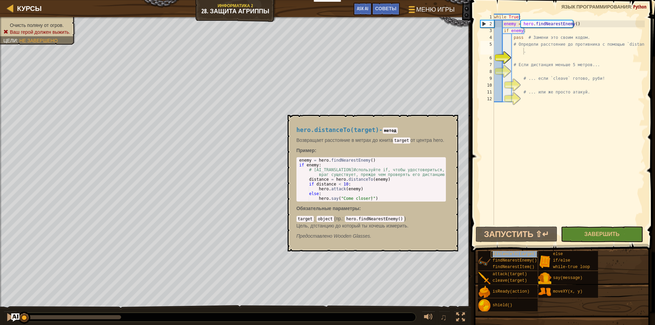
type textarea "# Определи расстояние до противника с помощью `distanceTo`.distanceTo(target)"
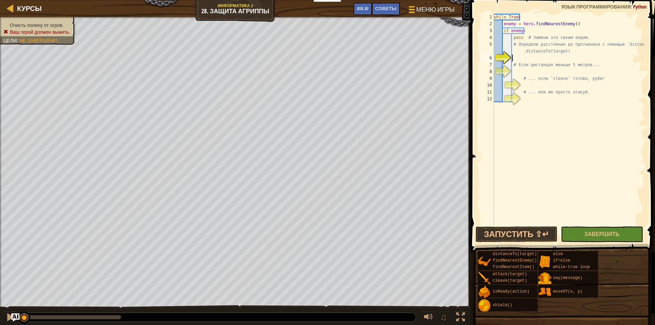
click at [522, 57] on div "while True : enemy = hero . findNearestEnemy ( ) if enemy : pass # Замени это с…" at bounding box center [569, 126] width 152 height 225
click at [523, 52] on div "while True : enemy = hero . findNearestEnemy ( ) if enemy : pass # Замени это с…" at bounding box center [569, 126] width 152 height 225
type textarea "# Определи расстояние до противника с помощью `distanceTo`.distanceTo(target)"
click at [528, 72] on div "while True : enemy = hero . findNearestEnemy ( ) if enemy : pass # Замени это с…" at bounding box center [569, 126] width 152 height 225
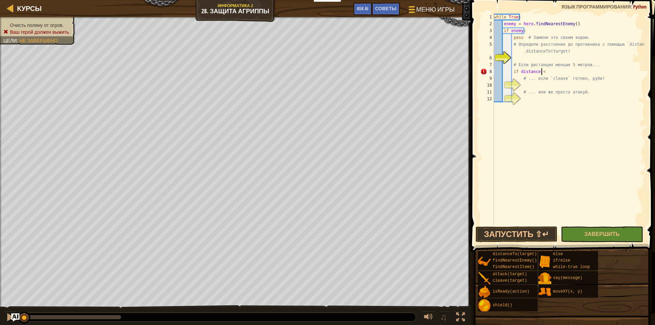
type textarea "if distance < 5"
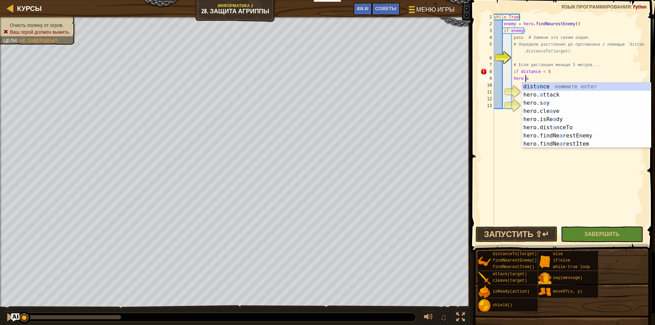
scroll to position [3, 2]
click at [560, 98] on div "dist a nce нажмите enter hero. a ttack нажмите enter hero.s a y нажмите enter h…" at bounding box center [586, 124] width 129 height 82
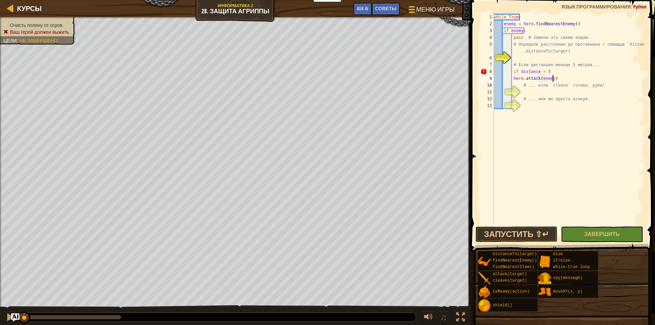
click at [561, 78] on div "while True : enemy = hero . findNearestEnemy ( ) if enemy : pass # Замени это с…" at bounding box center [569, 126] width 152 height 225
click at [594, 65] on div "while True : enemy = hero . findNearestEnemy ( ) if enemy : pass # Замени это с…" at bounding box center [569, 126] width 152 height 225
type textarea "# Если дистанция меньше 5 метров..."
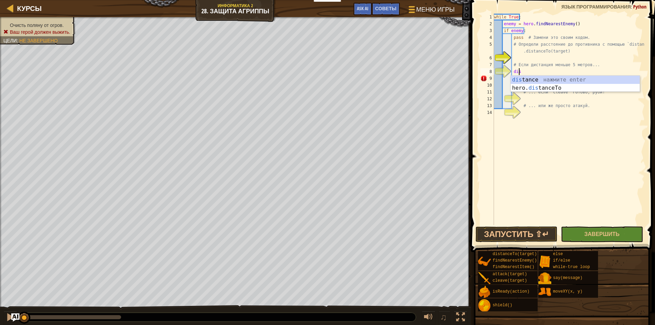
scroll to position [3, 2]
click at [555, 87] on div "dis tance нажмите enter hero. dis tanceTo нажмите enter" at bounding box center [575, 92] width 129 height 33
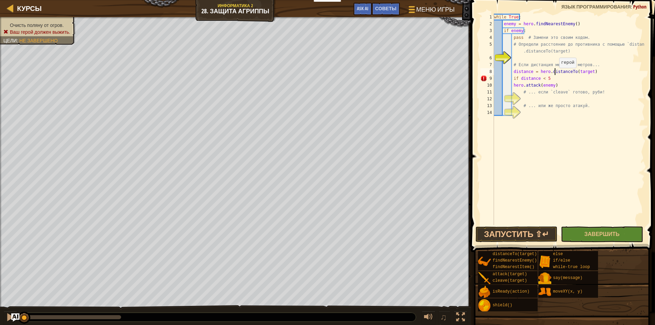
click at [556, 75] on div "while True : enemy = hero . findNearestEnemy ( ) if enemy : pass # Замени это с…" at bounding box center [569, 126] width 152 height 225
click at [549, 80] on div "while True : enemy = hero . findNearestEnemy ( ) if enemy : pass # Замени это с…" at bounding box center [569, 126] width 152 height 225
click at [562, 84] on div "while True : enemy = hero . findNearestEnemy ( ) if enemy : pass # Замени это с…" at bounding box center [569, 126] width 152 height 225
click at [513, 85] on div "while True : enemy = hero . findNearestEnemy ( ) if enemy : pass # Замени это с…" at bounding box center [569, 126] width 152 height 225
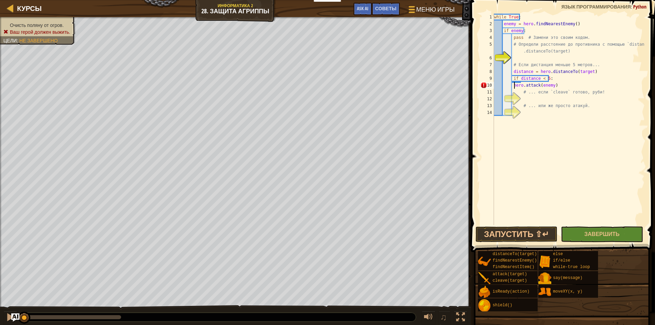
click at [559, 85] on div "while True : enemy = hero . findNearestEnemy ( ) if enemy : pass # Замени это с…" at bounding box center [569, 126] width 152 height 225
type textarea "hero.attack(enemy):"
click at [538, 99] on div "while True : enemy = hero . findNearestEnemy ( ) if enemy : pass # Замени это с…" at bounding box center [569, 126] width 152 height 225
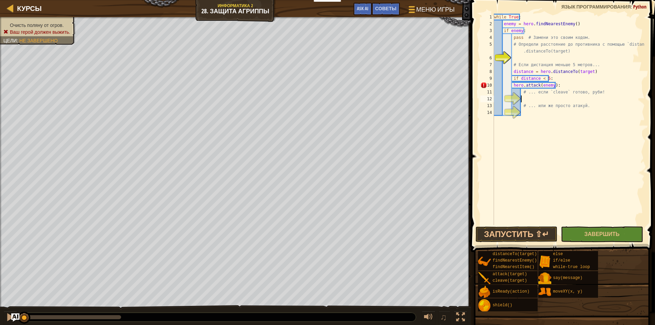
click at [554, 77] on div "while True : enemy = hero . findNearestEnemy ( ) if enemy : pass # Замени это с…" at bounding box center [569, 126] width 152 height 225
click at [512, 84] on div "while True : enemy = hero . findNearestEnemy ( ) if enemy : pass # Замени это с…" at bounding box center [569, 126] width 152 height 225
click at [534, 233] on button "Запустить ⇧↵" at bounding box center [517, 235] width 82 height 16
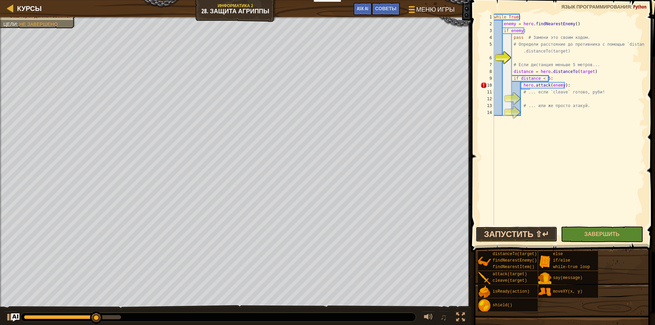
click at [538, 231] on button "Запустить ⇧↵" at bounding box center [517, 235] width 82 height 16
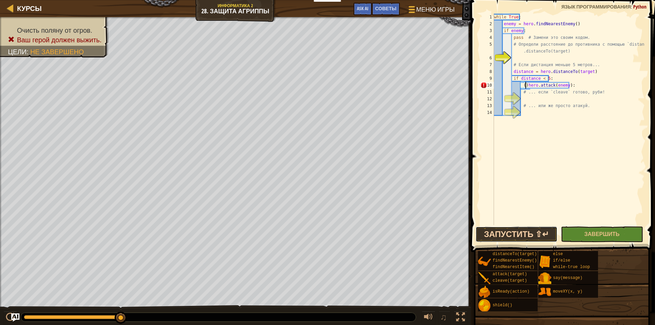
click at [532, 228] on button "Запустить ⇧↵" at bounding box center [517, 235] width 82 height 16
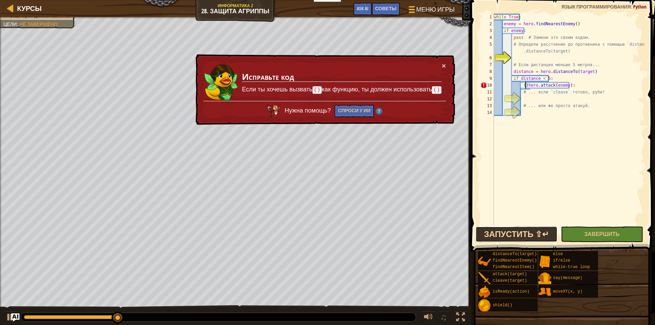
click at [527, 230] on button "Запустить ⇧↵" at bounding box center [517, 235] width 82 height 16
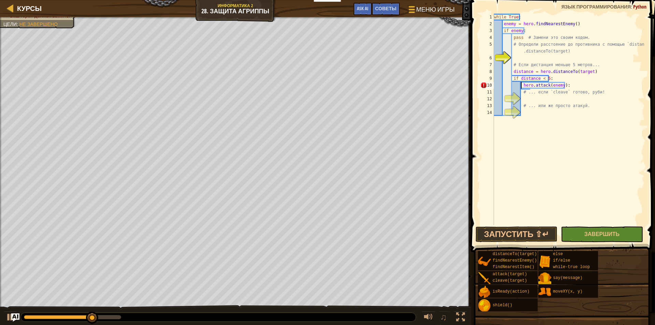
click at [564, 86] on div "while True : enemy = hero . findNearestEnemy ( ) if enemy : pass # Замени это с…" at bounding box center [569, 126] width 152 height 225
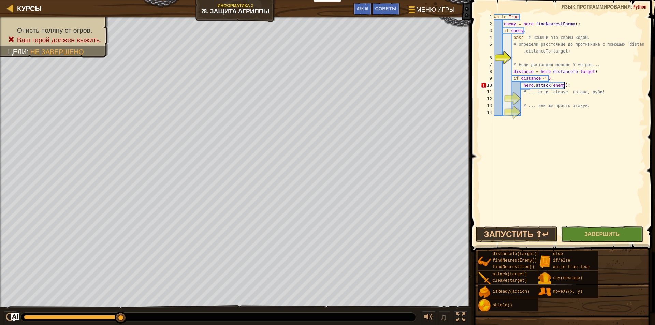
scroll to position [3, 5]
type textarea "hero.attack(enemy)"
click at [552, 97] on div "while True : enemy = hero . findNearestEnemy ( ) if enemy : pass # Замени это с…" at bounding box center [569, 126] width 152 height 225
type textarea "с"
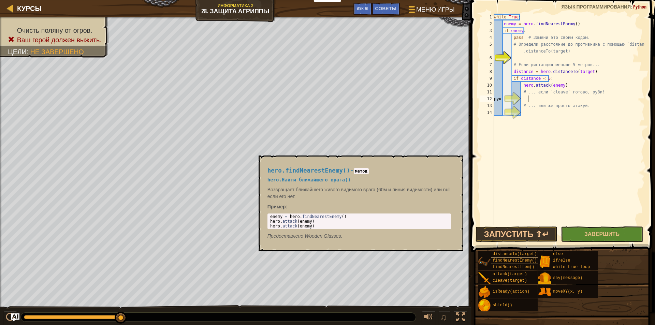
scroll to position [3, 2]
type textarea "р"
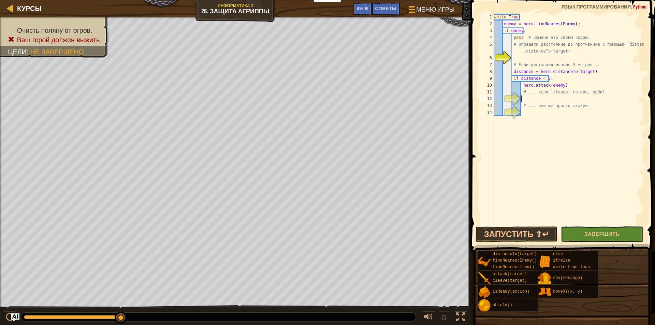
click at [530, 101] on div "while True : enemy = hero . findNearestEnemy ( ) if enemy : pass # Замени это с…" at bounding box center [569, 126] width 152 height 225
type textarea "g"
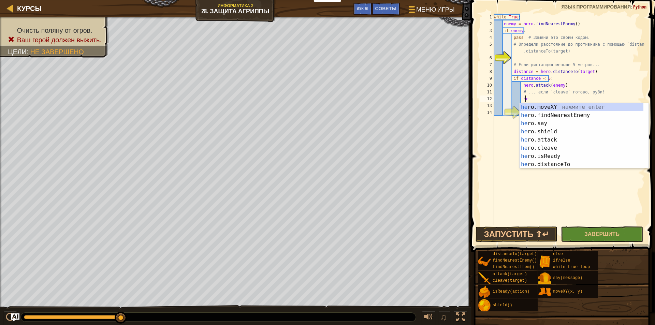
scroll to position [3, 2]
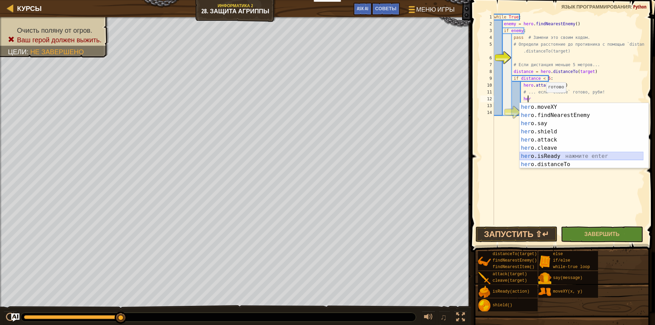
click at [553, 158] on div "her o.moveXY нажмите enter her o.findNearestEnemy нажмите enter her o.say нажми…" at bounding box center [582, 144] width 124 height 82
type textarea "ready = hero.isReady("cleave")"
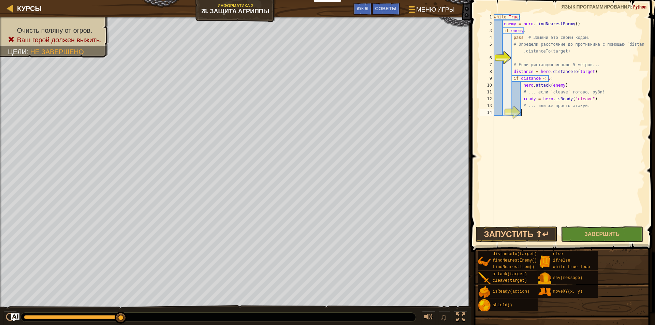
click at [573, 112] on div "while True : enemy = hero . findNearestEnemy ( ) if enemy : pass # Замени это с…" at bounding box center [569, 126] width 152 height 225
click at [589, 98] on div "while True : enemy = hero . findNearestEnemy ( ) if enemy : pass # Замени это с…" at bounding box center [569, 126] width 152 height 225
type textarea "ready = hero.isReady("cleave")"
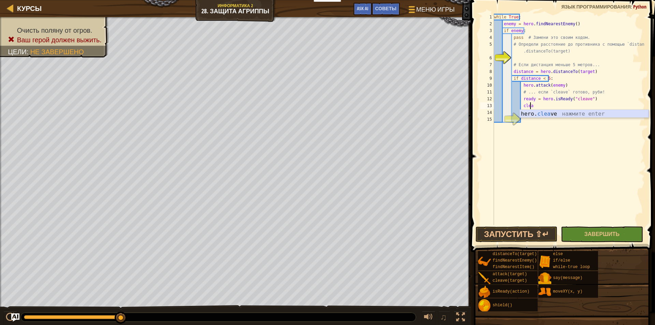
click at [585, 117] on div "hero. clea ve нажмите enter" at bounding box center [584, 122] width 129 height 25
type textarea "hero.cleave(enemy)"
click at [594, 120] on div "while True : enemy = hero . findNearestEnemy ( ) if enemy : pass # Замени это с…" at bounding box center [569, 126] width 152 height 225
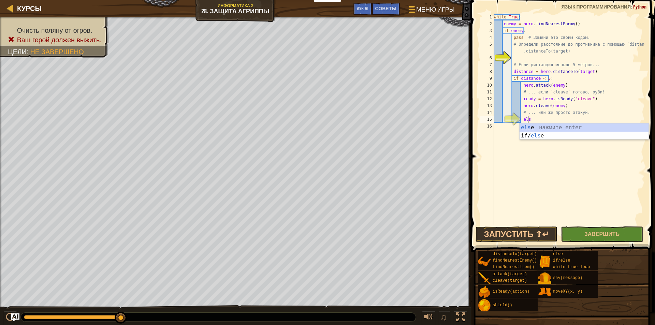
type textarea "else"
click at [578, 127] on div "else нажмите enter if/ else нажмите enter" at bounding box center [584, 139] width 129 height 33
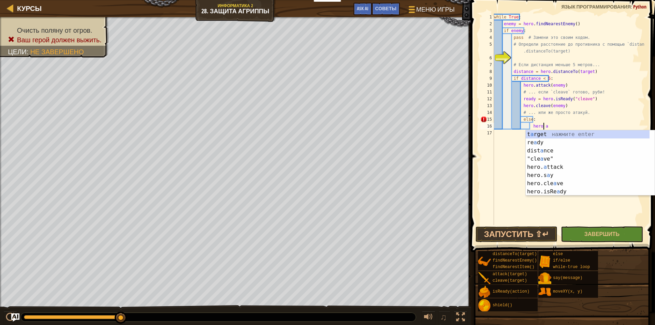
scroll to position [3, 4]
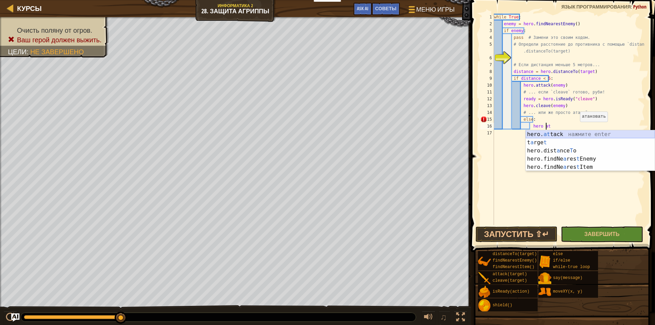
click at [552, 131] on div "hero. at tack нажмите enter t a rge t нажмите enter hero.dist a nce T o нажмите…" at bounding box center [590, 158] width 129 height 57
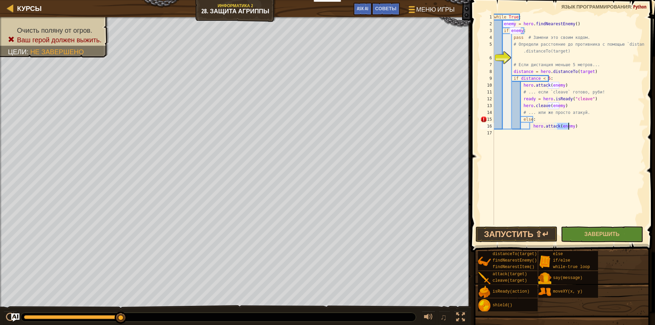
click at [560, 117] on div "while True : enemy = hero . findNearestEnemy ( ) if enemy : pass # Замени это с…" at bounding box center [569, 126] width 152 height 225
type textarea "else"
click at [537, 129] on div "else нажмите enter if/ else нажмите enter" at bounding box center [584, 139] width 129 height 33
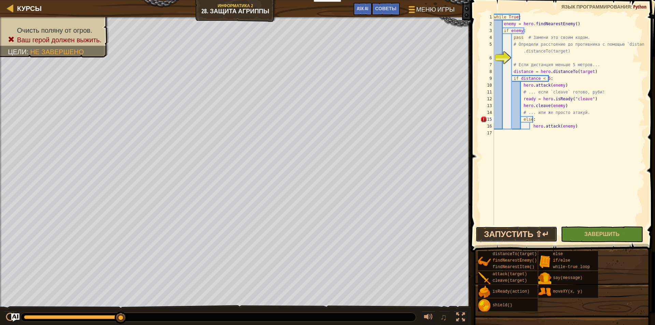
click at [527, 233] on button "Запустить ⇧↵" at bounding box center [517, 235] width 82 height 16
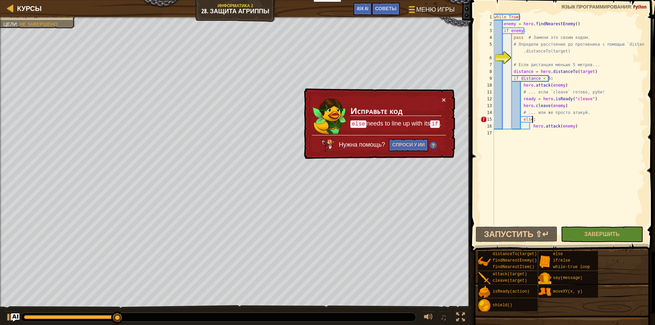
click at [522, 120] on div "while True : enemy = hero . findNearestEnemy ( ) if enemy : pass # Замени это с…" at bounding box center [569, 126] width 152 height 225
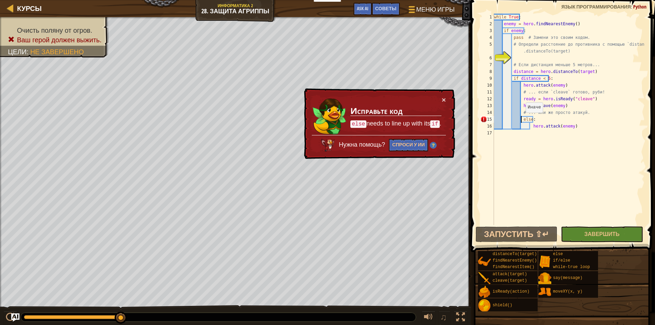
scroll to position [3, 2]
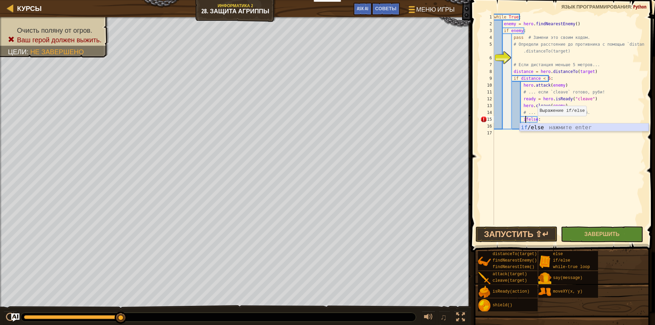
click at [526, 126] on div "if /else нажмите enter" at bounding box center [584, 135] width 129 height 25
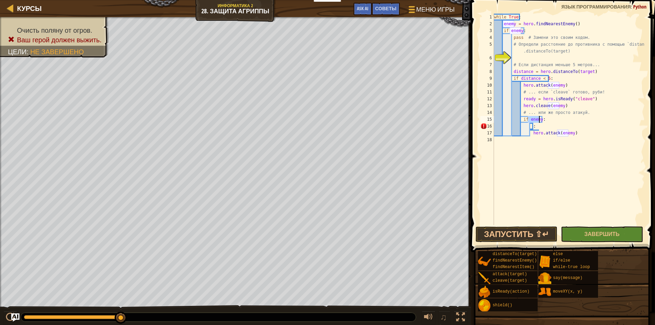
click at [546, 128] on div "while True : enemy = hero . findNearestEnemy ( ) if enemy : pass # Замени это с…" at bounding box center [569, 126] width 152 height 225
type textarea ":"
click at [537, 230] on button "Запустить ⇧↵" at bounding box center [517, 235] width 82 height 16
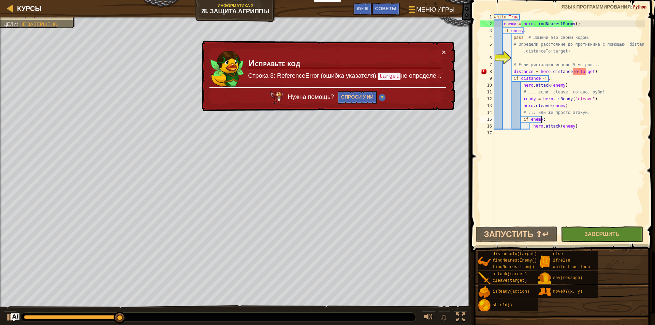
click at [559, 50] on div "while True : enemy = hero . findNearestEnemy ( ) if enemy : pass # Замени это с…" at bounding box center [569, 126] width 152 height 225
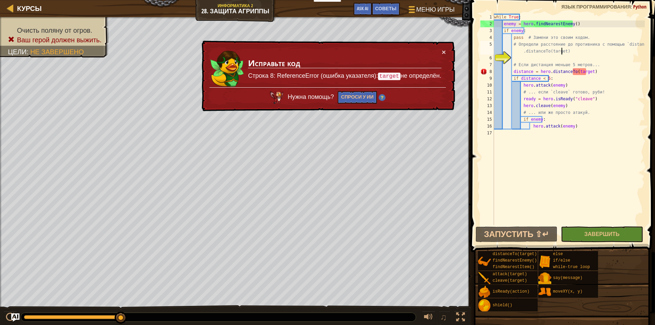
click at [561, 49] on div "while True : enemy = hero . findNearestEnemy ( ) if enemy : pass # Замени это с…" at bounding box center [569, 126] width 152 height 225
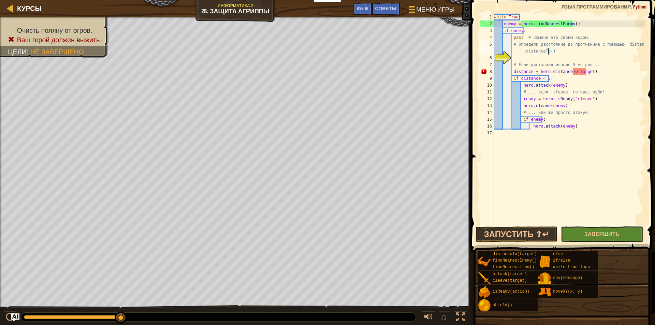
type textarea "# Определи расстояние до противника с помощью `distanceTo`.distanceTo()"
click at [562, 52] on div "while True : enemy = hero . findNearestEnemy ( ) if enemy : pass # Замени это с…" at bounding box center [569, 126] width 152 height 225
click at [550, 61] on div "while True : enemy = hero . findNearestEnemy ( ) if enemy : pass # Замени это с…" at bounding box center [569, 126] width 152 height 225
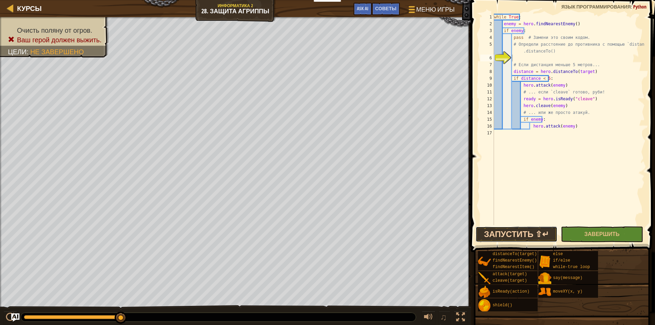
click at [546, 233] on button "Запустить ⇧↵" at bounding box center [517, 235] width 82 height 16
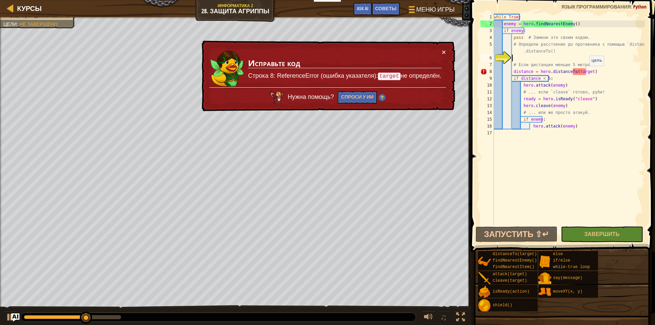
click at [585, 73] on div "while True : enemy = hero . findNearestEnemy ( ) if enemy : pass # Замени это с…" at bounding box center [569, 126] width 152 height 225
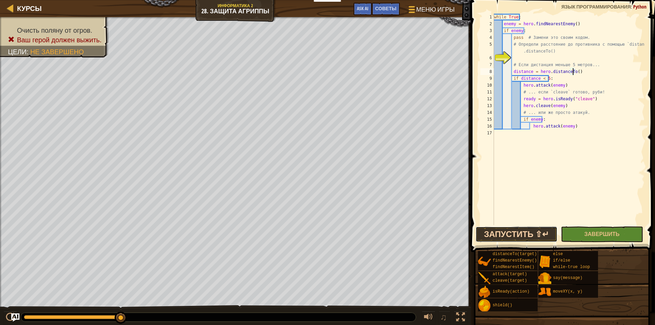
click at [508, 234] on button "Запустить ⇧↵" at bounding box center [517, 235] width 82 height 16
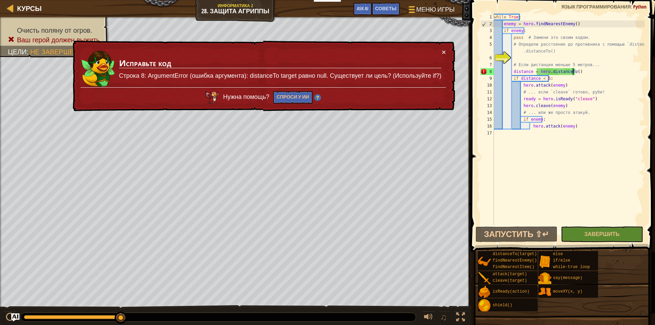
click at [511, 71] on div "while True : enemy = hero . findNearestEnemy ( ) if enemy : pass # Замени это с…" at bounding box center [569, 126] width 152 height 225
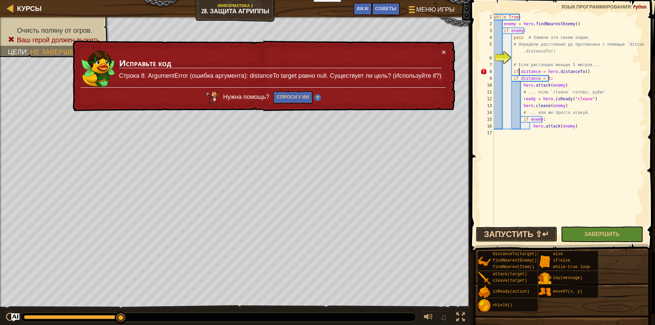
click at [500, 234] on button "Запустить ⇧↵" at bounding box center [517, 235] width 82 height 16
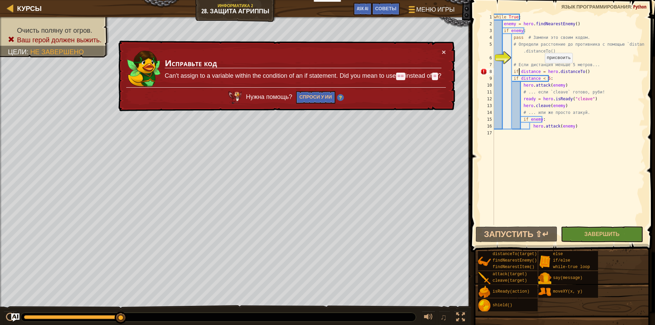
click at [539, 71] on div "while True : enemy = hero . findNearestEnemy ( ) if enemy : pass # Замени это с…" at bounding box center [569, 126] width 152 height 225
drag, startPoint x: 541, startPoint y: 70, endPoint x: 550, endPoint y: 71, distance: 9.2
click at [541, 70] on div "while True : enemy = hero . findNearestEnemy ( ) if enemy : pass # Замени это с…" at bounding box center [569, 126] width 152 height 225
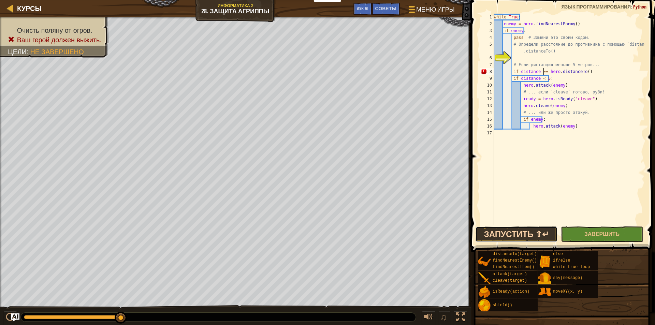
click at [522, 237] on button "Запустить ⇧↵" at bounding box center [517, 235] width 82 height 16
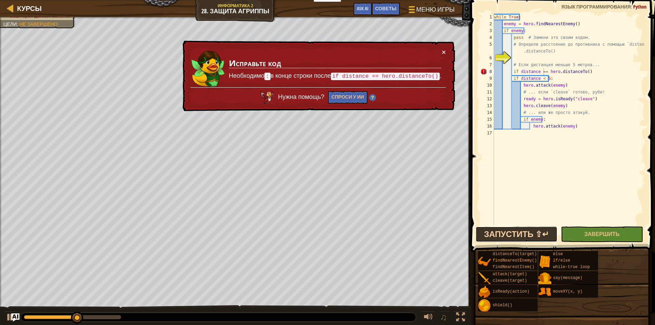
click at [526, 235] on button "Запустить ⇧↵" at bounding box center [517, 235] width 82 height 16
click at [590, 73] on div "while True : enemy = hero . findNearestEnemy ( ) if enemy : pass # Замени это с…" at bounding box center [569, 126] width 152 height 225
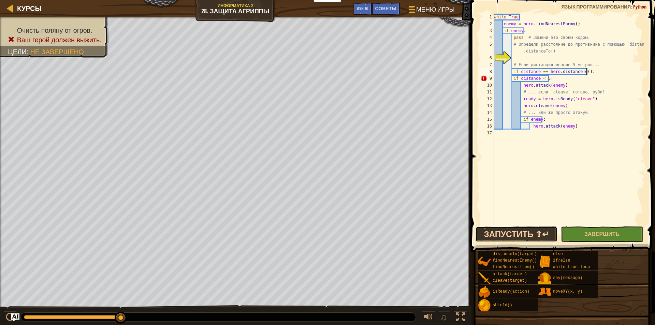
click at [525, 240] on button "Запустить ⇧↵" at bounding box center [517, 235] width 82 height 16
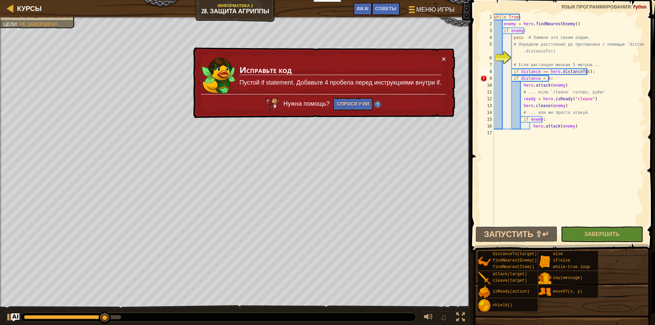
click at [447, 57] on div "× Исправьте код Пустой if statement. Добавьте 4 пробела перед инструкциями внут…" at bounding box center [323, 82] width 265 height 75
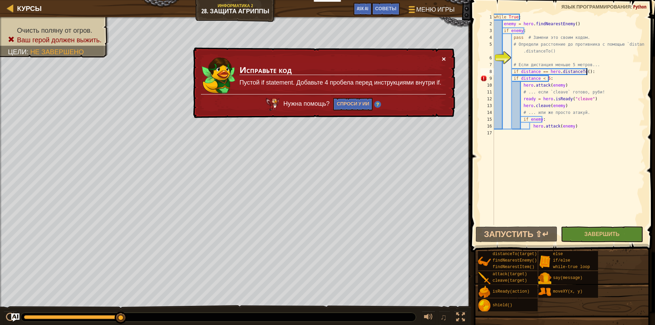
drag, startPoint x: 449, startPoint y: 62, endPoint x: 442, endPoint y: 60, distance: 7.0
click at [446, 61] on div "× Исправьте код Пустой if statement. Добавьте 4 пробела перед инструкциями внут…" at bounding box center [323, 82] width 264 height 73
click at [442, 60] on button "×" at bounding box center [444, 58] width 4 height 7
click at [512, 78] on div "while True : enemy = hero . findNearestEnemy ( ) if enemy : pass # Замени это с…" at bounding box center [569, 126] width 152 height 225
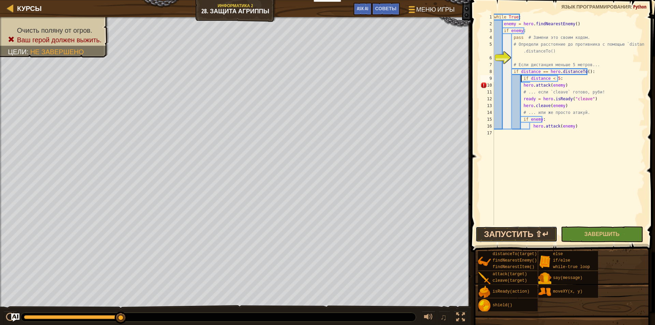
click at [506, 233] on button "Запустить ⇧↵" at bounding box center [517, 235] width 82 height 16
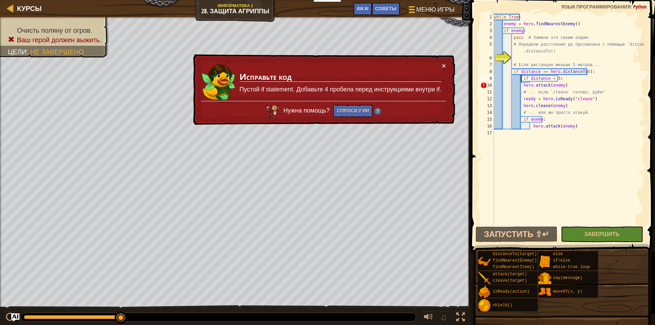
click at [503, 84] on div "while True : enemy = hero . findNearestEnemy ( ) if enemy : pass # Замени это с…" at bounding box center [569, 126] width 152 height 225
click at [520, 86] on div "while True : enemy = hero . findNearestEnemy ( ) if enemy : pass # Замени это с…" at bounding box center [569, 126] width 152 height 225
click at [521, 85] on div "while True : enemy = hero . findNearestEnemy ( ) if enemy : pass # Замени это с…" at bounding box center [569, 126] width 152 height 225
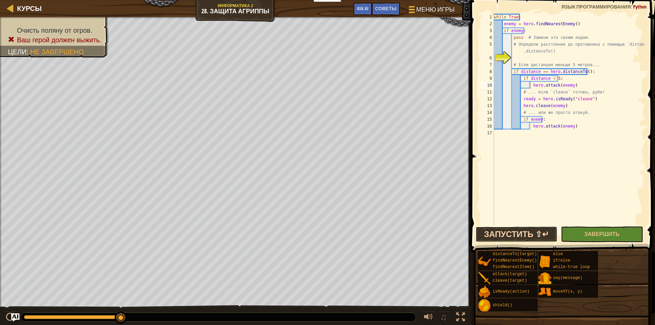
click at [517, 233] on button "Запустить ⇧↵" at bounding box center [517, 235] width 82 height 16
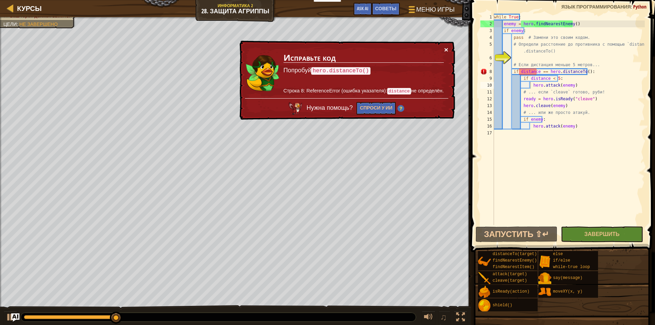
click at [446, 48] on button "×" at bounding box center [446, 49] width 4 height 7
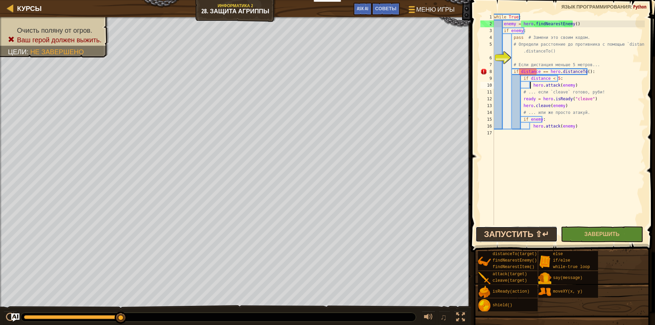
click at [533, 233] on button "Запустить ⇧↵" at bounding box center [517, 235] width 82 height 16
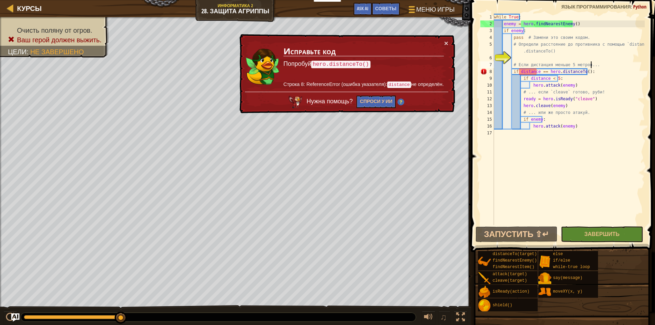
click at [596, 67] on div "while True : enemy = hero . findNearestEnemy ( ) if enemy : pass # Замени это с…" at bounding box center [569, 126] width 152 height 225
type textarea "# Если дистанция меньше 5 метров..."
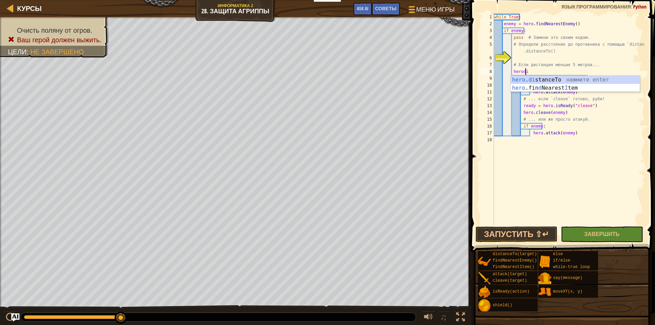
scroll to position [3, 2]
click at [591, 78] on div "hero . dis tanceTo нажмите enter" at bounding box center [575, 88] width 129 height 25
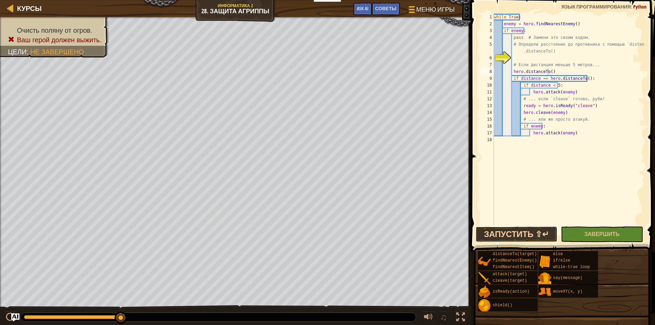
click at [518, 240] on button "Запустить ⇧↵" at bounding box center [517, 235] width 82 height 16
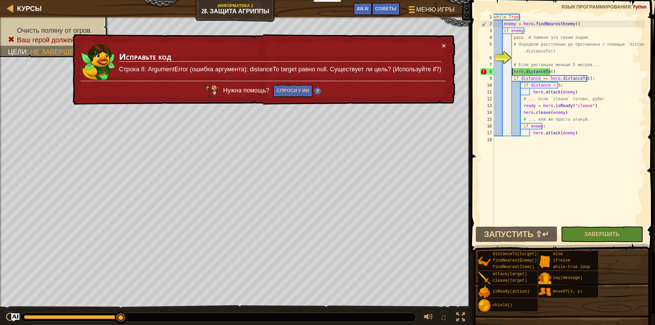
click at [511, 73] on div "while True : enemy = hero . findNearestEnemy ( ) if enemy : pass # Замени это с…" at bounding box center [569, 126] width 152 height 225
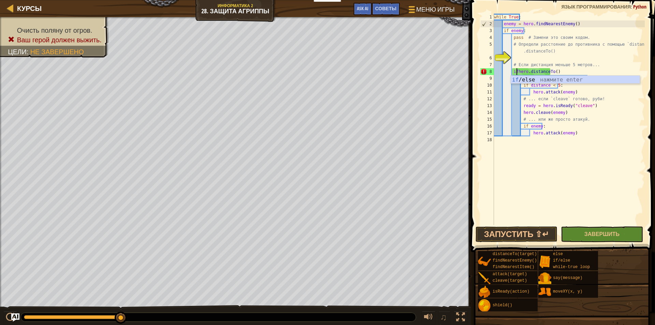
scroll to position [3, 2]
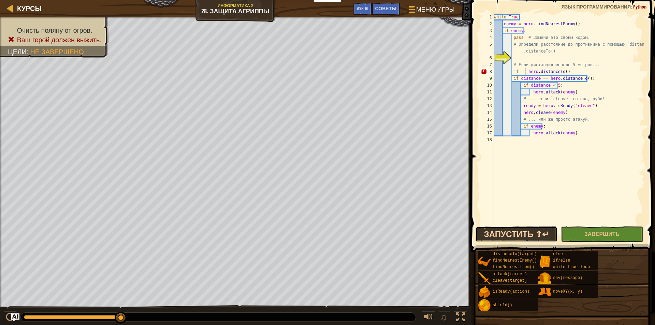
click at [512, 233] on button "Запустить ⇧↵" at bounding box center [517, 235] width 82 height 16
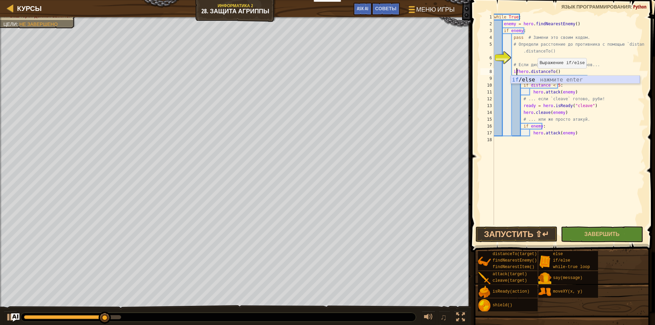
click at [532, 78] on div "if /else нажмите enter" at bounding box center [575, 88] width 129 height 25
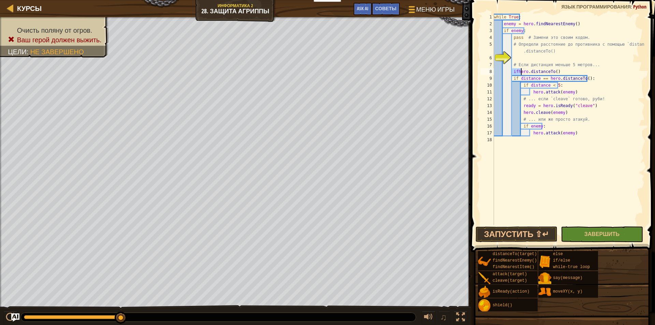
click at [517, 69] on div "while True : enemy = hero . findNearestEnemy ( ) if enemy : pass # Замени это с…" at bounding box center [569, 119] width 152 height 211
click at [563, 72] on div "while True : enemy = hero . findNearestEnemy ( ) if enemy : pass # Замени это с…" at bounding box center [569, 126] width 152 height 225
click at [512, 79] on div "while True : enemy = hero . findNearestEnemy ( ) if enemy : pass # Замени это с…" at bounding box center [569, 126] width 152 height 225
click at [538, 228] on button "Запустить ⇧↵" at bounding box center [517, 235] width 82 height 16
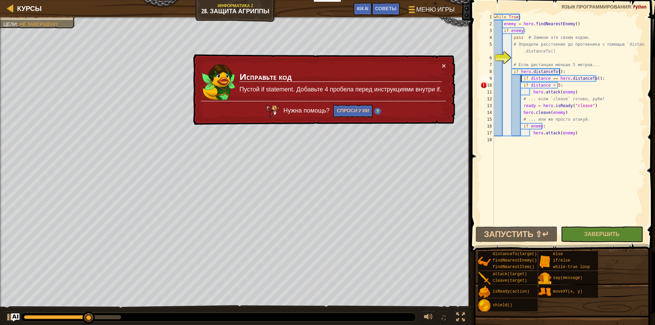
click at [520, 86] on div "while True : enemy = hero . findNearestEnemy ( ) if enemy : pass # Замени это с…" at bounding box center [569, 126] width 152 height 225
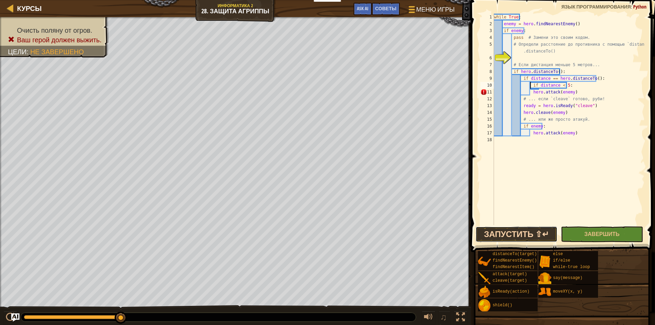
click at [506, 233] on button "Запустить ⇧↵" at bounding box center [517, 235] width 82 height 16
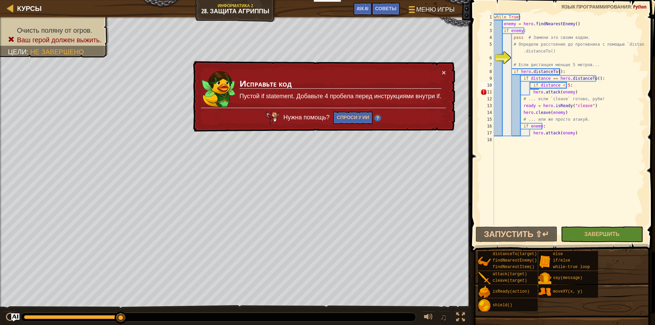
click at [443, 68] on div "× Исправьте код Пустой if statement. Добавьте 4 пробела перед инструкциями внут…" at bounding box center [323, 96] width 263 height 71
click at [446, 70] on div "× Исправьте код Пустой if statement. Добавьте 4 пробела перед инструкциями внут…" at bounding box center [323, 96] width 264 height 73
click at [442, 71] on button "×" at bounding box center [444, 74] width 4 height 7
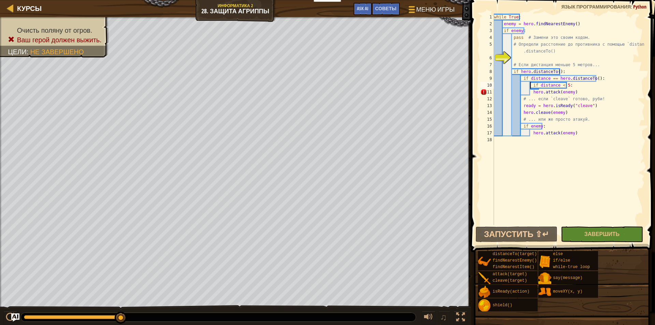
click at [530, 92] on div "while True : enemy = hero . findNearestEnemy ( ) if enemy : pass # Замени это с…" at bounding box center [569, 126] width 152 height 225
click at [531, 131] on div "while True : enemy = hero . findNearestEnemy ( ) if enemy : pass # Замени это с…" at bounding box center [569, 126] width 152 height 225
click at [504, 231] on button "Запустить ⇧↵" at bounding box center [517, 235] width 82 height 16
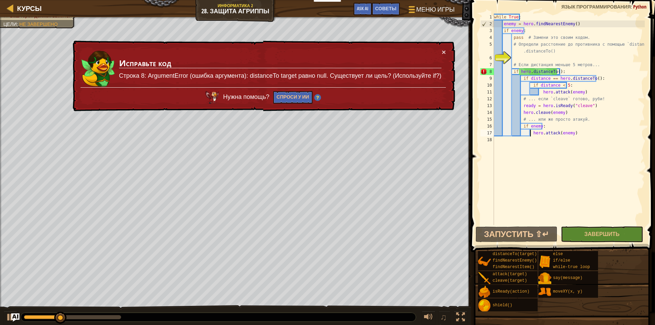
click at [445, 46] on div "× Исправьте код Строка 8: ArgumentError (ошибка аргумента): distanceTo target р…" at bounding box center [263, 76] width 385 height 76
click at [442, 50] on button "×" at bounding box center [444, 52] width 4 height 7
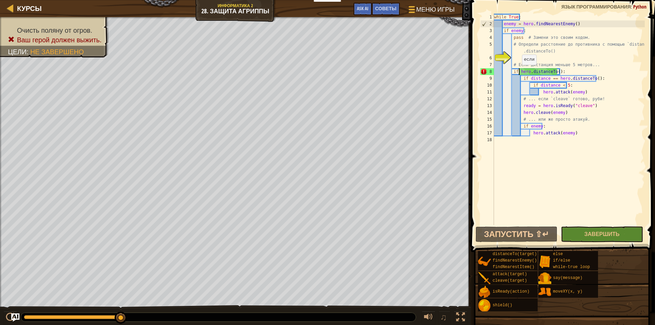
click at [519, 72] on div "while True : enemy = hero . findNearestEnemy ( ) if enemy : pass # Замени это с…" at bounding box center [569, 126] width 152 height 225
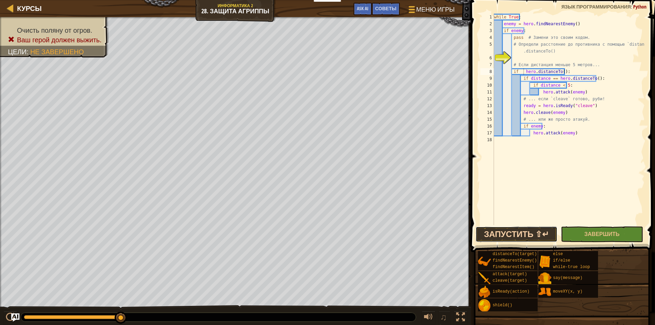
click at [503, 228] on button "Запустить ⇧↵" at bounding box center [517, 235] width 82 height 16
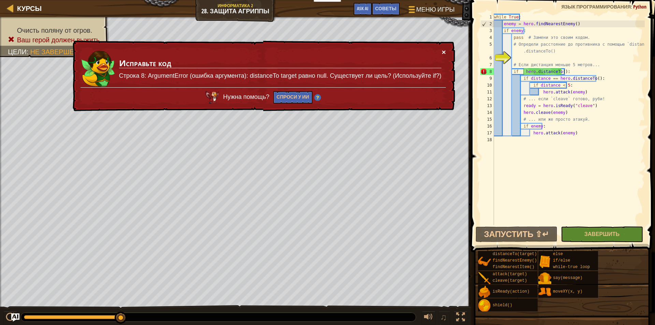
click at [445, 51] on button "×" at bounding box center [444, 54] width 4 height 7
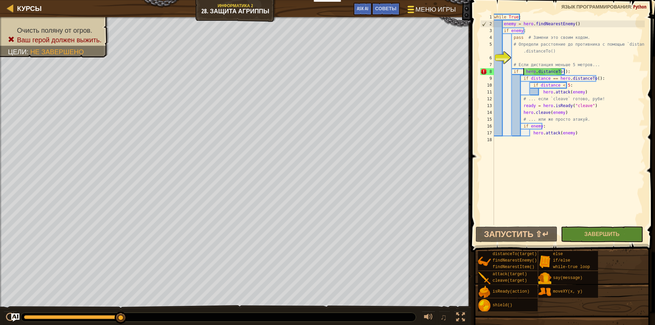
click at [429, 12] on span "Меню игры" at bounding box center [435, 9] width 40 height 9
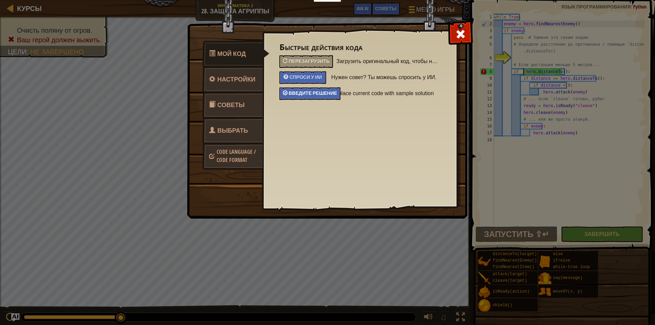
click at [318, 95] on span "Введите решение" at bounding box center [313, 93] width 48 height 6
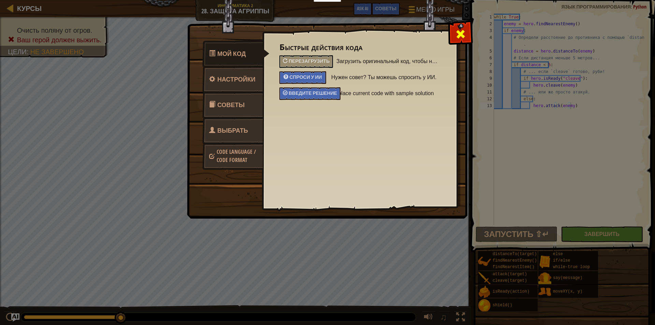
click at [452, 39] on div at bounding box center [460, 32] width 21 height 21
type textarea "hero.attack(enemy)"
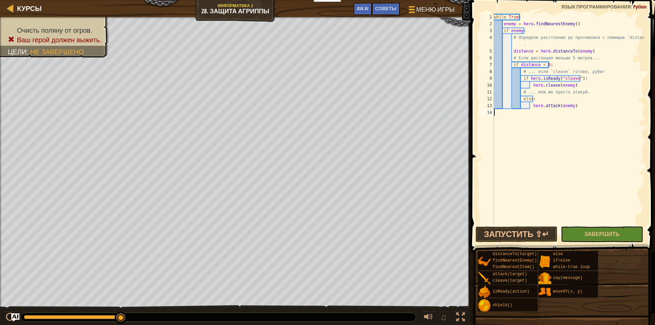
click at [507, 178] on div "while True : enemy = hero . findNearestEnemy ( ) if enemy : # Определи расстоян…" at bounding box center [569, 126] width 152 height 225
click at [547, 234] on button "Запустить ⇧↵" at bounding box center [517, 235] width 82 height 16
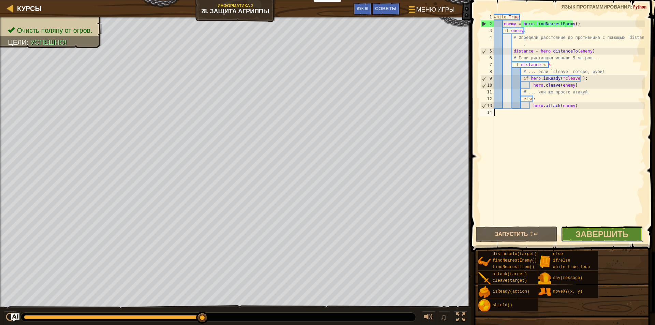
click at [569, 233] on button "Завершить" at bounding box center [602, 235] width 82 height 16
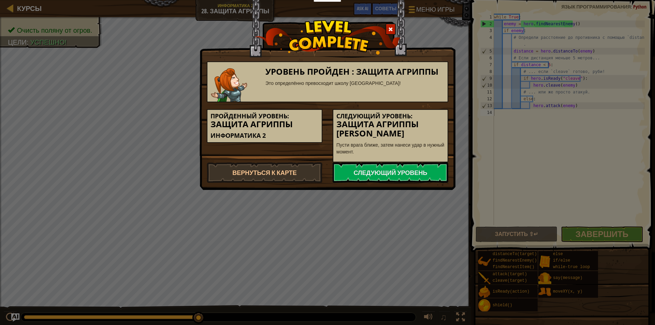
drag, startPoint x: 435, startPoint y: 193, endPoint x: 392, endPoint y: 203, distance: 43.4
click at [392, 203] on div "Уровень пройден : Защита Агриппы Это определённо превосходит школу Тибо! Пройде…" at bounding box center [327, 162] width 655 height 325
click at [397, 164] on link "Следующий уровень" at bounding box center [391, 172] width 116 height 20
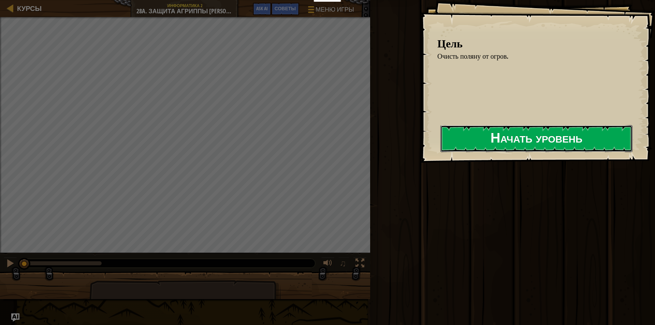
click at [442, 136] on button "Начать уровень" at bounding box center [536, 138] width 192 height 27
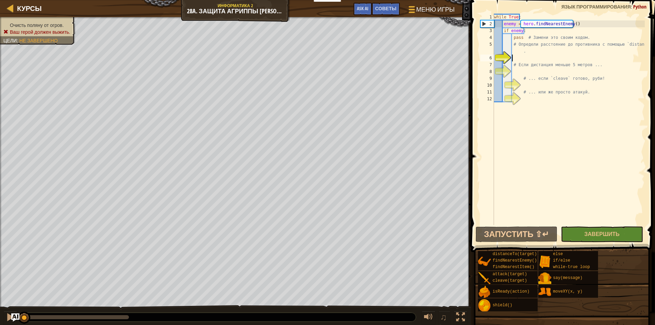
click at [525, 73] on div "while True : enemy = hero . findNearestEnemy ( ) if enemy : pass # Замени это с…" at bounding box center [569, 126] width 152 height 225
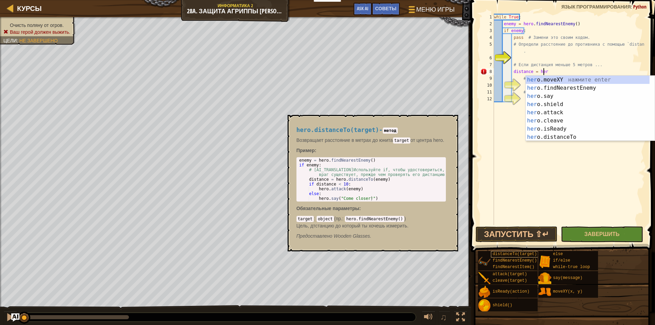
scroll to position [3, 4]
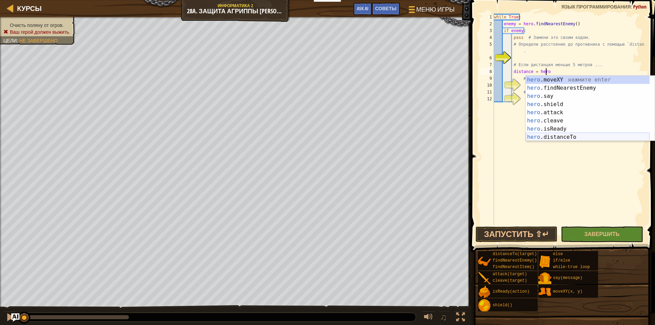
click at [584, 135] on div "hero .moveXY нажмите enter hero .findNearestEnemy нажмите enter hero .say нажми…" at bounding box center [588, 117] width 124 height 82
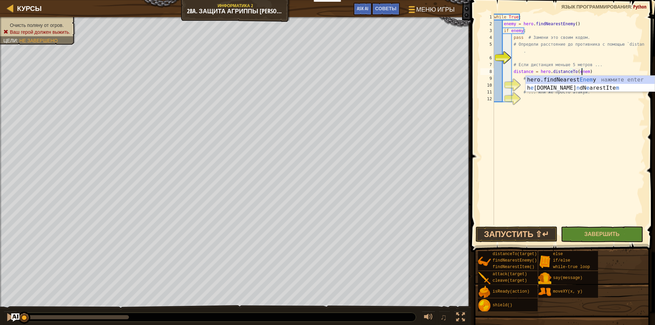
scroll to position [3, 7]
type textarea "distance = hero.distanceTo(enemy)"
click at [597, 69] on div "while True : enemy = hero . findNearestEnemy ( ) if enemy : pass # Замени это с…" at bounding box center [569, 126] width 152 height 225
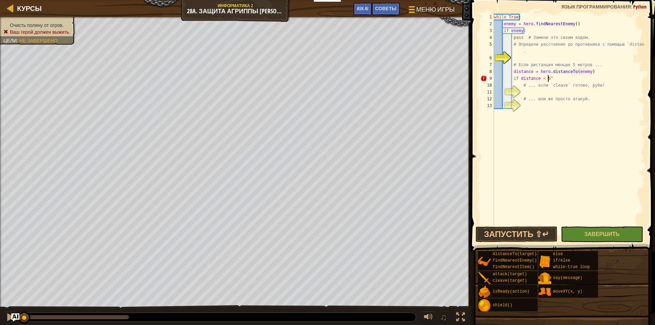
scroll to position [3, 4]
type textarea "if distance < 5:"
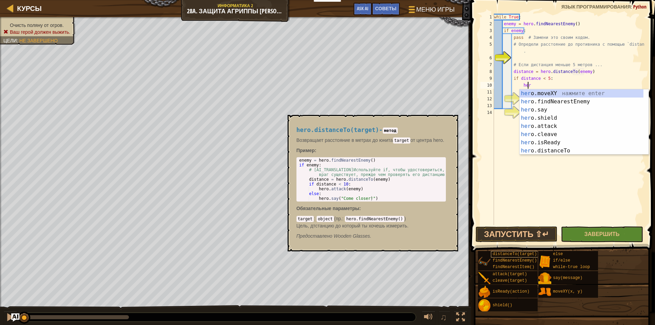
scroll to position [3, 2]
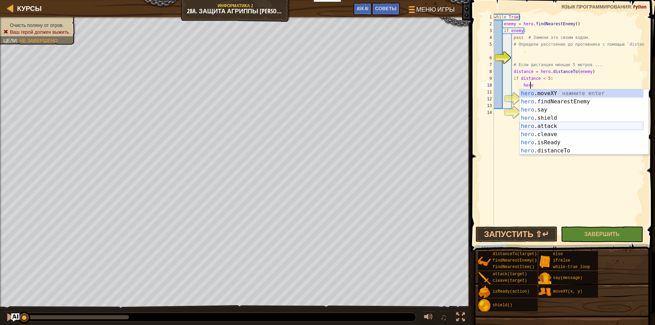
click at [547, 127] on div "hero .moveXY нажмите enter hero .findNearestEnemy нажмите enter hero .say нажми…" at bounding box center [582, 130] width 124 height 82
type textarea "hero.attack(enemy)"
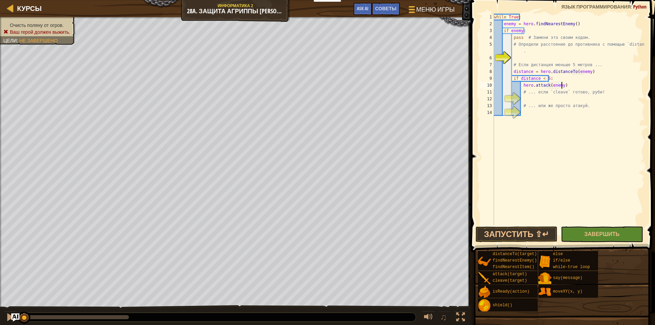
click at [564, 85] on div "while True : enemy = hero . findNearestEnemy ( ) if enemy : pass # Замени это с…" at bounding box center [569, 126] width 152 height 225
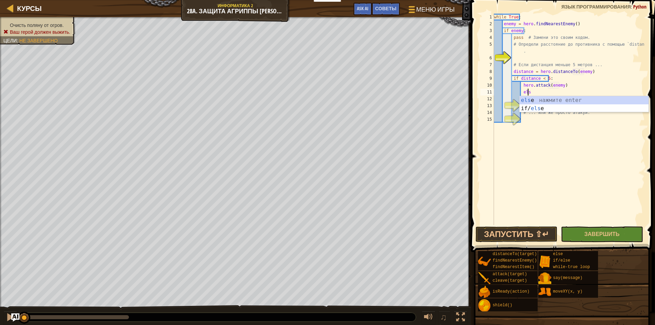
type textarea "else"
click at [539, 99] on div "else нажмите enter if/ else нажмите enter" at bounding box center [584, 112] width 129 height 33
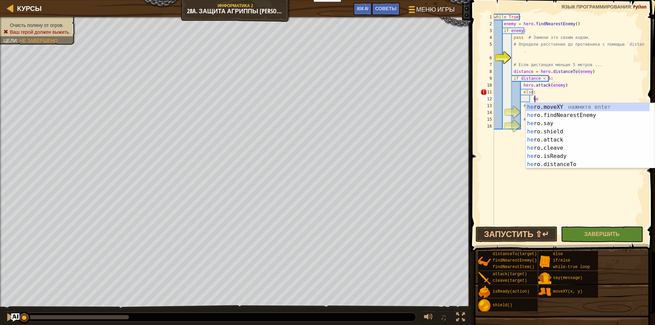
scroll to position [3, 3]
click at [534, 121] on div "hero .moveXY нажмите enter hero .findNearestEnemy нажмите enter hero .say нажми…" at bounding box center [588, 144] width 124 height 82
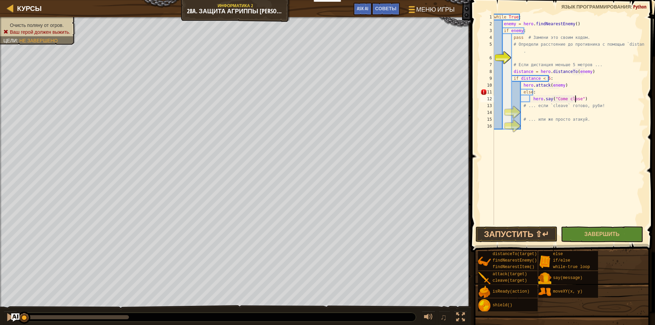
scroll to position [3, 7]
click at [530, 100] on div "while True : enemy = hero . findNearestEnemy ( ) if enemy : pass # Замени это с…" at bounding box center [569, 126] width 152 height 225
type textarea "hero"
type textarea "els"
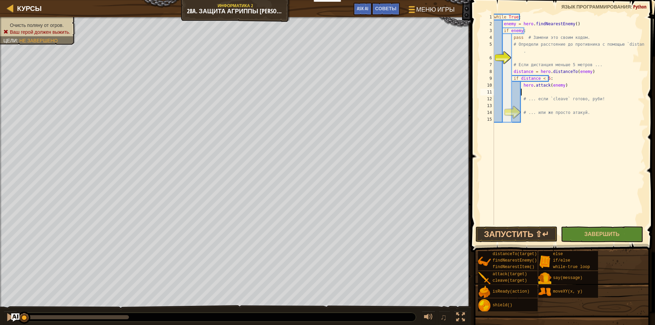
scroll to position [3, 2]
type textarea "hero.attack(enemy)"
click at [558, 101] on div "while True : enemy = hero . findNearestEnemy ( ) if enemy : pass # Замени это с…" at bounding box center [569, 126] width 152 height 225
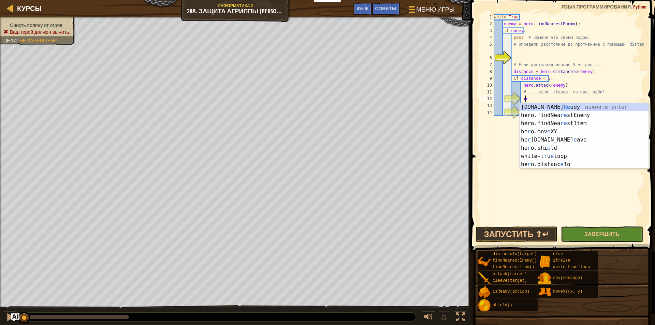
scroll to position [3, 2]
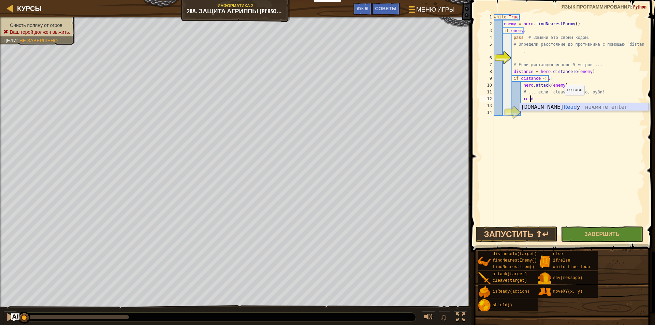
click at [555, 108] on div "hero.is Read y нажмите enter" at bounding box center [584, 115] width 129 height 25
type textarea "ready = hero.isReady("cleave")"
click at [590, 96] on div "while True : enemy = hero . findNearestEnemy ( ) if enemy : pass # Замени это с…" at bounding box center [569, 126] width 152 height 225
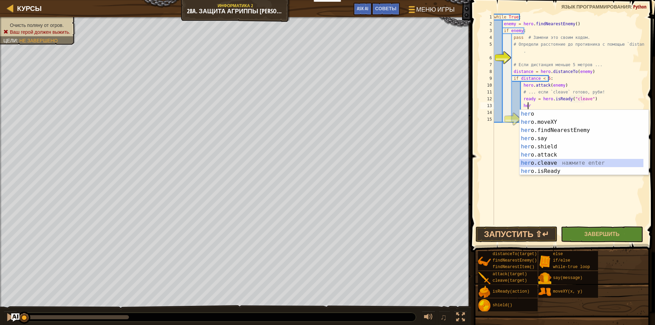
click at [557, 162] on div "her o нажмите enter her o.moveXY нажмите enter her o.findNearestEnemy нажмите e…" at bounding box center [582, 151] width 124 height 82
type textarea "hero.cleave(enemy)"
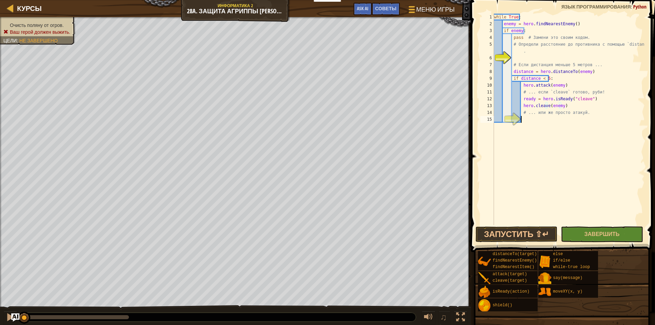
click at [543, 125] on div "while True : enemy = hero . findNearestEnemy ( ) if enemy : pass # Замени это с…" at bounding box center [569, 126] width 152 height 225
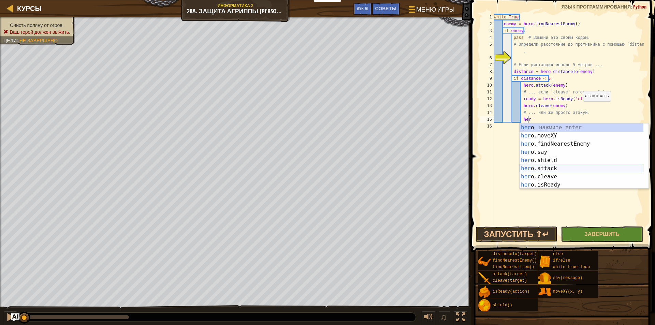
click at [564, 166] on div "her o нажмите enter her o.moveXY нажмите enter her o.findNearestEnemy нажмите e…" at bounding box center [582, 164] width 124 height 82
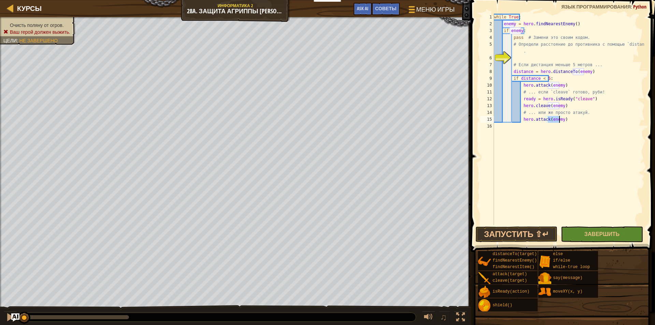
click at [581, 117] on div "while True : enemy = hero . findNearestEnemy ( ) if enemy : pass # Замени это с…" at bounding box center [569, 126] width 152 height 225
click at [577, 104] on div "while True : enemy = hero . findNearestEnemy ( ) if enemy : pass # Замени это с…" at bounding box center [569, 126] width 152 height 225
type textarea "hero.cleave(enemy)"
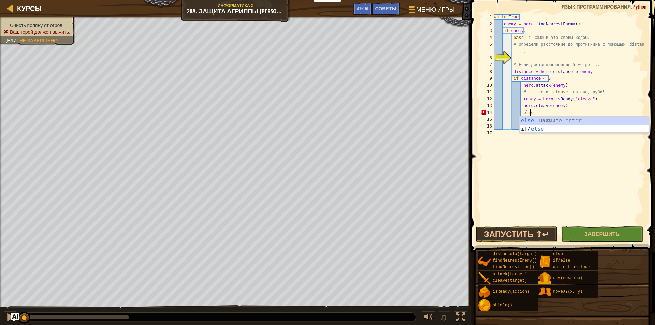
scroll to position [3, 3]
drag, startPoint x: 521, startPoint y: 112, endPoint x: 536, endPoint y: 111, distance: 15.0
click at [521, 112] on div "while True : enemy = hero . findNearestEnemy ( ) if enemy : pass # Замени это с…" at bounding box center [569, 126] width 152 height 225
click at [521, 115] on div "while True : enemy = hero . findNearestEnemy ( ) if enemy : pass # Замени это с…" at bounding box center [569, 126] width 152 height 225
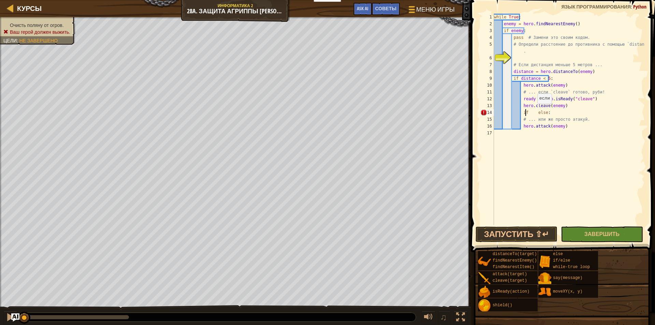
click at [534, 111] on div "while True : enemy = hero . findNearestEnemy ( ) if enemy : pass # Замени это с…" at bounding box center [569, 126] width 152 height 225
click at [520, 114] on div "while True : enemy = hero . findNearestEnemy ( ) if enemy : pass # Замени это с…" at bounding box center [569, 126] width 152 height 225
click at [510, 235] on button "Запустить ⇧↵" at bounding box center [517, 235] width 82 height 16
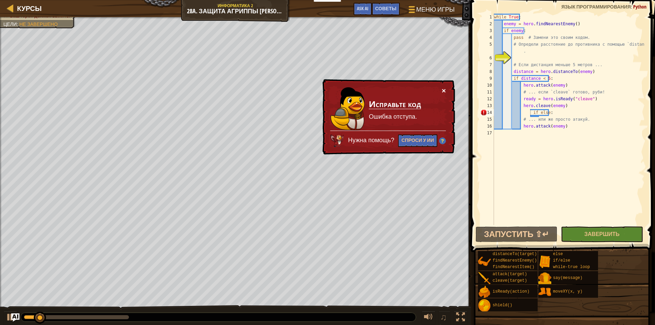
click at [444, 90] on button "×" at bounding box center [444, 90] width 4 height 7
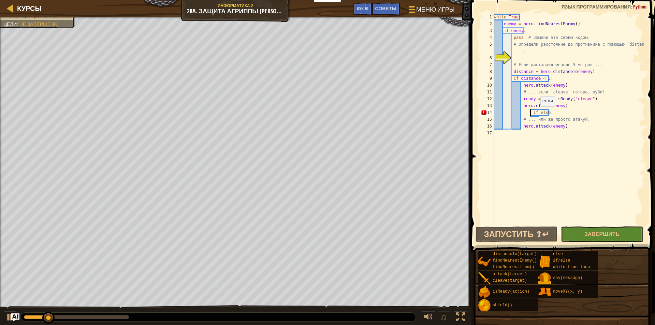
click at [537, 113] on div "while True : enemy = hero . findNearestEnemy ( ) if enemy : pass # Замени это с…" at bounding box center [569, 126] width 152 height 225
click at [537, 112] on div "while True : enemy = hero . findNearestEnemy ( ) if enemy : pass # Замени это с…" at bounding box center [569, 126] width 152 height 225
click at [528, 236] on button "Запустить ⇧↵" at bounding box center [517, 235] width 82 height 16
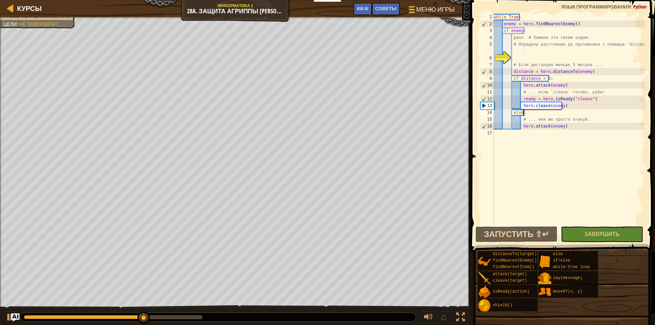
click at [542, 114] on div "while True : enemy = hero . findNearestEnemy ( ) if enemy : pass # Замени это с…" at bounding box center [569, 126] width 152 height 225
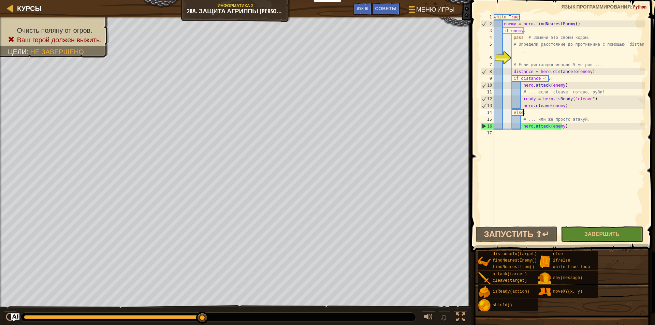
click at [546, 53] on div "while True : enemy = hero . findNearestEnemy ( ) if enemy : pass # Замени это с…" at bounding box center [569, 126] width 152 height 225
type textarea "# Определи расстояние до противника с помощью `distanceTo`."
click at [523, 57] on div "while True : enemy = hero . findNearestEnemy ( ) if enemy : pass # Замени это с…" at bounding box center [569, 126] width 152 height 225
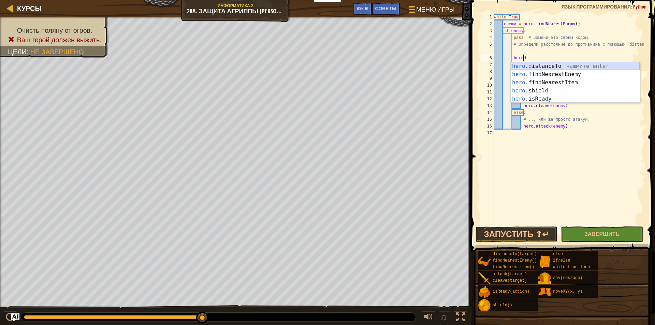
click at [554, 63] on div "hero . d istanceTo нажмите enter hero .fin d NearestEnemy нажмите enter hero .f…" at bounding box center [575, 90] width 129 height 57
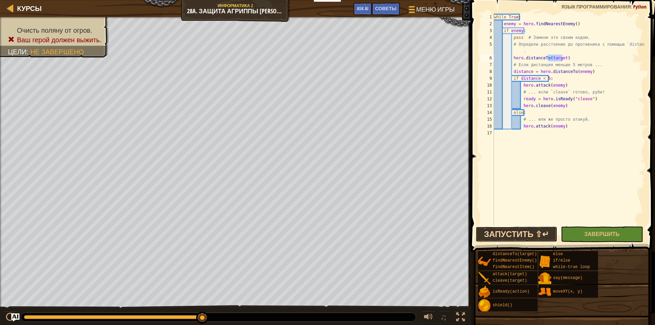
click at [517, 231] on button "Запустить ⇧↵" at bounding box center [517, 235] width 82 height 16
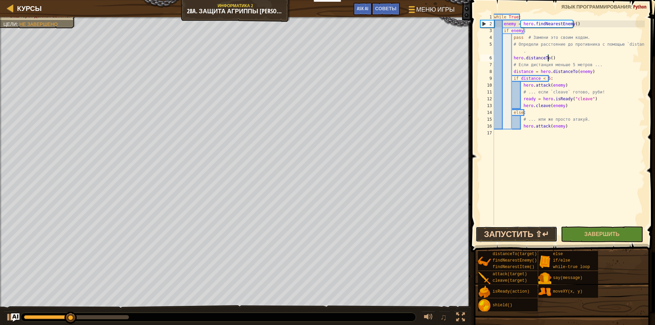
click at [531, 235] on button "Запустить ⇧↵" at bounding box center [517, 235] width 82 height 16
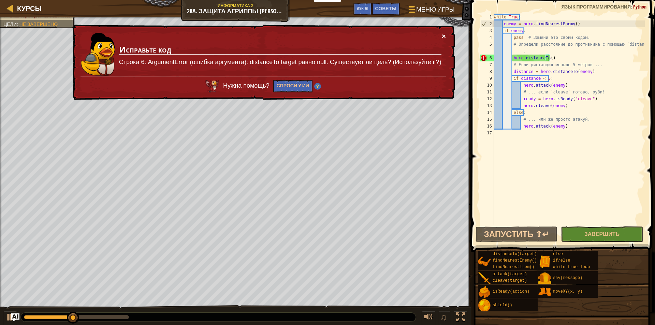
click at [442, 33] on button "×" at bounding box center [444, 35] width 4 height 7
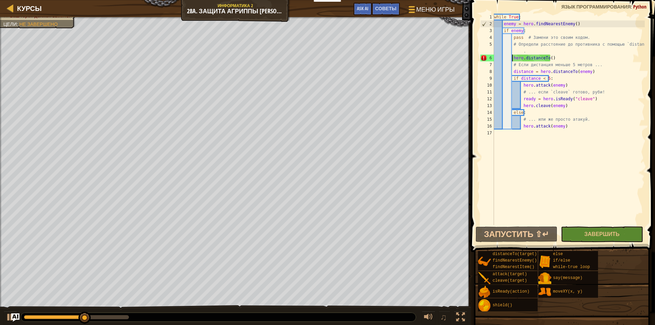
click at [512, 56] on div "while True : enemy = hero . findNearestEnemy ( ) if enemy : pass # Замени это с…" at bounding box center [569, 126] width 152 height 225
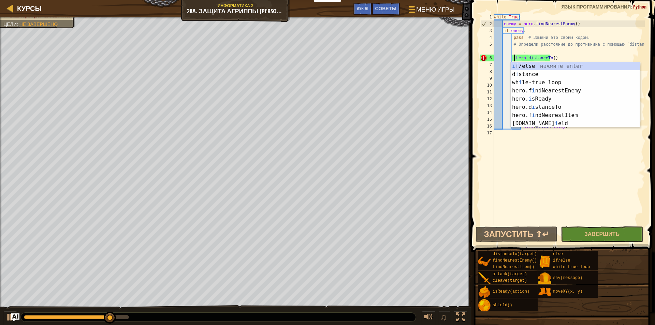
scroll to position [3, 2]
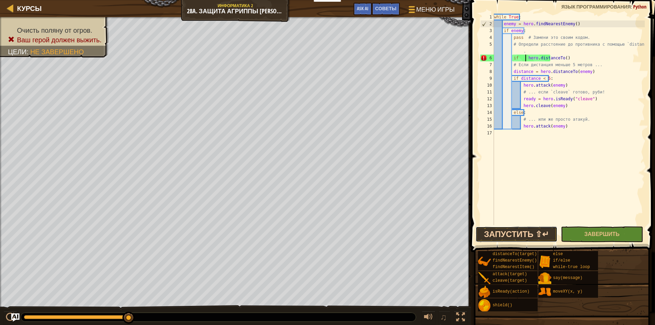
click at [525, 238] on button "Запустить ⇧↵" at bounding box center [517, 235] width 82 height 16
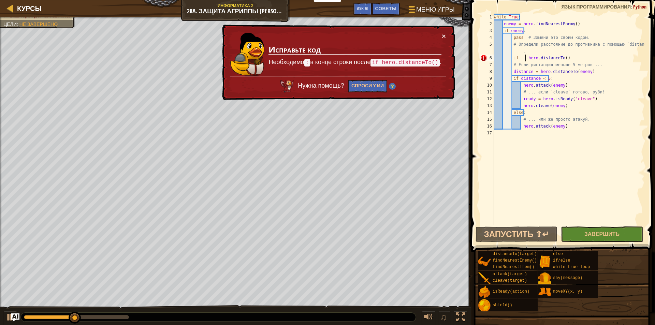
click at [575, 57] on div "while True : enemy = hero . findNearestEnemy ( ) if enemy : pass # Замени это с…" at bounding box center [569, 126] width 152 height 225
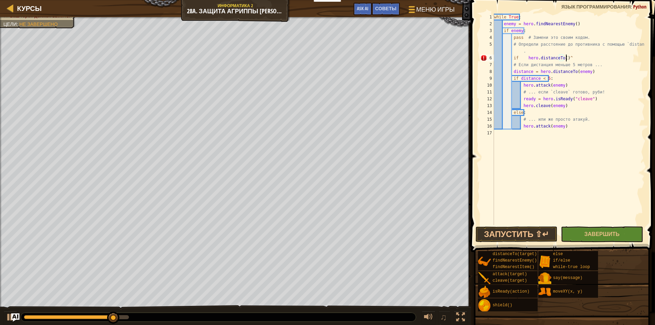
scroll to position [3, 5]
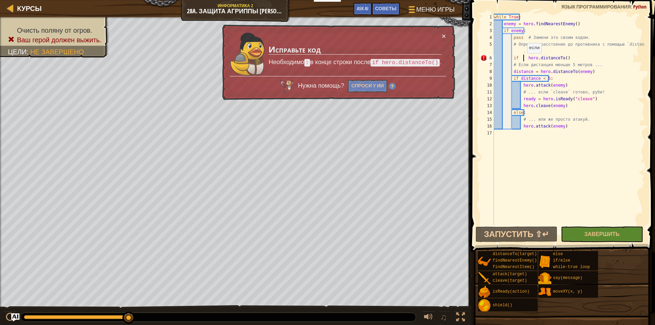
click at [524, 60] on div "while True : enemy = hero . findNearestEnemy ( ) if enemy : pass # Замени это с…" at bounding box center [569, 126] width 152 height 225
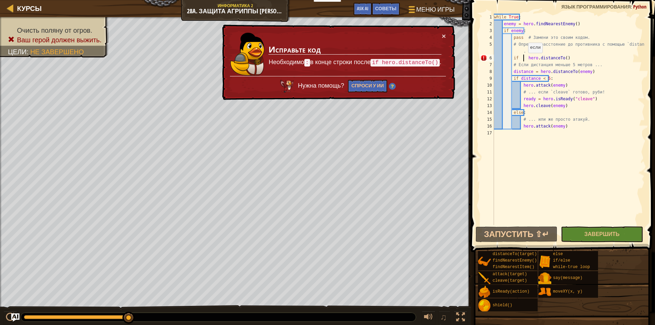
click at [525, 60] on div "while True : enemy = hero . findNearestEnemy ( ) if enemy : pass # Замени это с…" at bounding box center [569, 126] width 152 height 225
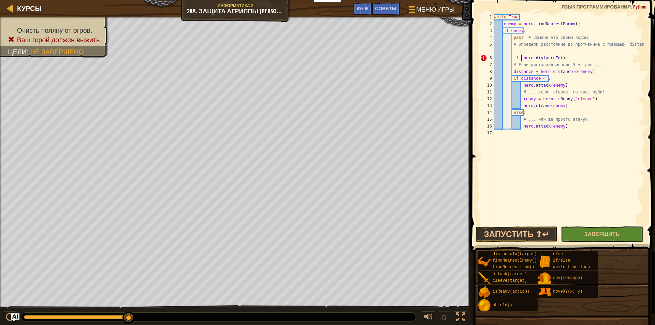
scroll to position [3, 5]
click at [512, 59] on div "while True : enemy = hero . findNearestEnemy ( ) if enemy : pass # Замени это с…" at bounding box center [569, 126] width 152 height 225
click at [528, 236] on button "Запустить ⇧↵" at bounding box center [517, 235] width 82 height 16
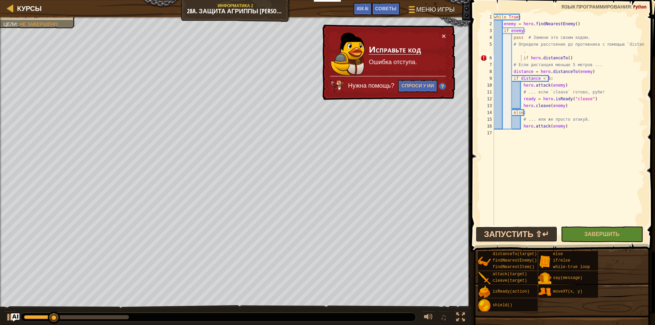
click at [525, 231] on button "Запустить ⇧↵" at bounding box center [517, 235] width 82 height 16
click at [441, 10] on span "Меню игры" at bounding box center [435, 9] width 40 height 9
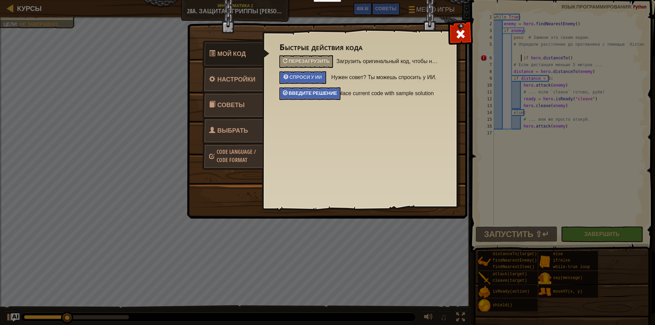
click at [294, 94] on span "Введите решение" at bounding box center [313, 93] width 48 height 6
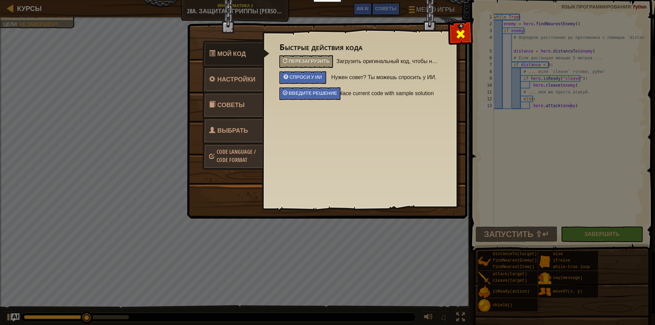
click at [455, 33] on span at bounding box center [460, 34] width 11 height 11
type textarea "hero.attack(enemy)"
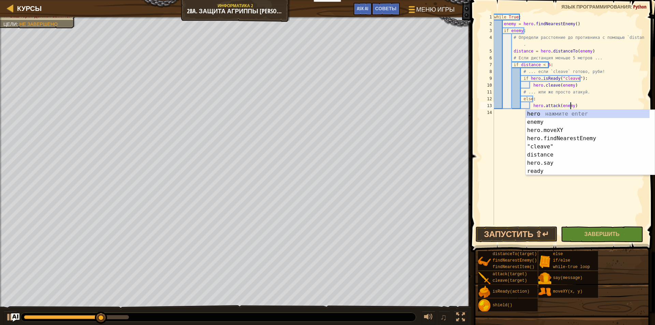
click at [501, 120] on div "while True : enemy = hero . findNearestEnemy ( ) if enemy : # Определи расстоян…" at bounding box center [569, 126] width 152 height 225
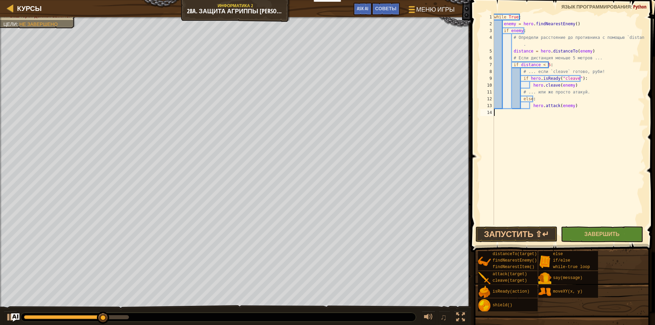
scroll to position [3, 0]
click at [530, 237] on button "Запустить ⇧↵" at bounding box center [517, 235] width 82 height 16
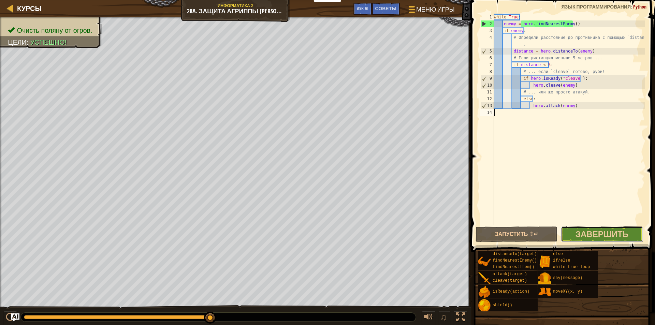
click at [608, 242] on button "Завершить" at bounding box center [602, 235] width 82 height 16
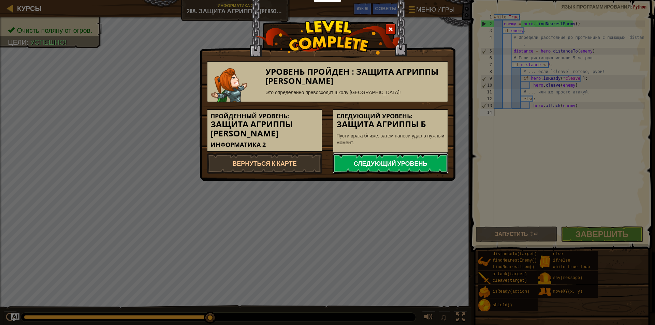
click at [367, 168] on link "Следующий уровень" at bounding box center [391, 163] width 116 height 20
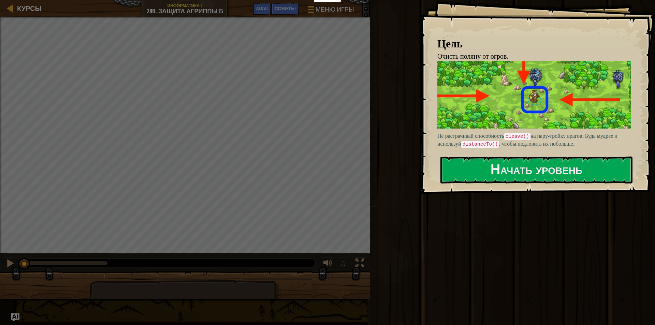
click at [468, 132] on p "Не растрачивай способность cleave() на пару-тройку врагов. Будь мудрее и исполь…" at bounding box center [536, 140] width 199 height 16
drag, startPoint x: 467, startPoint y: 145, endPoint x: 469, endPoint y: 153, distance: 8.4
click at [468, 150] on div "Цель Очисть поляну от огров. Не растрачивай способность cleave() на пару-тройку…" at bounding box center [537, 97] width 235 height 194
click at [470, 159] on button "Начать уровень" at bounding box center [536, 170] width 192 height 27
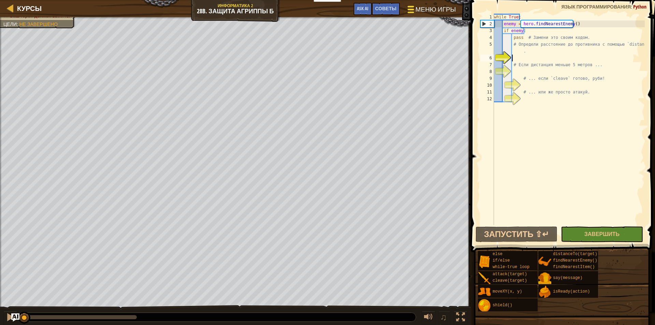
click at [407, 8] on button "Меню игры" at bounding box center [431, 10] width 58 height 17
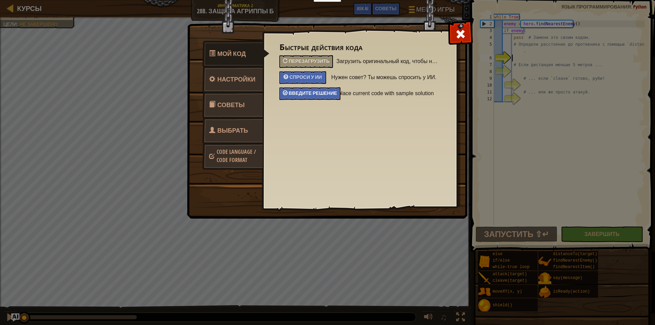
click at [331, 97] on div "Введите решение" at bounding box center [309, 93] width 61 height 13
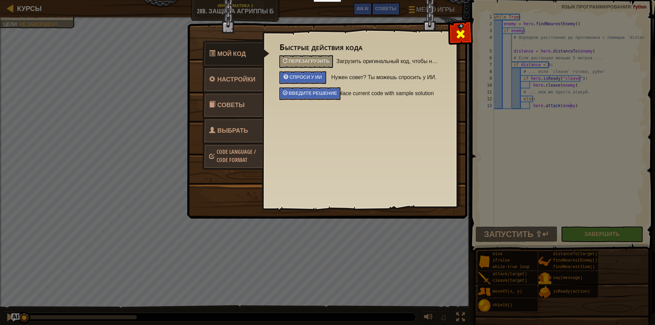
click at [454, 37] on div at bounding box center [460, 32] width 21 height 21
type textarea "hero.attack(enemy)"
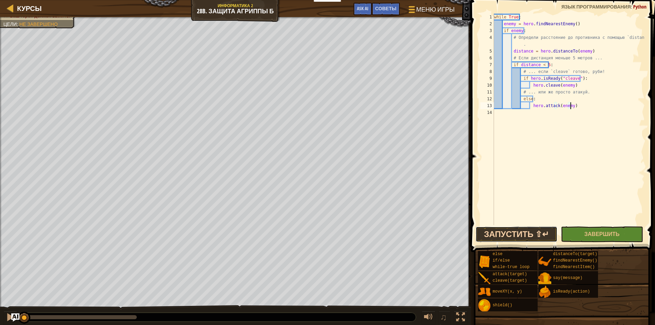
click at [521, 237] on button "Запустить ⇧↵" at bounding box center [517, 235] width 82 height 16
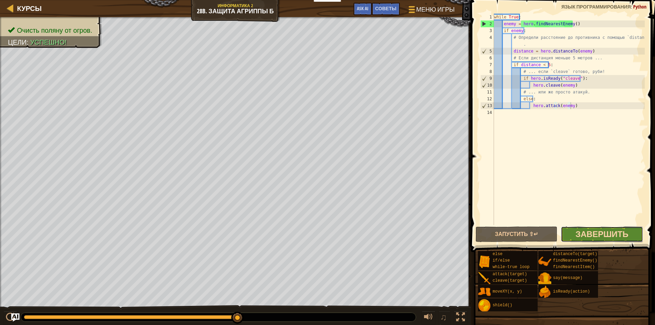
click at [585, 233] on span "Завершить" at bounding box center [601, 234] width 53 height 11
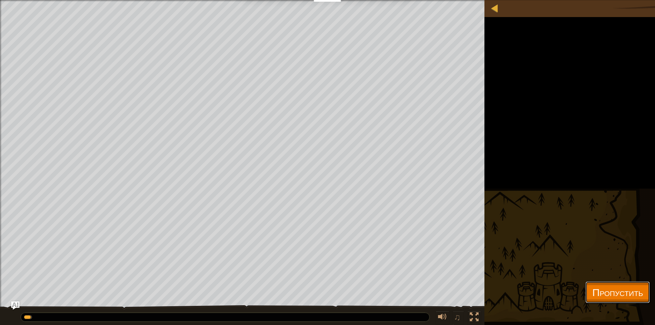
click at [592, 288] on span "Пропустить" at bounding box center [617, 292] width 51 height 14
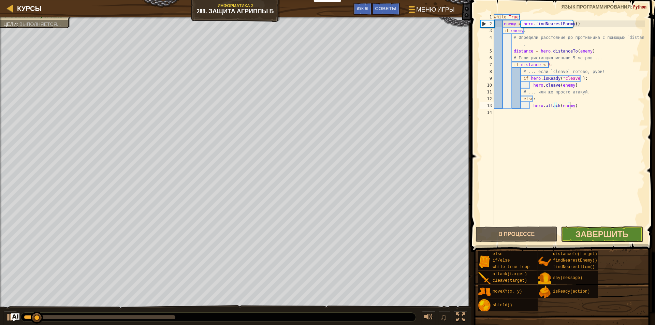
click at [603, 0] on body "Мои панели мониторинга CodeCombat Учительская Панель Панель учителя Ozaria Reso…" at bounding box center [327, 0] width 655 height 0
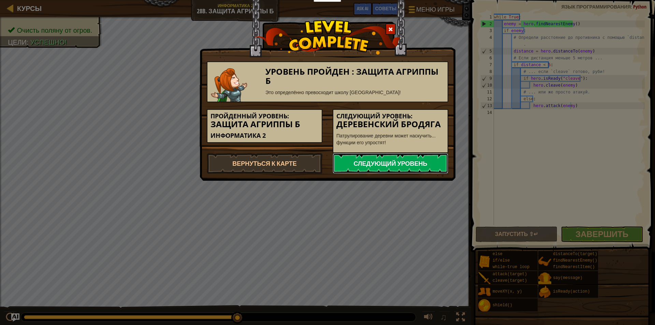
click at [401, 168] on link "Следующий уровень" at bounding box center [391, 163] width 116 height 20
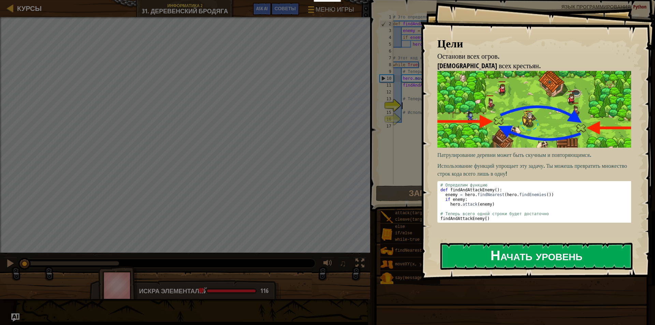
click at [479, 251] on button "Начать уровень" at bounding box center [536, 256] width 192 height 27
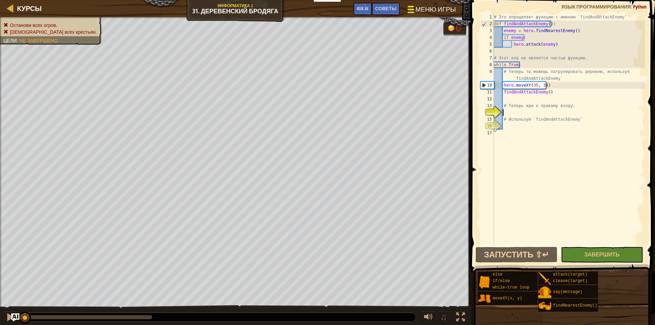
click at [427, 14] on button "Меню игры" at bounding box center [431, 10] width 58 height 17
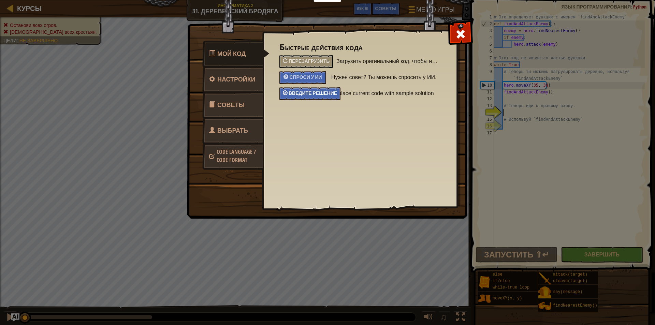
click at [319, 92] on span "Введите решение" at bounding box center [313, 93] width 48 height 6
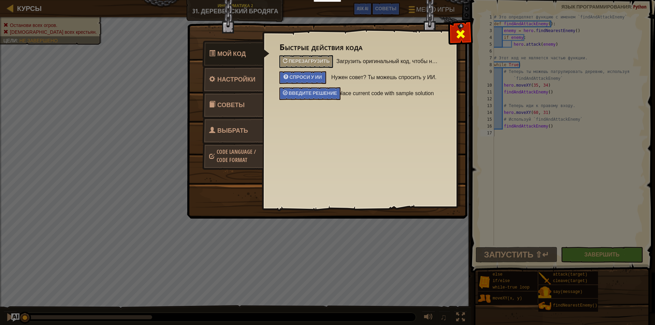
click at [458, 42] on div at bounding box center [460, 32] width 21 height 21
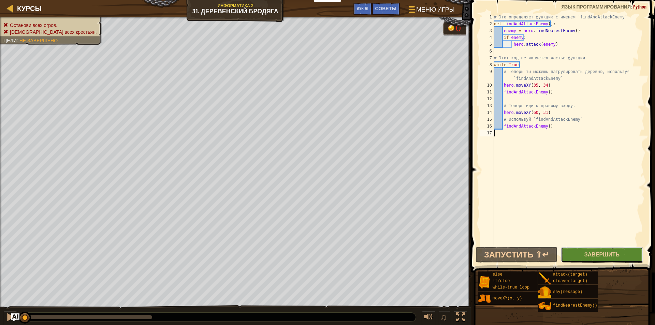
click at [570, 257] on button "Завершить" at bounding box center [602, 255] width 82 height 16
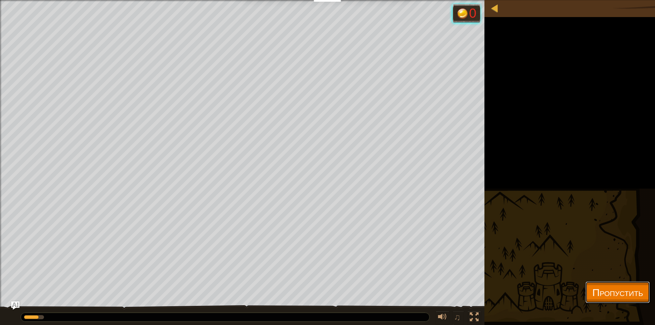
click at [592, 294] on span "Пропустить" at bounding box center [617, 292] width 51 height 14
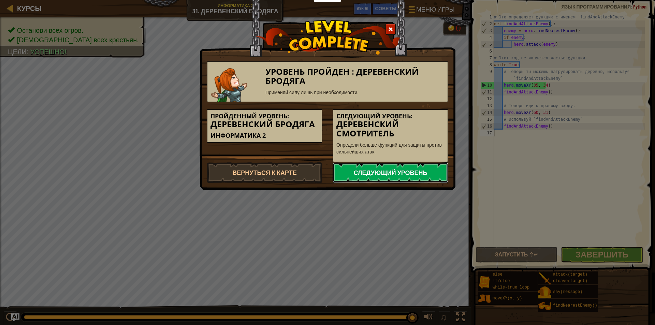
click at [420, 167] on link "Следующий уровень" at bounding box center [391, 172] width 116 height 20
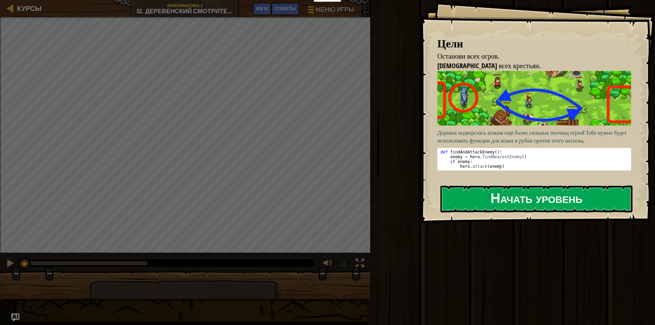
click at [476, 199] on button "Начать уровень" at bounding box center [536, 199] width 192 height 27
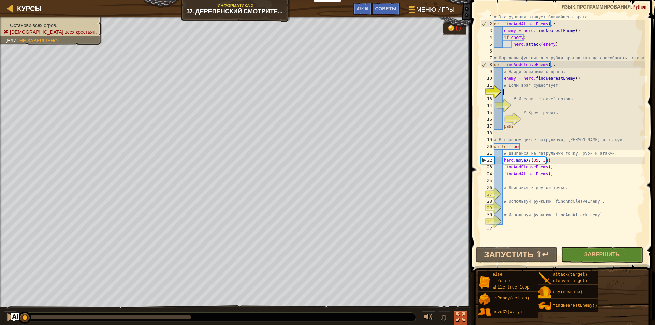
click at [456, 314] on div at bounding box center [460, 317] width 9 height 9
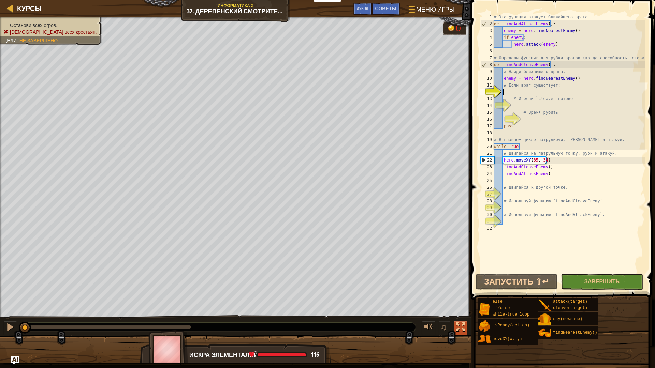
click at [460, 324] on div at bounding box center [460, 327] width 9 height 9
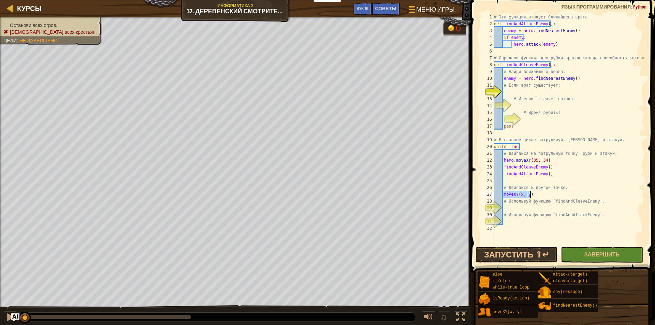
click at [522, 193] on div "# Эта функция атакует ближайшего врага. def findAndAttackEnemy ( ) : enemy = he…" at bounding box center [569, 130] width 152 height 232
click at [537, 193] on div "# Эта функция атакует ближайшего врага. def findAndAttackEnemy ( ) : enemy = he…" at bounding box center [569, 137] width 152 height 246
click at [572, 195] on div "# Эта функция атакует ближайшего врага. def findAndAttackEnemy ( ) : enemy = he…" at bounding box center [569, 137] width 152 height 246
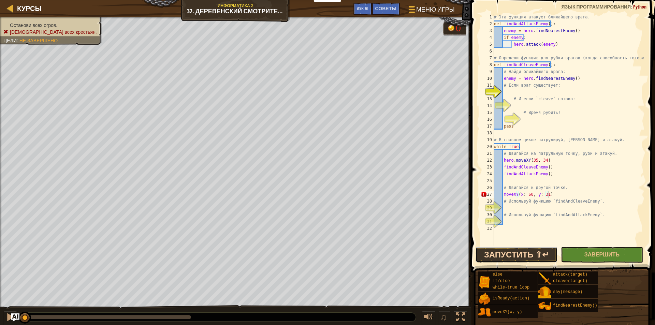
click at [527, 257] on button "Запустить ⇧↵" at bounding box center [517, 255] width 82 height 16
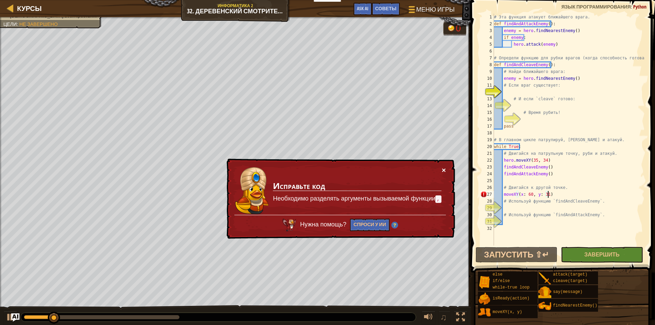
click at [443, 171] on button "×" at bounding box center [444, 169] width 4 height 7
click at [530, 192] on div "# Эта функция атакует ближайшего врага. def findAndAttackEnemy ( ) : enemy = he…" at bounding box center [569, 137] width 152 height 246
type textarea "moveXY(x: 60 , y: 31)"
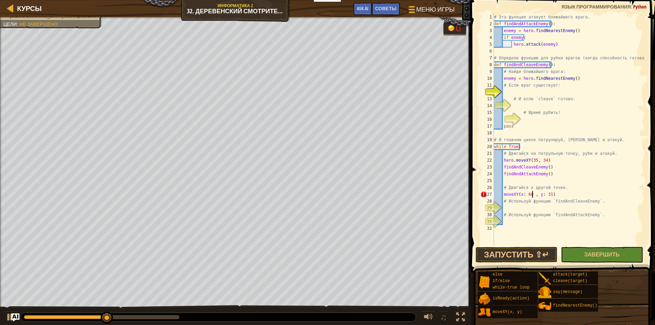
click at [563, 193] on div "# Эта функция атакует ближайшего врага. def findAndAttackEnemy ( ) : enemy = he…" at bounding box center [569, 137] width 152 height 246
click at [526, 248] on button "Запустить ⇧↵" at bounding box center [517, 255] width 82 height 16
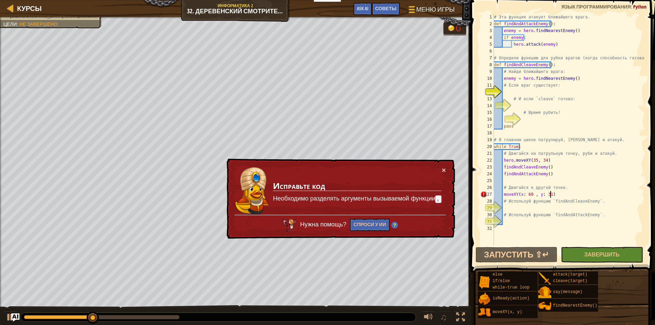
click at [440, 174] on td "Исправьте код Необходимо разделять аргументы вызываемой функции ," at bounding box center [357, 190] width 169 height 49
click at [444, 174] on div "× Исправьте код Необходимо разделять аргументы вызываемой функции , Нужна помощ…" at bounding box center [340, 199] width 230 height 81
click at [442, 170] on button "×" at bounding box center [444, 169] width 4 height 7
click at [443, 171] on button "×" at bounding box center [444, 170] width 4 height 7
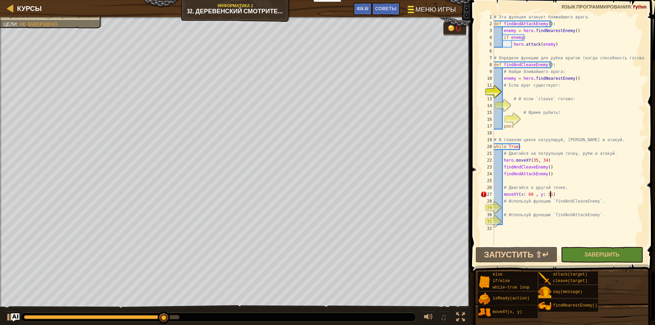
click at [443, 6] on span "Меню игры" at bounding box center [435, 9] width 40 height 9
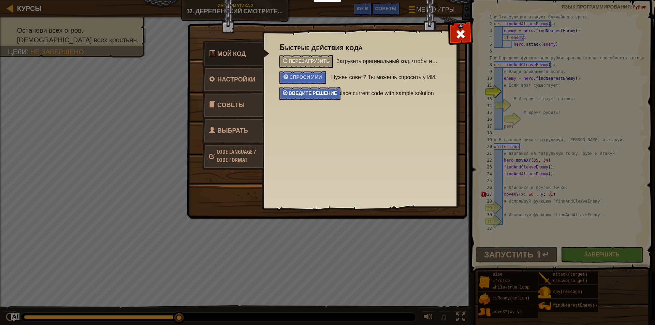
click at [321, 92] on span "Введите решение" at bounding box center [313, 93] width 48 height 6
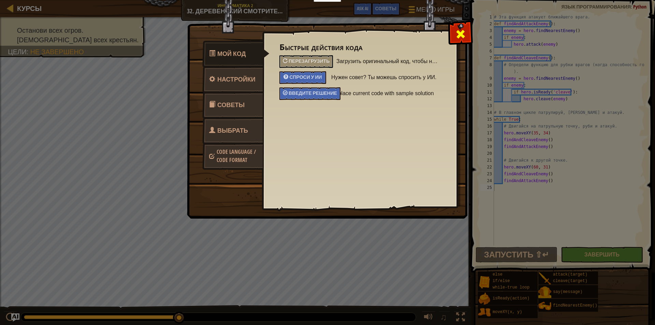
click at [461, 33] on span at bounding box center [460, 34] width 11 height 11
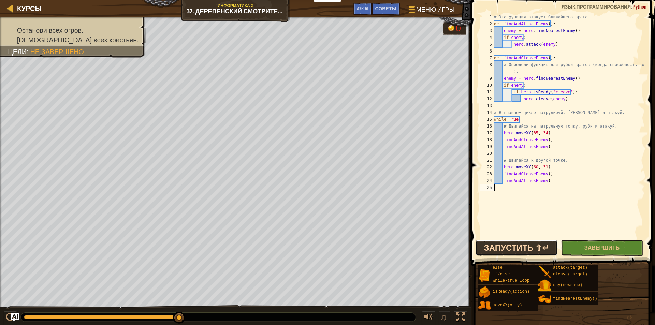
click at [515, 245] on button "Запустить ⇧↵" at bounding box center [517, 248] width 82 height 16
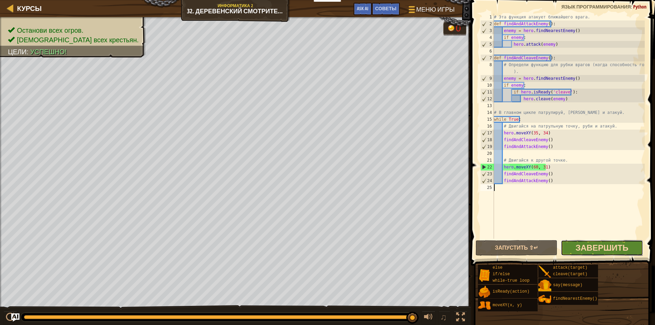
click at [579, 252] on span "Завершить" at bounding box center [601, 247] width 53 height 11
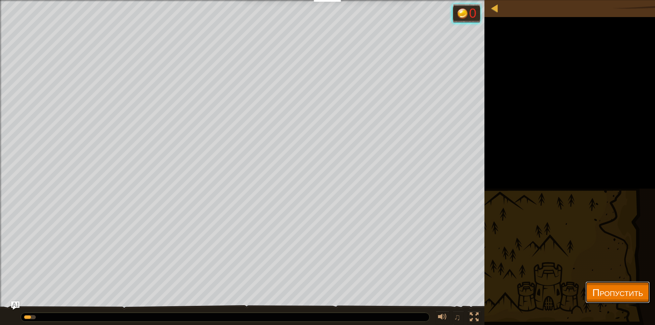
click at [601, 289] on span "Пропустить" at bounding box center [617, 292] width 51 height 14
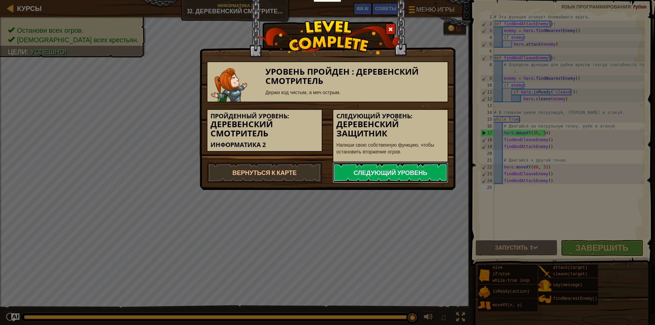
click at [393, 174] on link "Следующий уровень" at bounding box center [391, 172] width 116 height 20
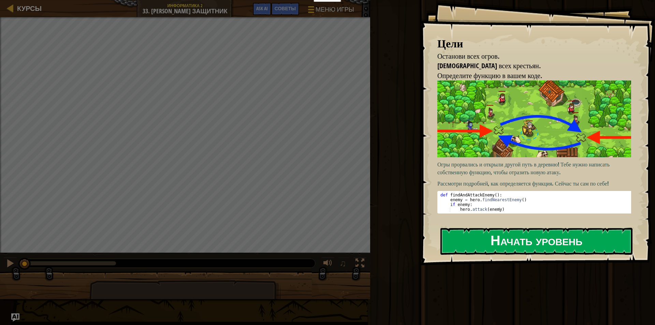
click at [480, 248] on button "Начать уровень" at bounding box center [536, 241] width 192 height 27
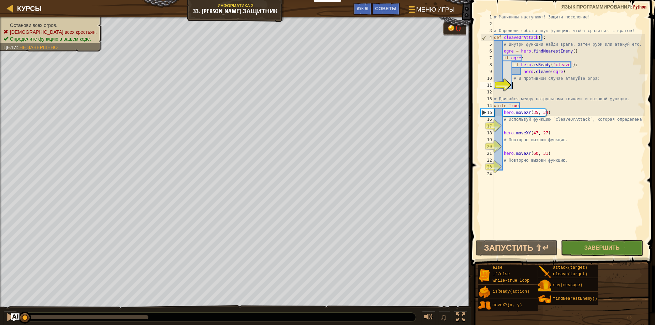
click at [539, 123] on div "# Манчкины наступают! Защити поселение! # Определи собственную функцию, чтобы с…" at bounding box center [569, 133] width 152 height 239
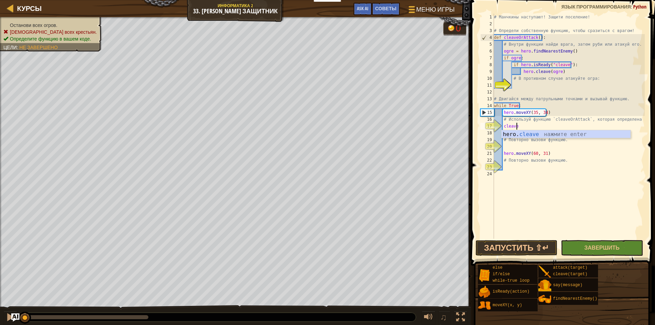
scroll to position [3, 1]
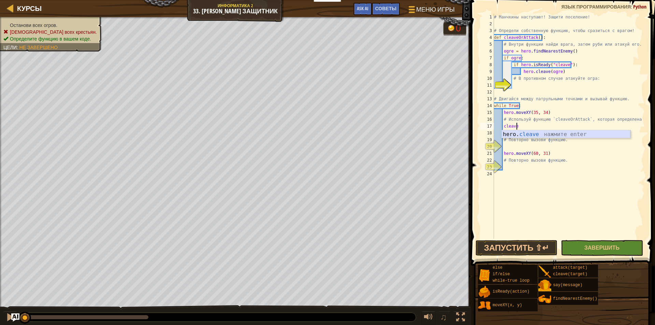
click at [574, 137] on div "hero. cleave нажмите enter" at bounding box center [565, 142] width 129 height 25
type textarea "hero.cleave(enemy)"
click at [571, 127] on div "# Манчкины наступают! Защити поселение! # Определи собственную функцию, чтобы с…" at bounding box center [569, 133] width 152 height 239
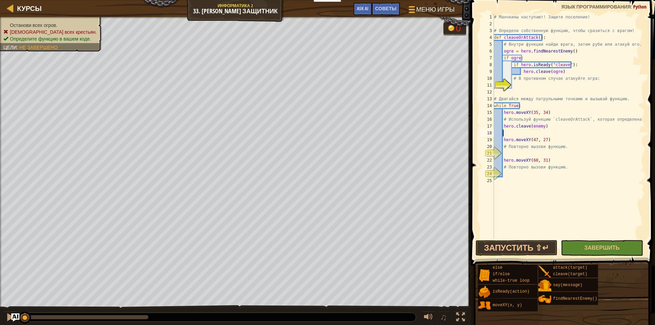
type textarea "or"
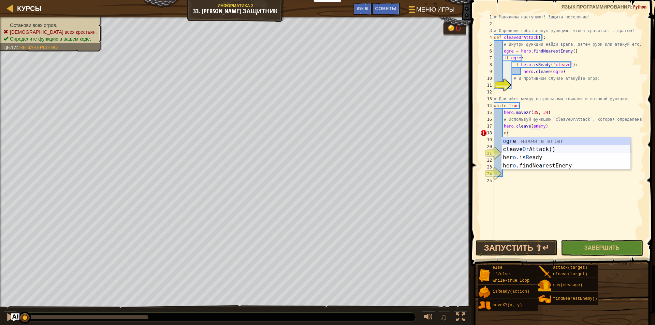
click at [556, 149] on div "o g r e нажмите enter cleave Or Attack() нажмите enter her o .is R eady нажмите…" at bounding box center [565, 161] width 129 height 49
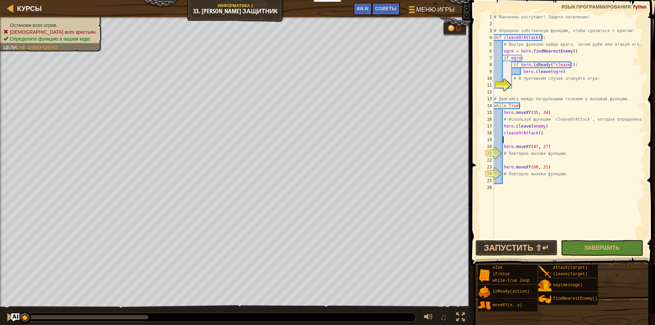
scroll to position [3, 0]
drag, startPoint x: 554, startPoint y: 125, endPoint x: 502, endPoint y: 128, distance: 51.3
click at [502, 128] on div "# Манчкины наступают! Защити поселение! # Определи собственную функцию, чтобы с…" at bounding box center [569, 133] width 152 height 239
type textarea "hero.cleave(enemy)"
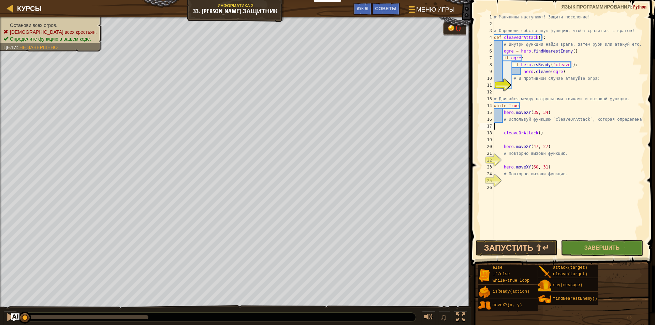
type textarea "# Используй функцию `cleaveOrAttack`, которая определена выше."
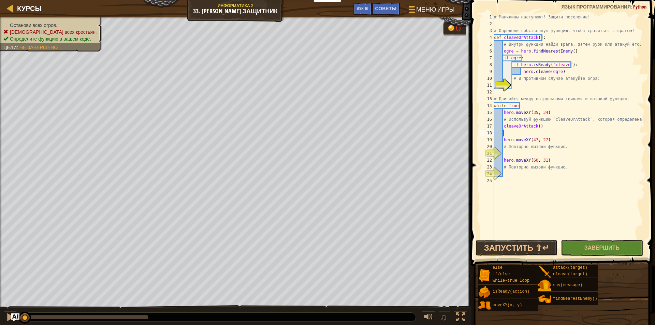
click at [515, 135] on div "# Манчкины наступают! Защити поселение! # Определи собственную функцию, чтобы с…" at bounding box center [569, 133] width 152 height 239
type textarea "cleaveOrAttack()"
